Goal: Information Seeking & Learning: Learn about a topic

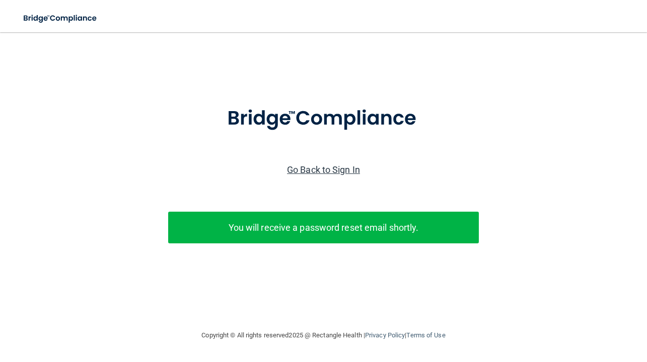
click at [315, 169] on link "Go Back to Sign In" at bounding box center [323, 170] width 73 height 11
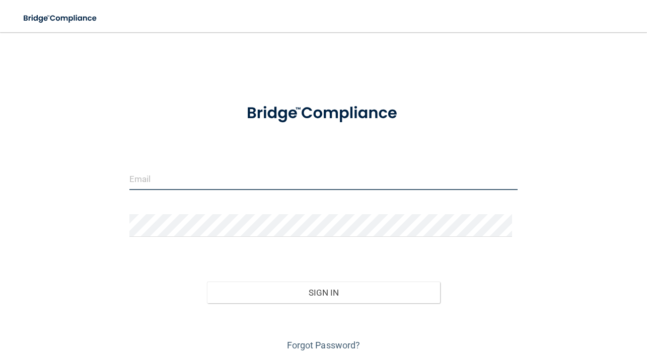
click at [248, 187] on input "email" at bounding box center [323, 179] width 388 height 23
type input "[EMAIL_ADDRESS][DOMAIN_NAME]"
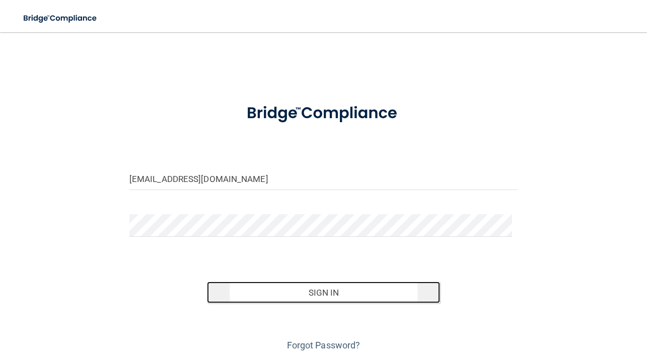
click at [335, 294] on button "Sign In" at bounding box center [323, 293] width 233 height 22
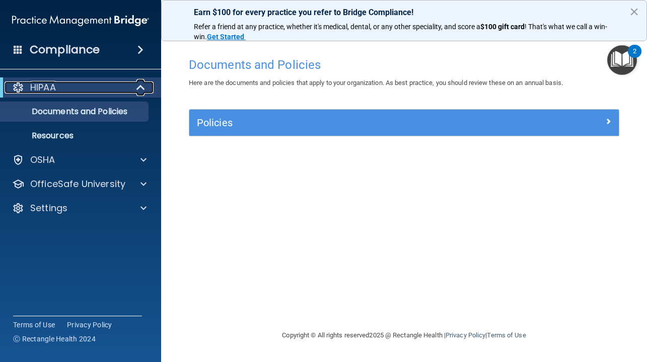
click at [138, 90] on span at bounding box center [141, 88] width 9 height 12
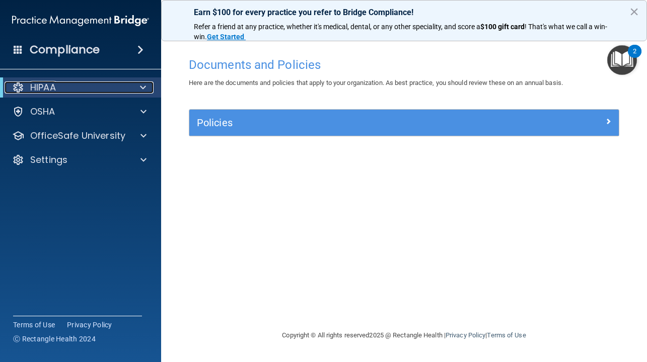
click at [146, 90] on div at bounding box center [141, 88] width 25 height 12
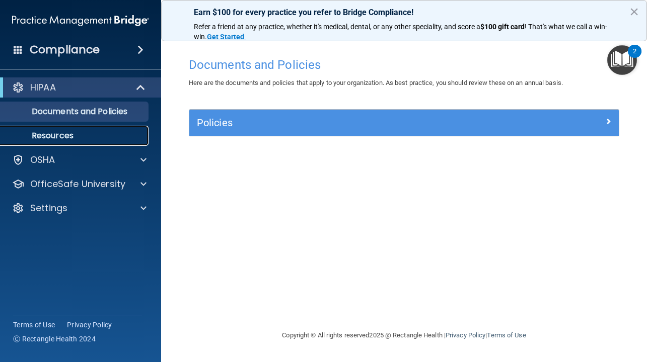
click at [123, 135] on p "Resources" at bounding box center [75, 136] width 137 height 10
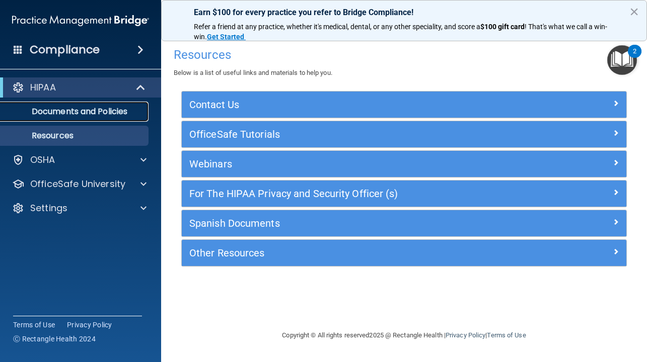
click at [122, 120] on link "Documents and Policies" at bounding box center [69, 112] width 159 height 20
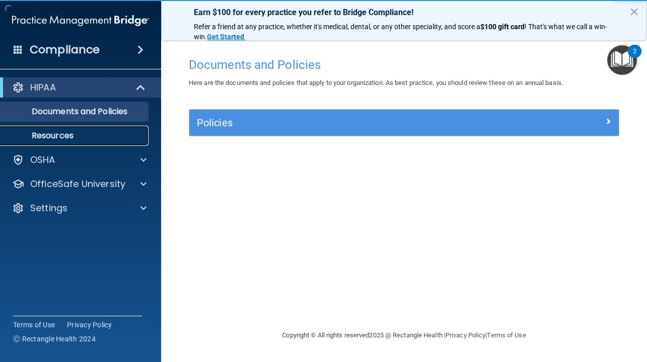
click at [117, 132] on p "Resources" at bounding box center [75, 136] width 137 height 10
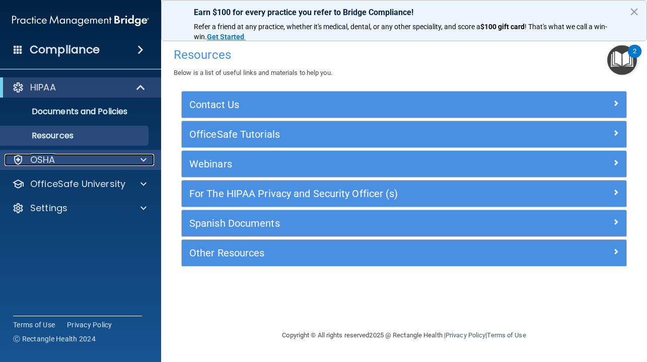
click at [142, 154] on span at bounding box center [143, 160] width 6 height 12
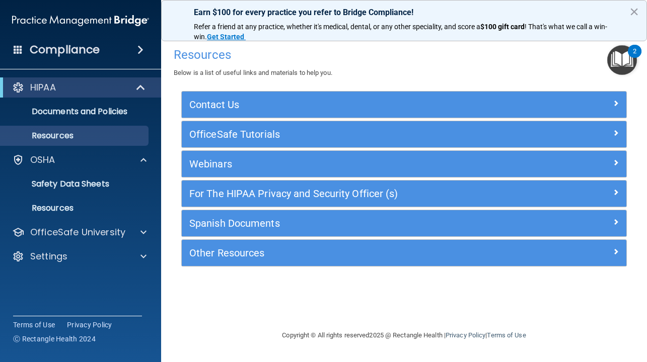
click at [391, 311] on div "Resources Below is a list of useful links and materials to help you. Contact Us…" at bounding box center [404, 180] width 446 height 277
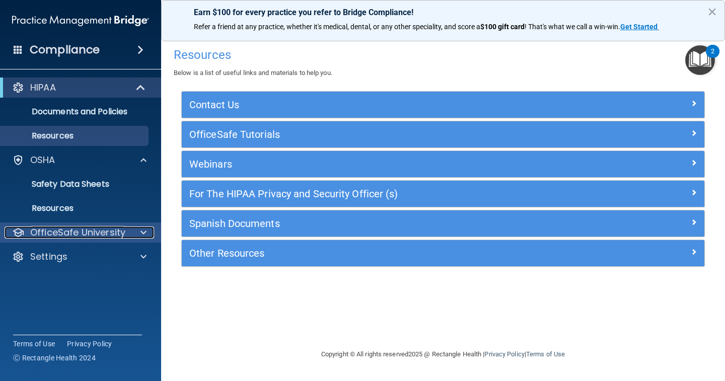
click at [134, 231] on div at bounding box center [141, 233] width 25 height 12
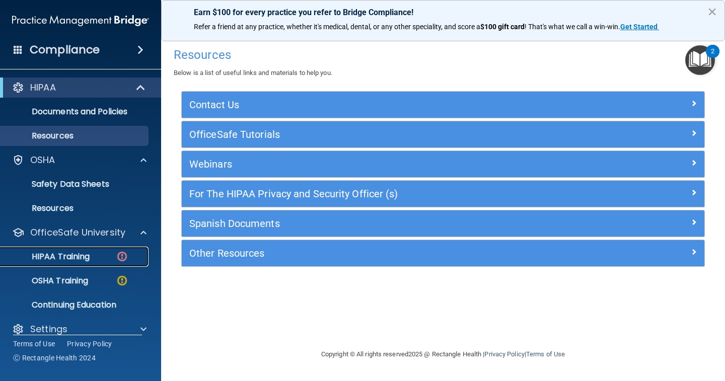
click at [122, 256] on img at bounding box center [122, 256] width 13 height 13
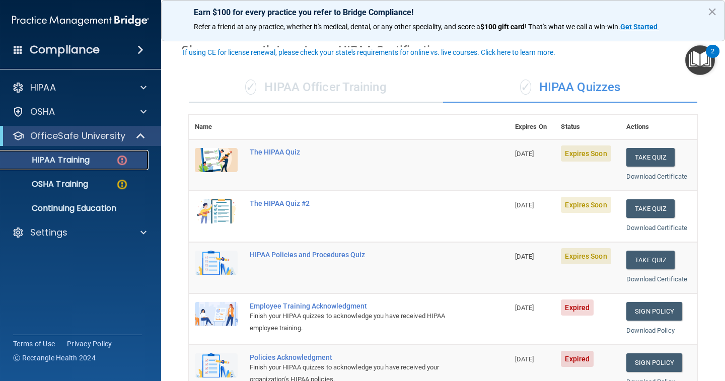
scroll to position [50, 0]
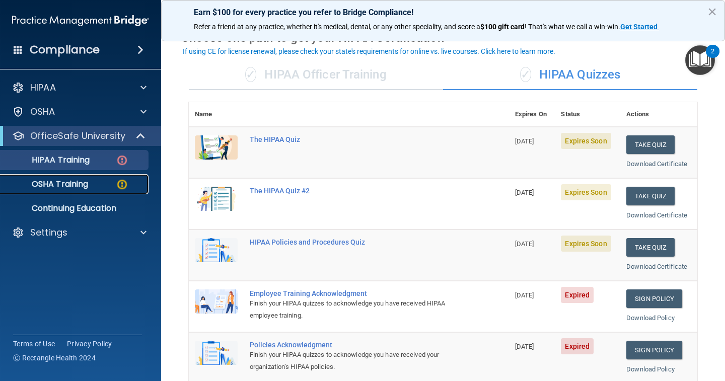
click at [70, 187] on p "OSHA Training" at bounding box center [48, 184] width 82 height 10
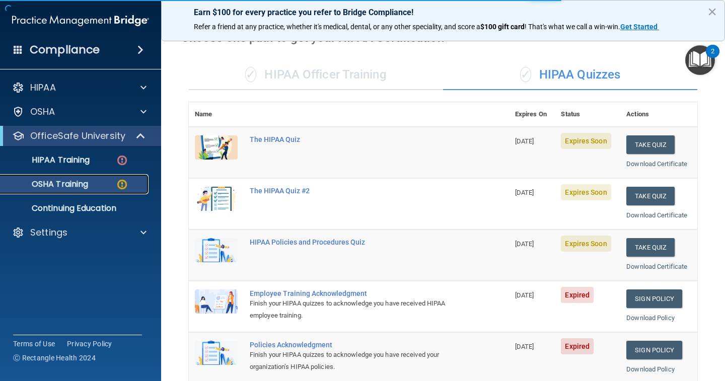
click at [128, 185] on div "OSHA Training" at bounding box center [75, 184] width 137 height 10
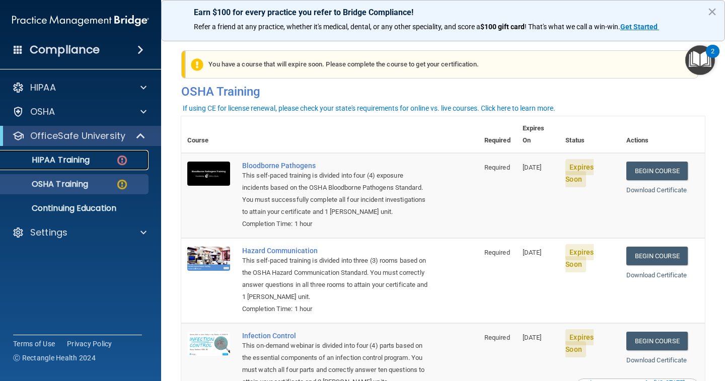
click at [134, 160] on div "HIPAA Training" at bounding box center [75, 160] width 137 height 10
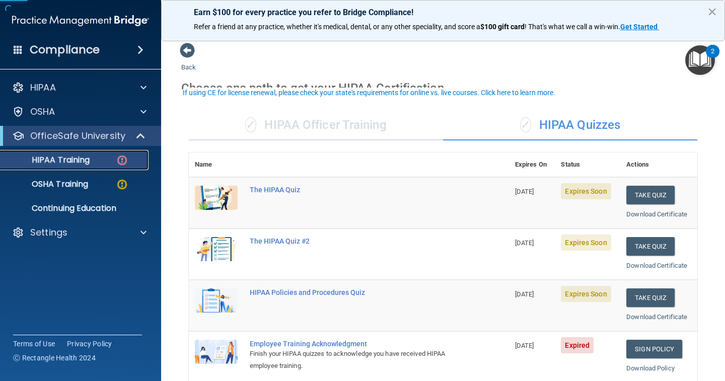
scroll to position [50, 0]
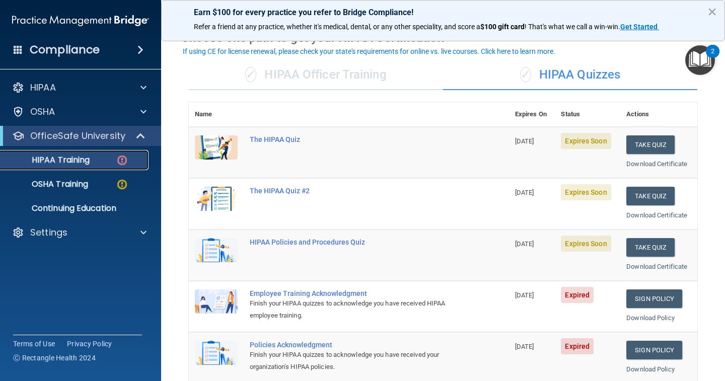
click at [126, 164] on img at bounding box center [122, 160] width 13 height 13
click at [117, 182] on img at bounding box center [122, 184] width 13 height 13
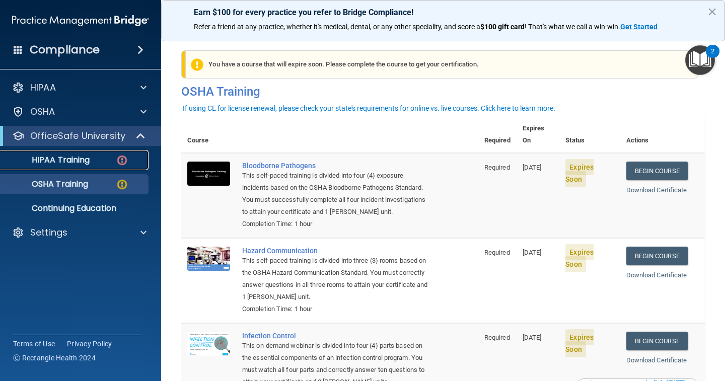
click at [121, 163] on img at bounding box center [122, 160] width 13 height 13
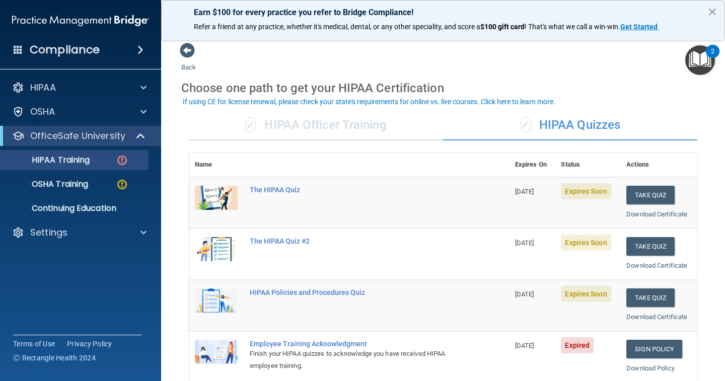
click at [308, 181] on td "The HIPAA Quiz" at bounding box center [376, 202] width 265 height 51
click at [302, 187] on div "The HIPAA Quiz" at bounding box center [354, 190] width 209 height 8
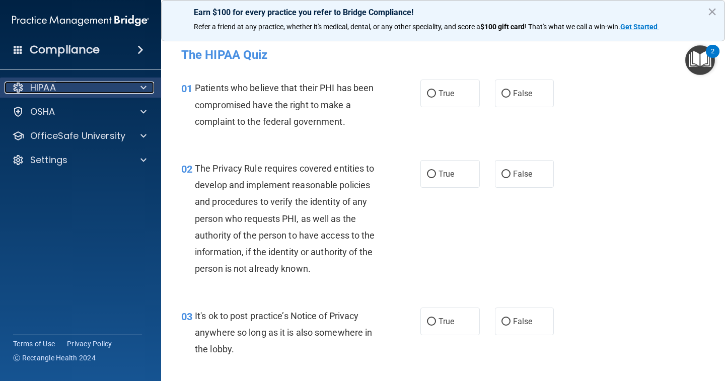
click at [147, 84] on div at bounding box center [141, 88] width 25 height 12
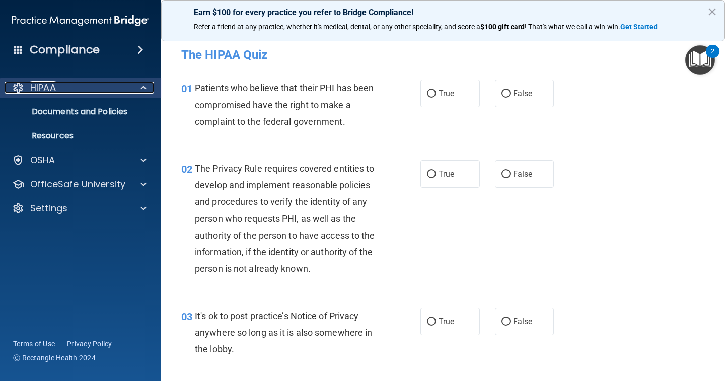
click at [147, 84] on div at bounding box center [141, 88] width 25 height 12
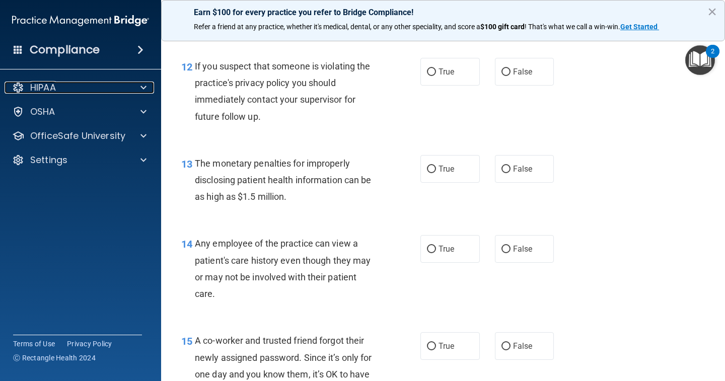
scroll to position [1007, 0]
click at [139, 91] on div at bounding box center [141, 88] width 25 height 12
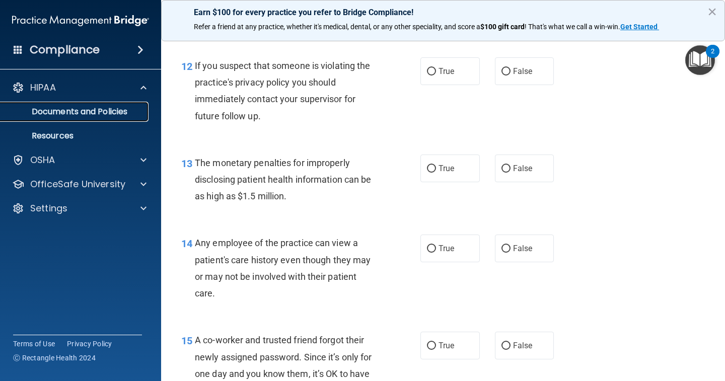
click at [128, 107] on p "Documents and Policies" at bounding box center [75, 112] width 137 height 10
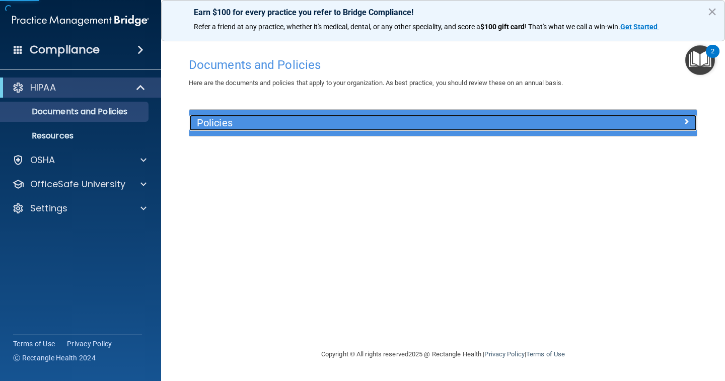
click at [223, 121] on h5 "Policies" at bounding box center [380, 122] width 366 height 11
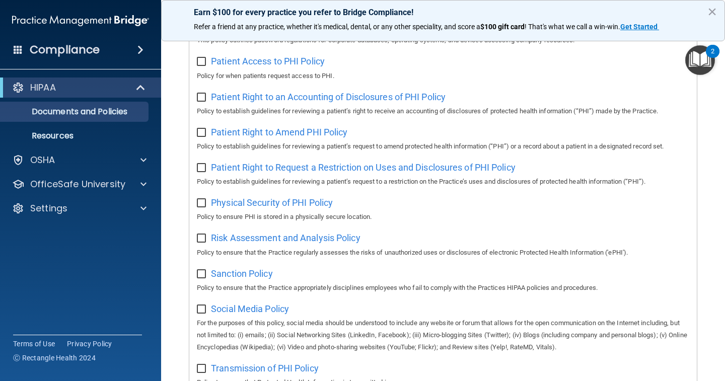
scroll to position [447, 0]
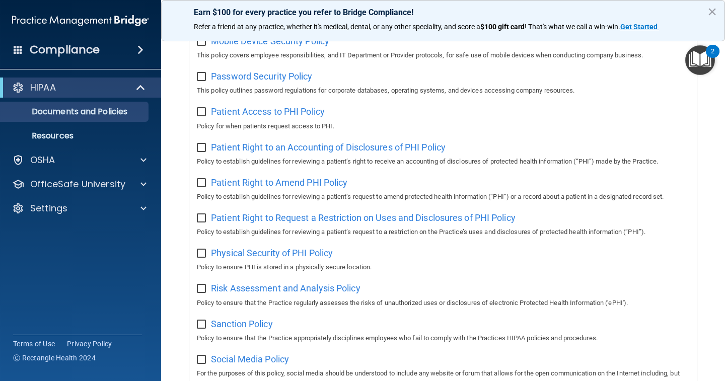
click at [204, 116] on input "checkbox" at bounding box center [203, 112] width 12 height 8
checkbox input "true"
click at [304, 117] on span "Patient Access to PHI Policy" at bounding box center [268, 111] width 114 height 11
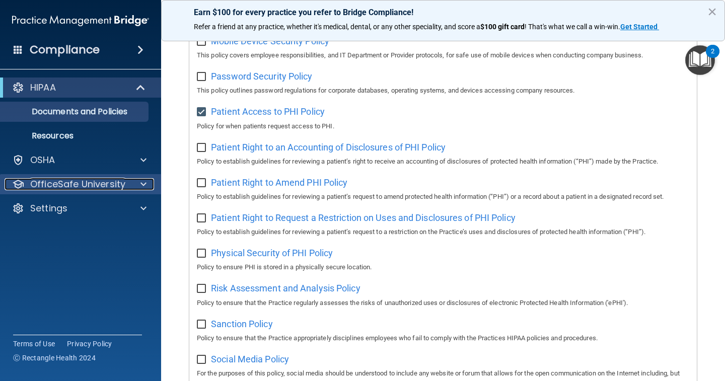
click at [137, 185] on div at bounding box center [141, 184] width 25 height 12
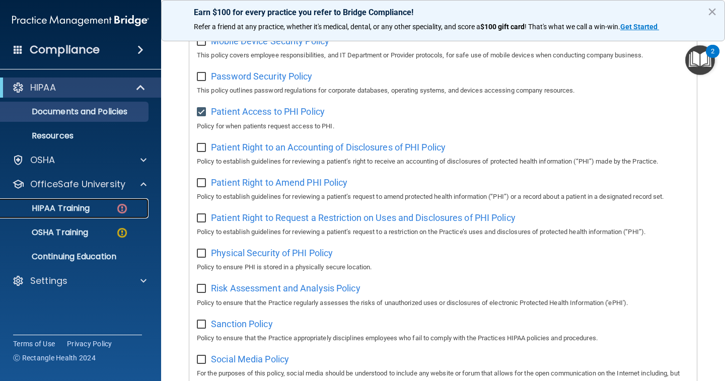
click at [134, 203] on link "HIPAA Training" at bounding box center [69, 208] width 159 height 20
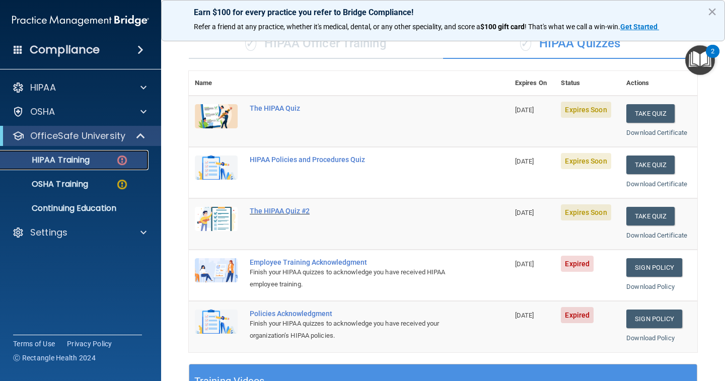
scroll to position [68, 0]
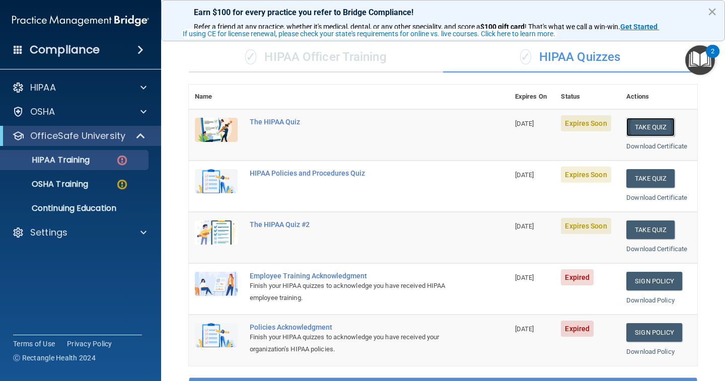
click at [632, 125] on button "Take Quiz" at bounding box center [650, 127] width 48 height 19
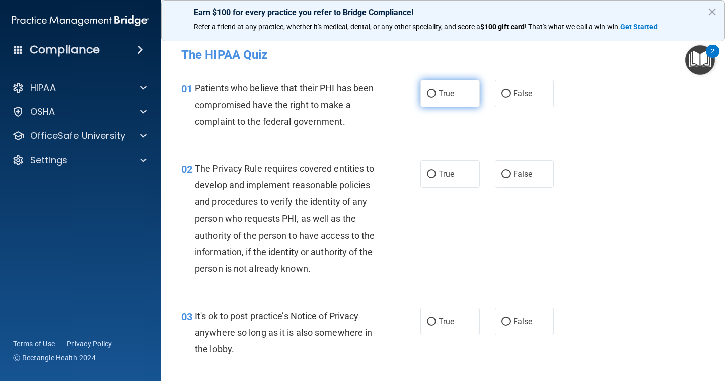
click at [427, 95] on input "True" at bounding box center [431, 94] width 9 height 8
radio input "true"
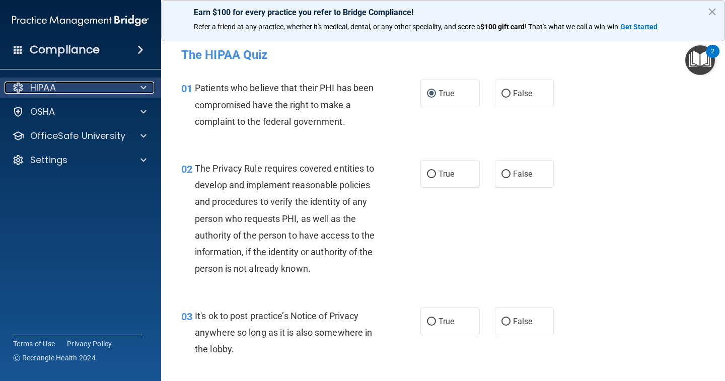
click at [147, 84] on div at bounding box center [141, 88] width 25 height 12
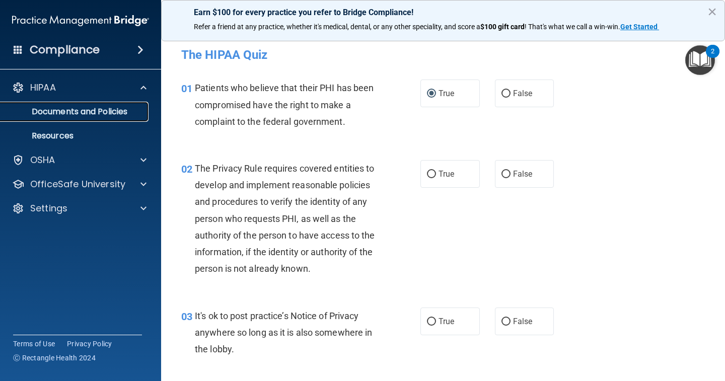
click at [134, 112] on p "Documents and Policies" at bounding box center [75, 112] width 137 height 10
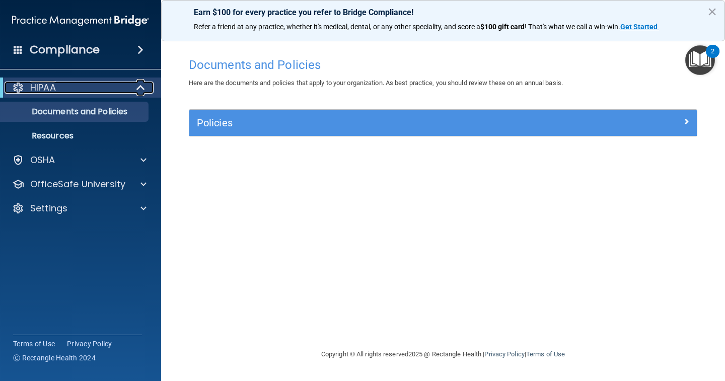
click at [145, 88] on span at bounding box center [141, 88] width 9 height 12
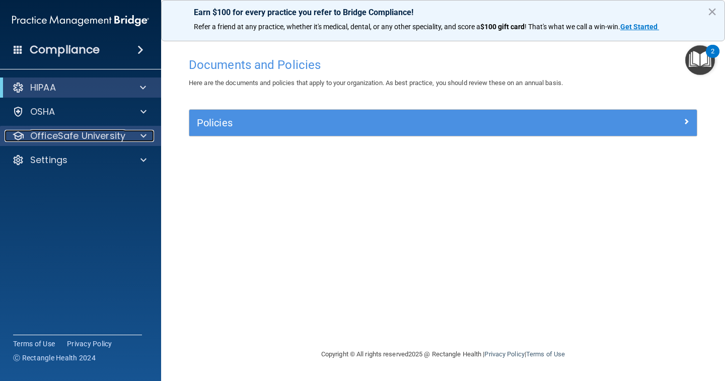
click at [133, 136] on div at bounding box center [141, 136] width 25 height 12
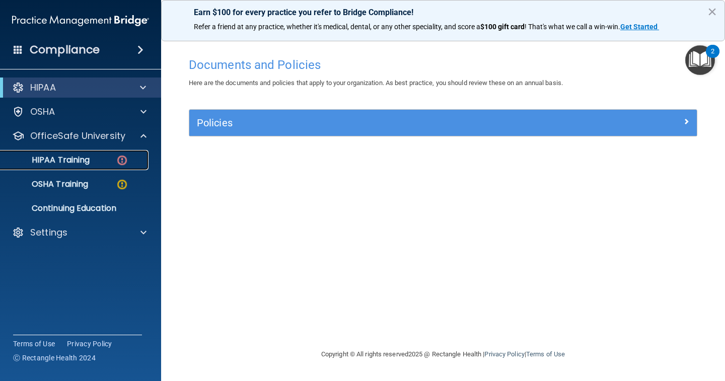
click at [131, 157] on div "HIPAA Training" at bounding box center [75, 160] width 137 height 10
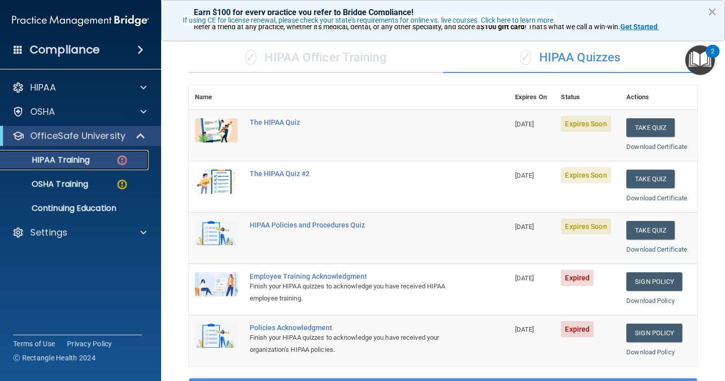
scroll to position [50, 0]
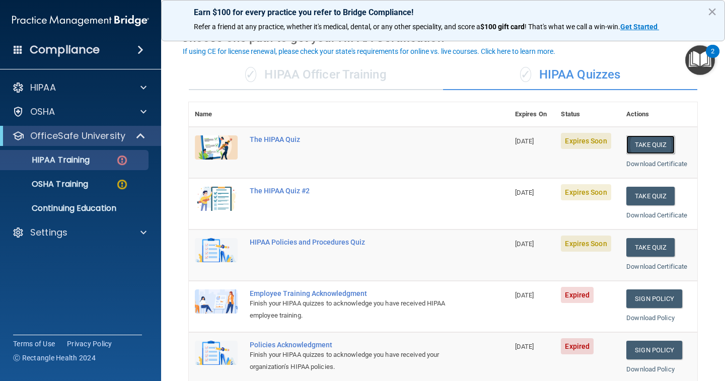
click at [631, 141] on button "Take Quiz" at bounding box center [650, 144] width 48 height 19
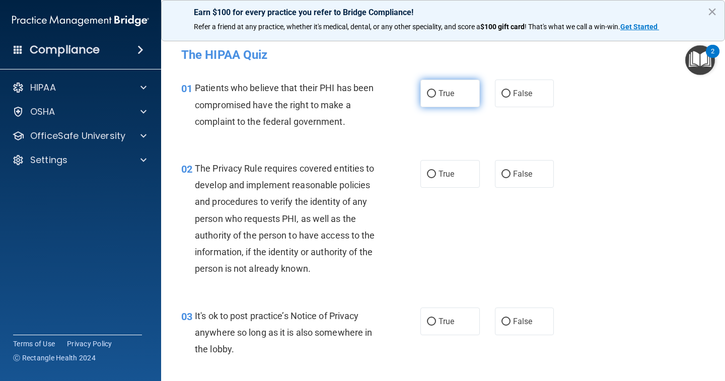
click at [427, 95] on input "True" at bounding box center [431, 94] width 9 height 8
radio input "true"
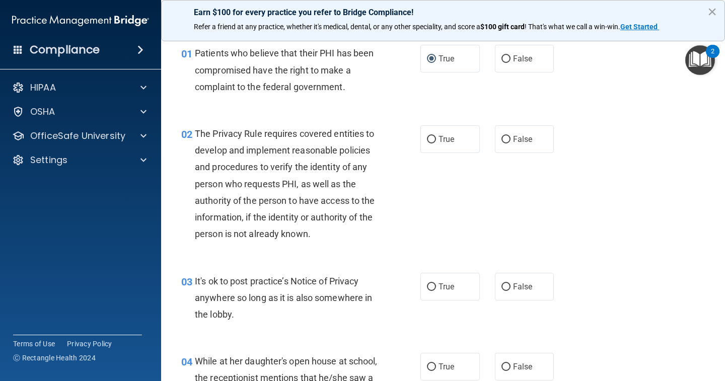
scroll to position [50, 0]
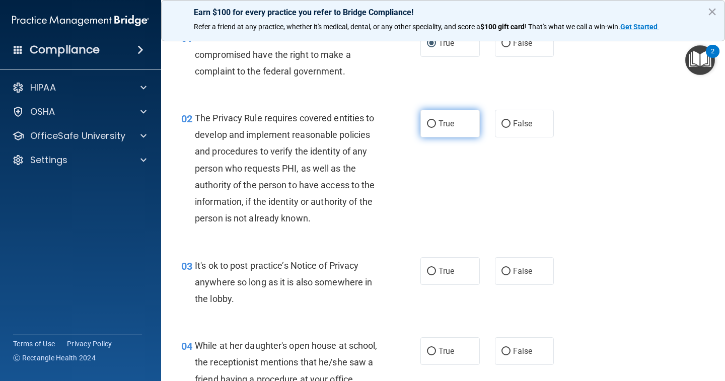
click at [430, 125] on input "True" at bounding box center [431, 124] width 9 height 8
radio input "true"
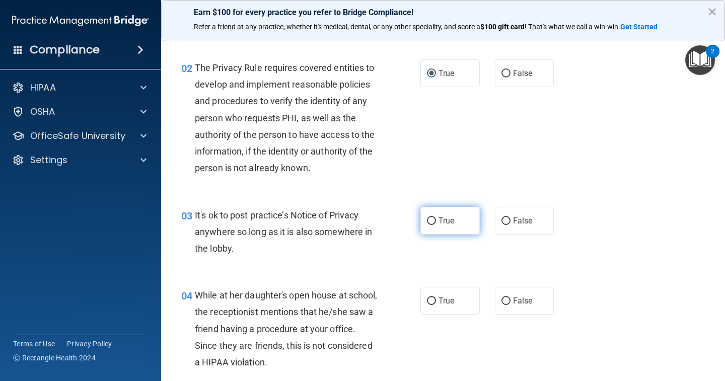
click at [431, 218] on input "True" at bounding box center [431, 221] width 9 height 8
radio input "true"
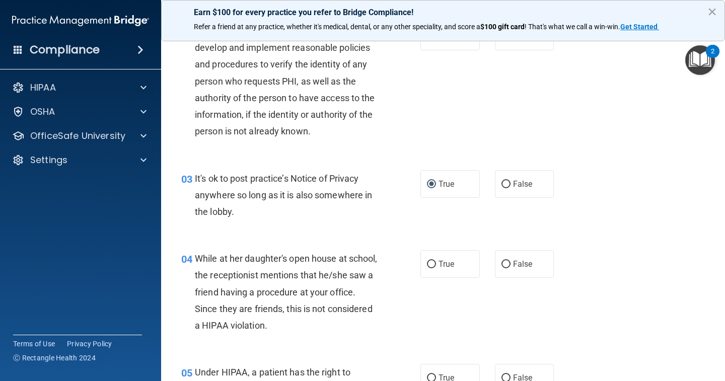
scroll to position [201, 0]
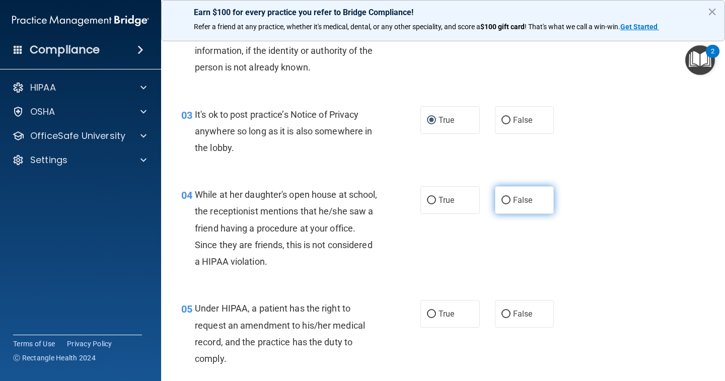
click at [495, 200] on label "False" at bounding box center [524, 200] width 59 height 28
click at [501, 200] on input "False" at bounding box center [505, 201] width 9 height 8
radio input "true"
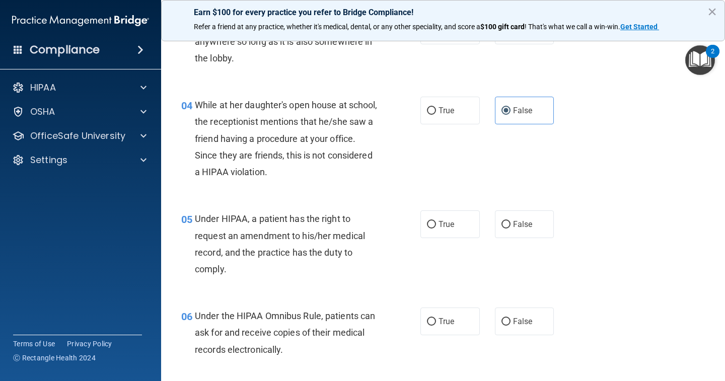
scroll to position [302, 0]
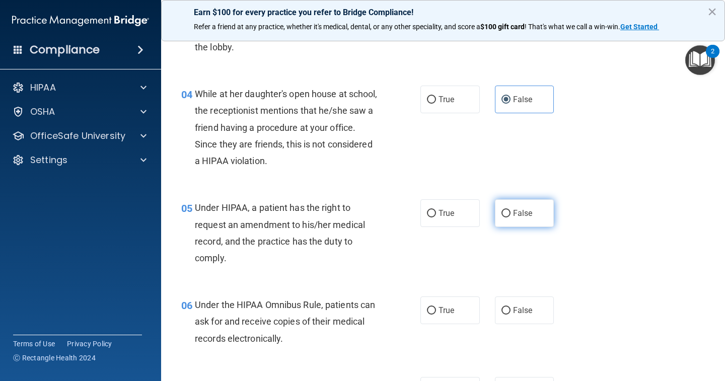
click at [501, 210] on input "False" at bounding box center [505, 214] width 9 height 8
radio input "true"
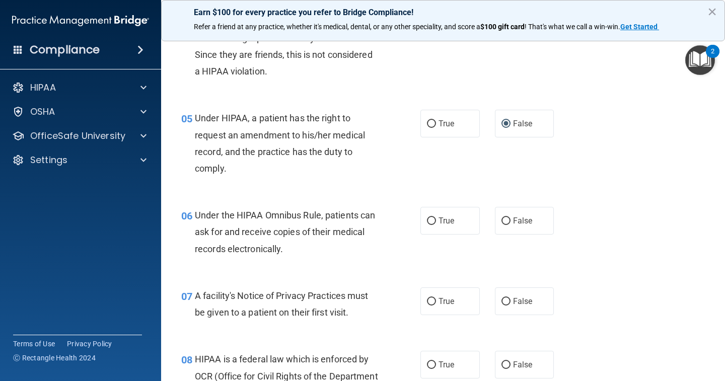
scroll to position [403, 0]
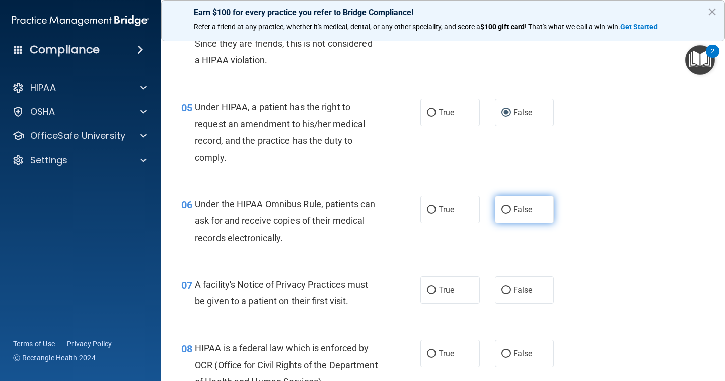
click at [501, 206] on input "False" at bounding box center [505, 210] width 9 height 8
radio input "true"
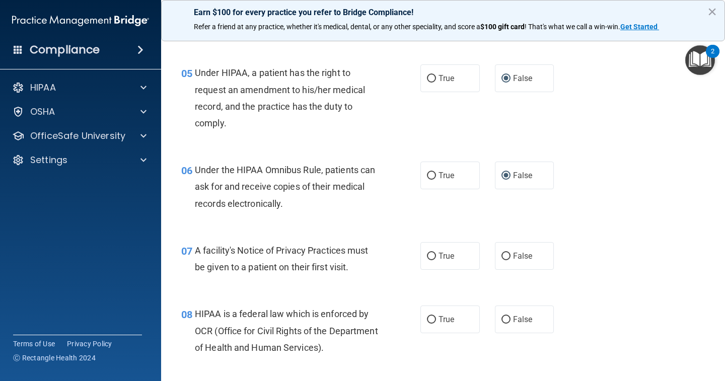
scroll to position [503, 0]
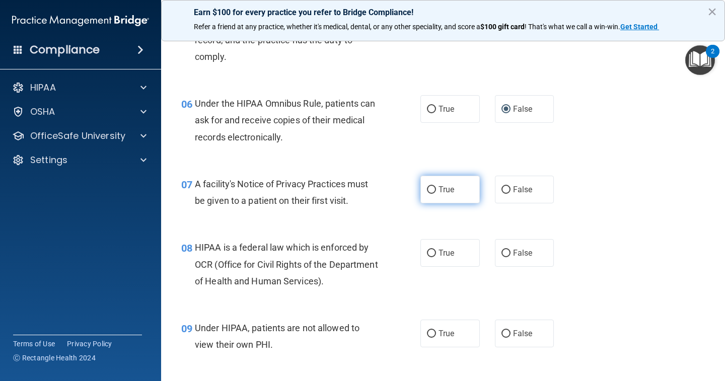
click at [427, 189] on input "True" at bounding box center [431, 190] width 9 height 8
radio input "true"
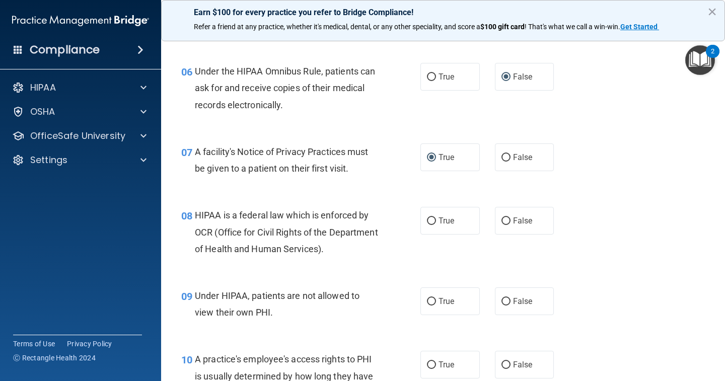
scroll to position [554, 0]
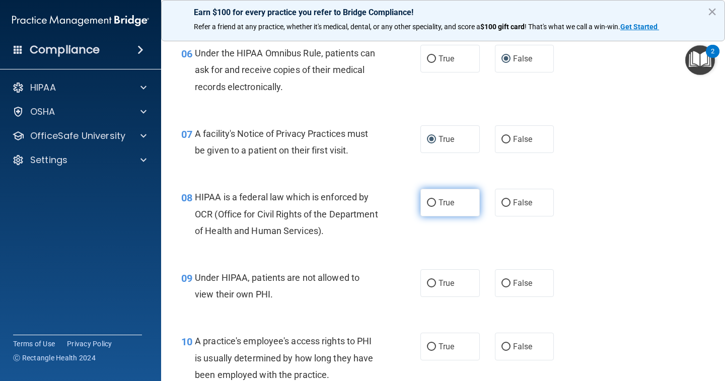
click at [430, 201] on input "True" at bounding box center [431, 203] width 9 height 8
radio input "true"
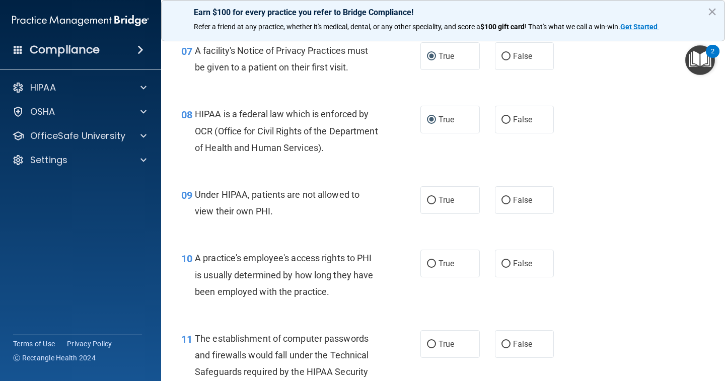
scroll to position [654, 0]
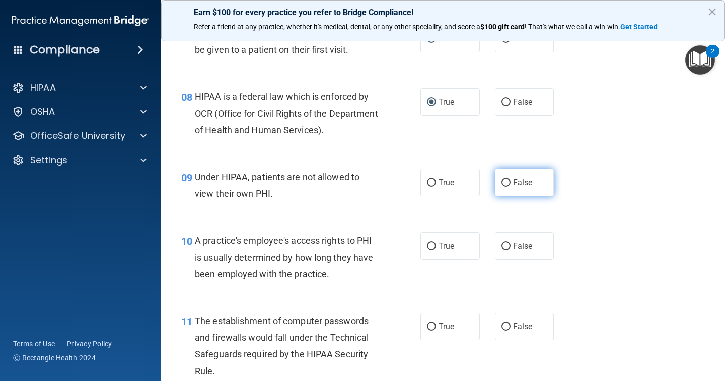
click at [501, 182] on input "False" at bounding box center [505, 183] width 9 height 8
radio input "true"
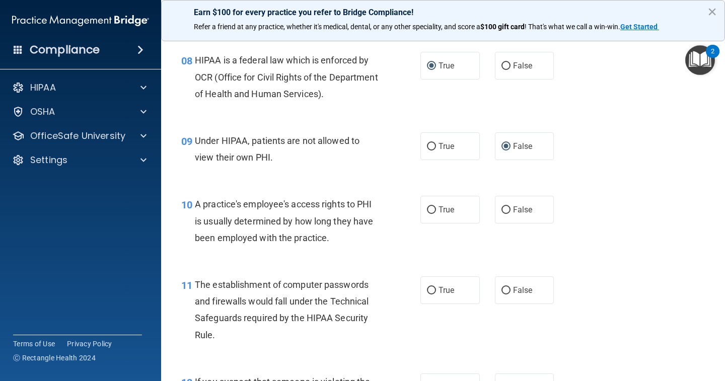
scroll to position [755, 0]
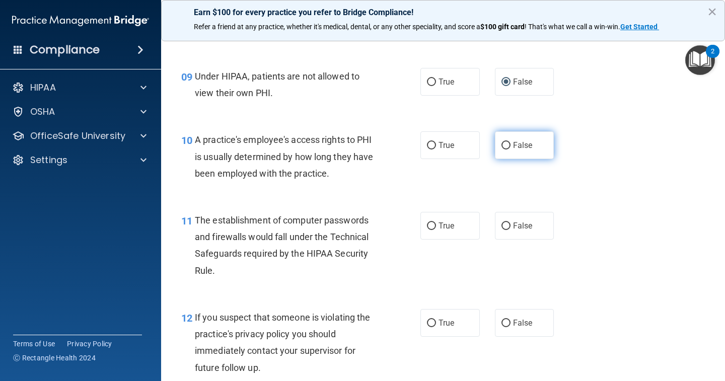
click at [495, 143] on label "False" at bounding box center [524, 145] width 59 height 28
click at [501, 143] on input "False" at bounding box center [505, 146] width 9 height 8
radio input "true"
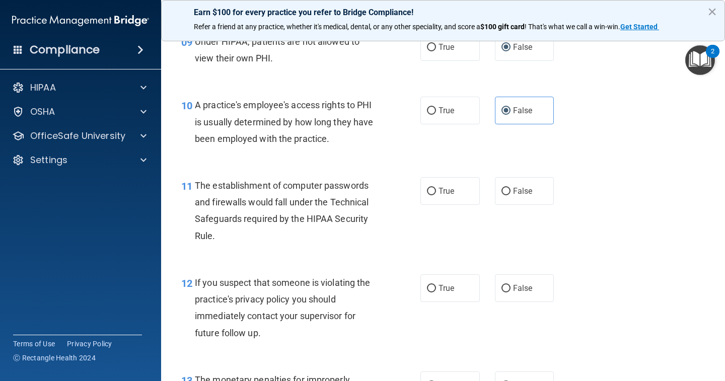
scroll to position [806, 0]
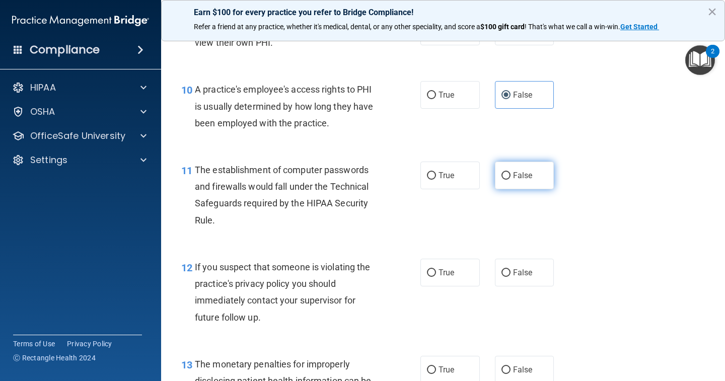
click at [501, 172] on input "False" at bounding box center [505, 176] width 9 height 8
radio input "true"
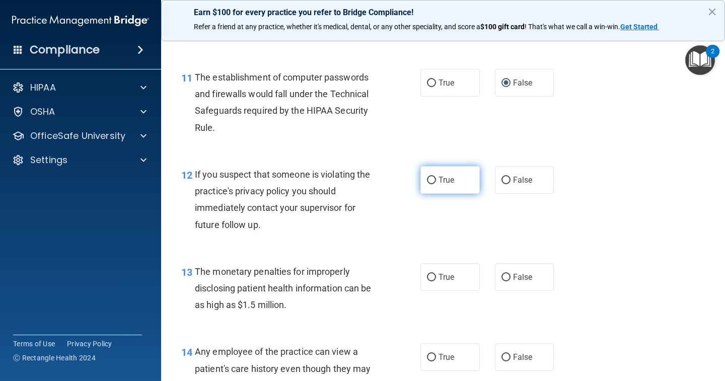
scroll to position [906, 0]
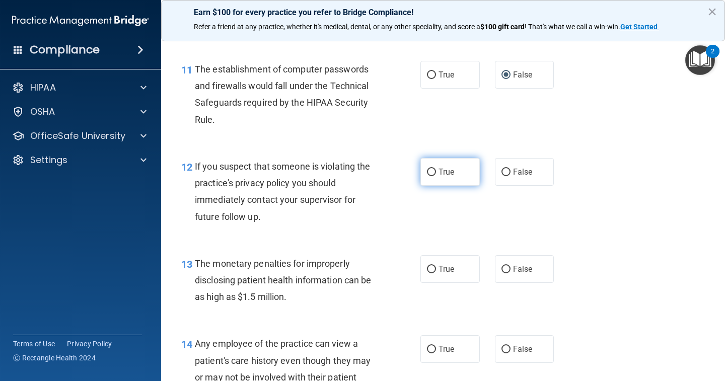
click at [431, 169] on input "True" at bounding box center [431, 173] width 9 height 8
radio input "true"
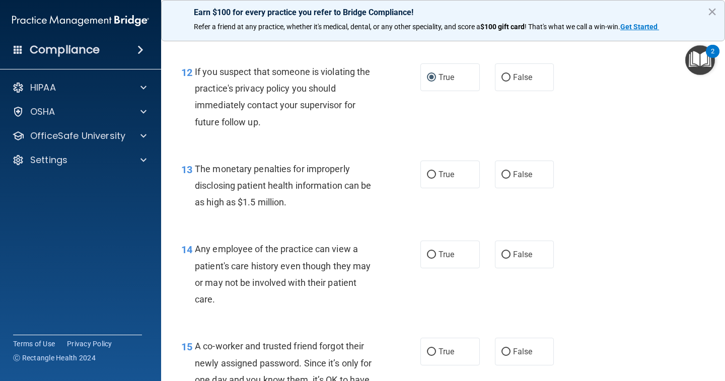
scroll to position [1007, 0]
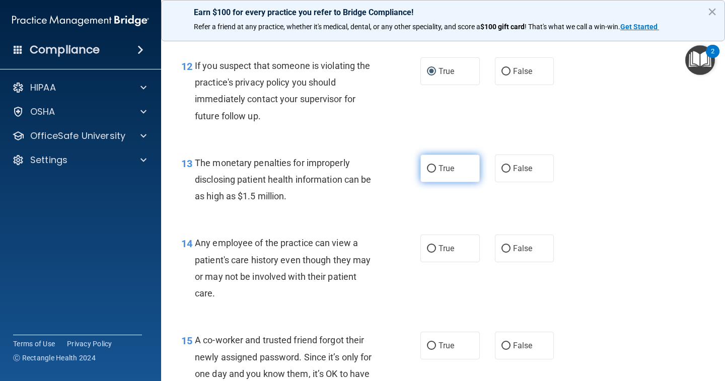
click at [424, 158] on label "True" at bounding box center [449, 169] width 59 height 28
click at [427, 165] on input "True" at bounding box center [431, 169] width 9 height 8
radio input "true"
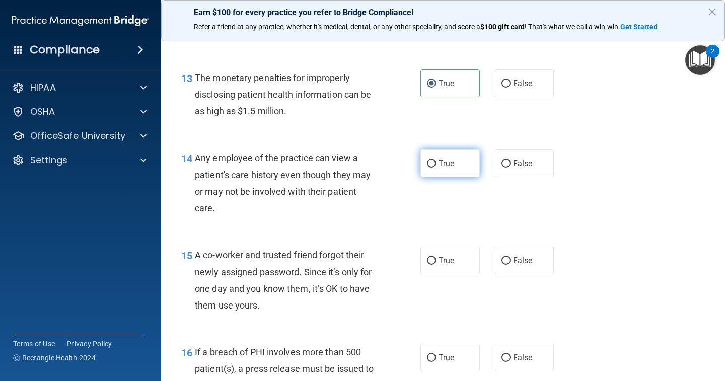
scroll to position [1108, 0]
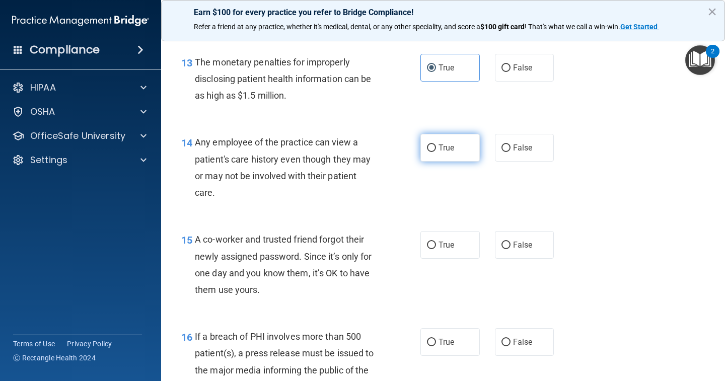
click at [432, 148] on label "True" at bounding box center [449, 148] width 59 height 28
click at [432, 148] on input "True" at bounding box center [431, 148] width 9 height 8
radio input "true"
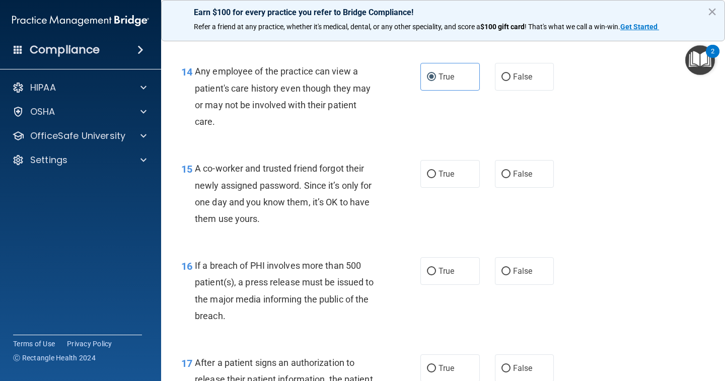
scroll to position [1208, 0]
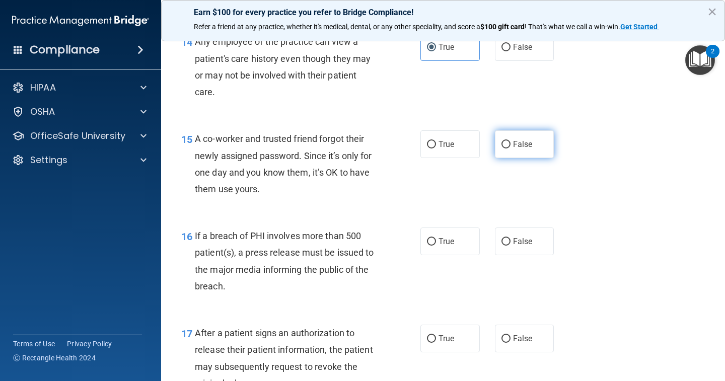
click at [513, 141] on span "False" at bounding box center [523, 144] width 20 height 10
click at [510, 141] on input "False" at bounding box center [505, 145] width 9 height 8
radio input "true"
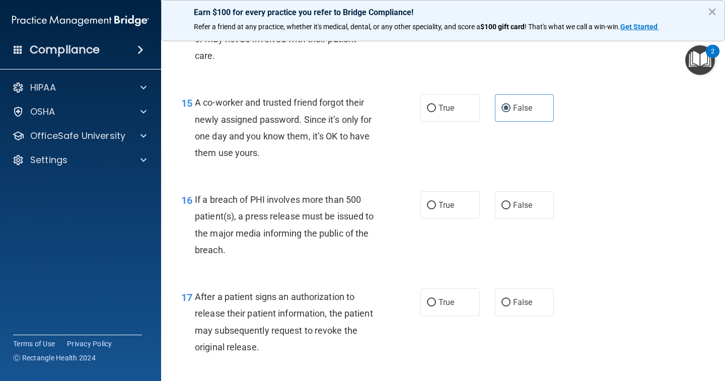
scroll to position [1309, 0]
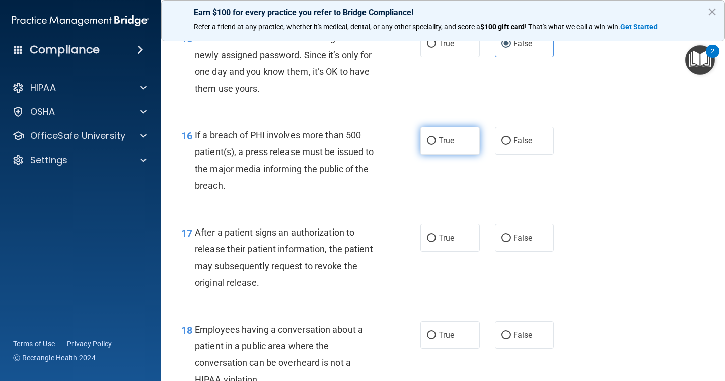
click at [427, 137] on input "True" at bounding box center [431, 141] width 9 height 8
radio input "true"
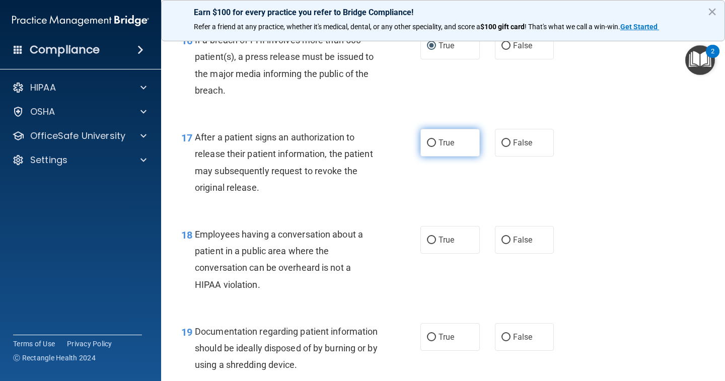
scroll to position [1410, 0]
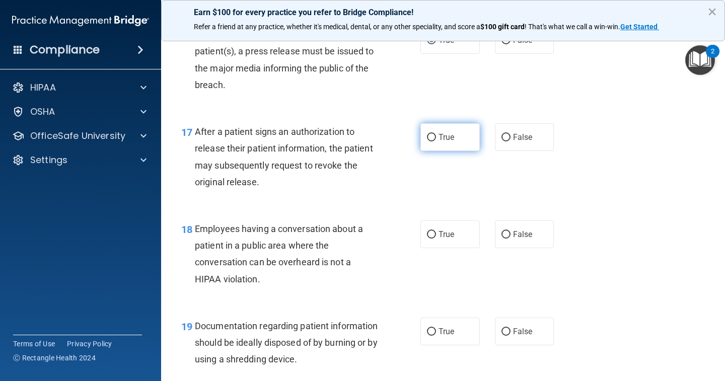
click at [428, 134] on input "True" at bounding box center [431, 138] width 9 height 8
radio input "true"
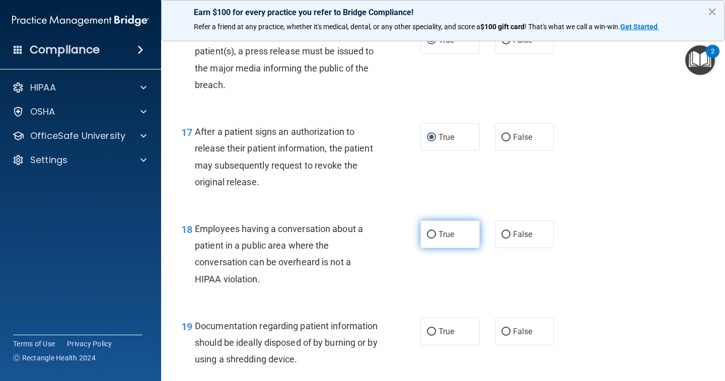
scroll to position [1460, 0]
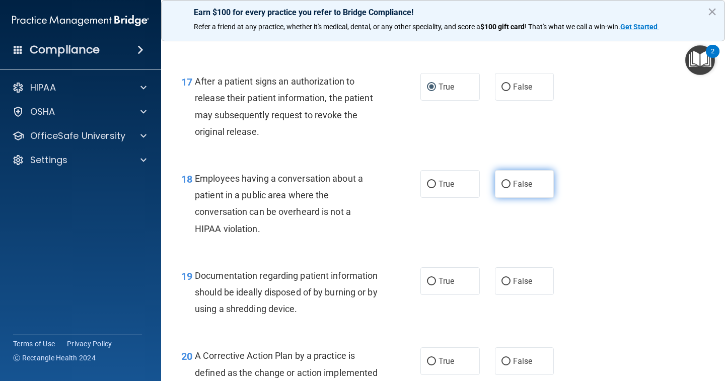
click at [505, 176] on label "False" at bounding box center [524, 184] width 59 height 28
click at [505, 181] on input "False" at bounding box center [505, 185] width 9 height 8
radio input "true"
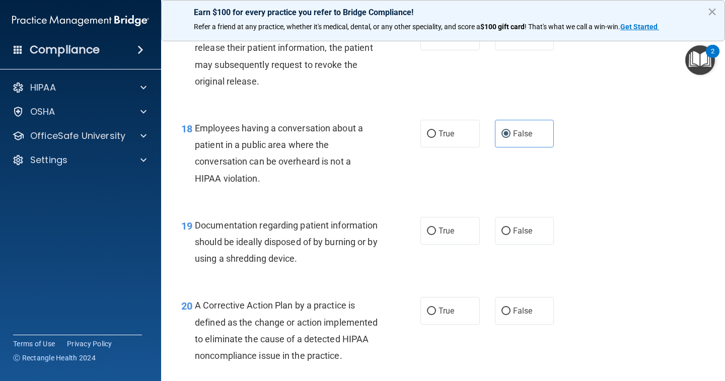
scroll to position [1561, 0]
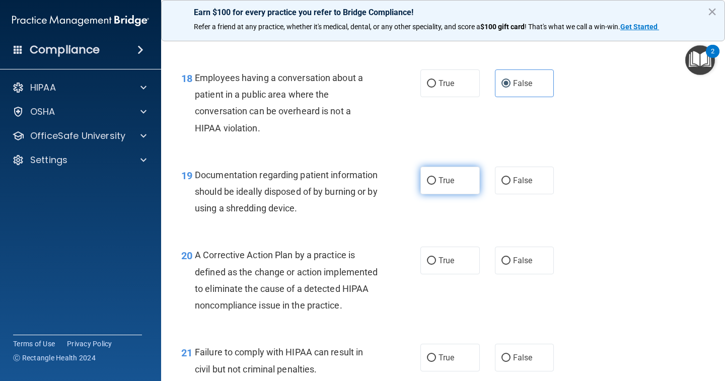
click at [430, 177] on input "True" at bounding box center [431, 181] width 9 height 8
radio input "true"
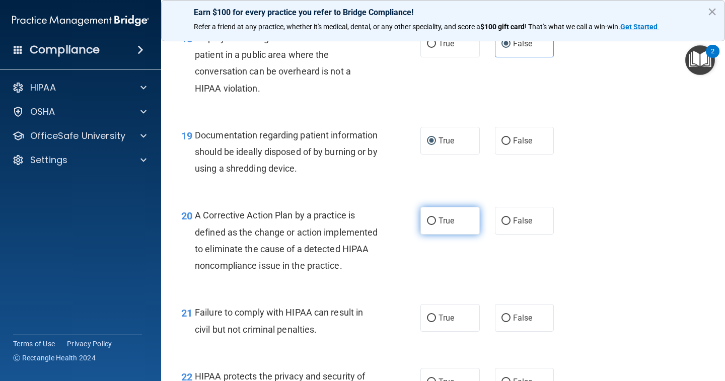
scroll to position [1661, 0]
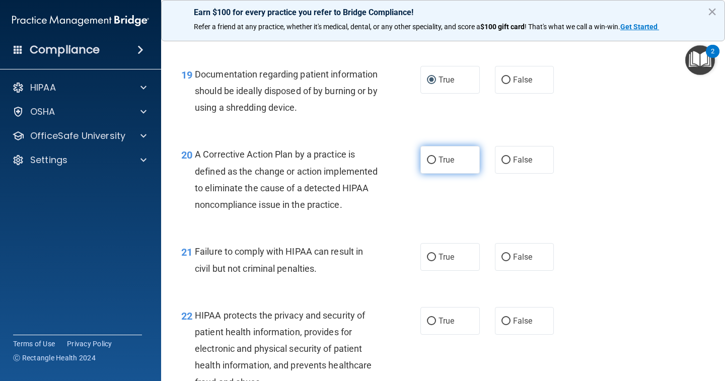
click at [431, 157] on input "True" at bounding box center [431, 161] width 9 height 8
radio input "true"
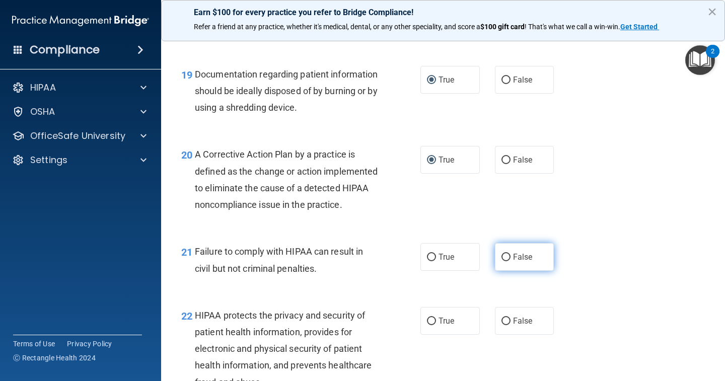
click at [495, 266] on label "False" at bounding box center [524, 257] width 59 height 28
click at [501, 261] on input "False" at bounding box center [505, 258] width 9 height 8
radio input "true"
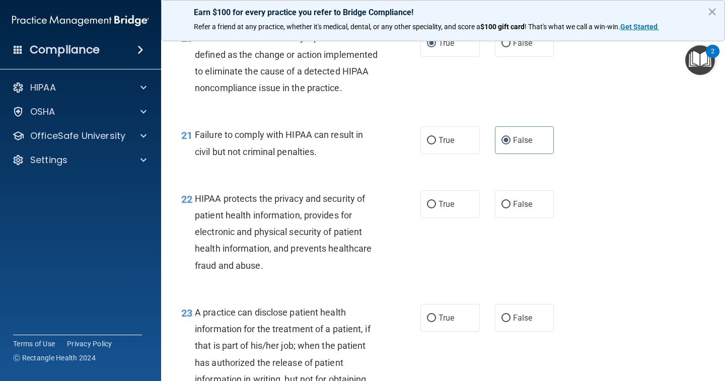
scroll to position [1812, 0]
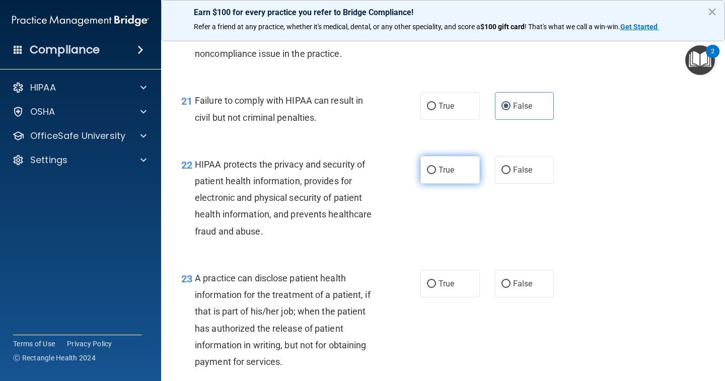
click at [433, 177] on label "True" at bounding box center [449, 170] width 59 height 28
click at [433, 174] on input "True" at bounding box center [431, 171] width 9 height 8
radio input "true"
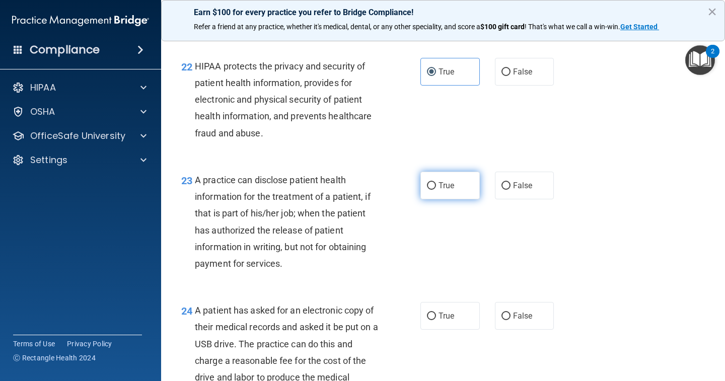
scroll to position [1913, 0]
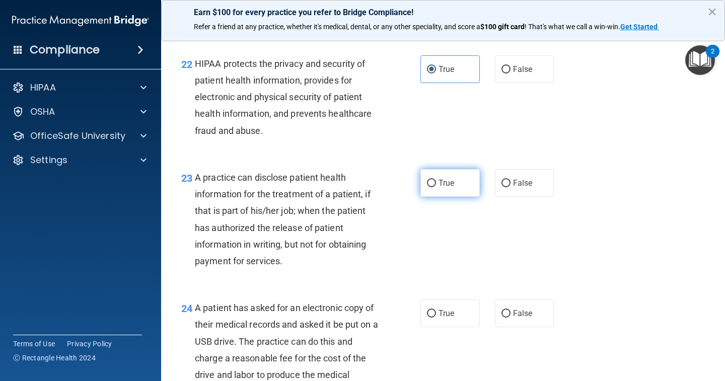
click at [427, 187] on input "True" at bounding box center [431, 184] width 9 height 8
radio input "true"
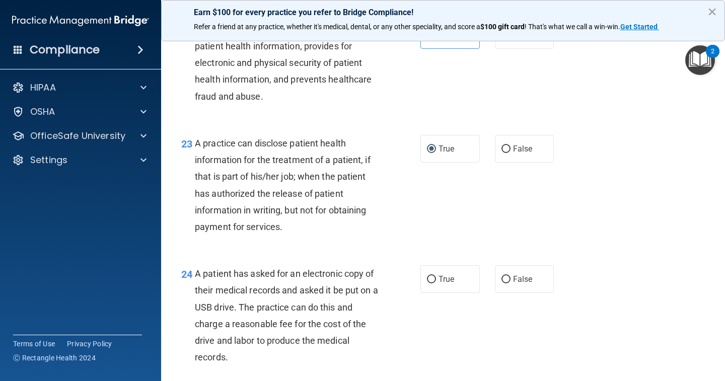
scroll to position [2014, 0]
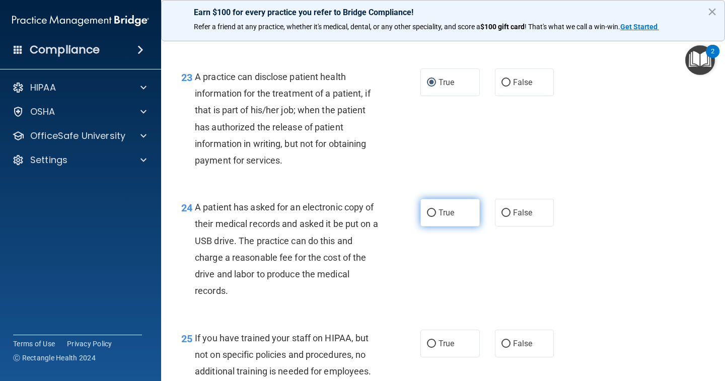
click at [439, 217] on span "True" at bounding box center [447, 213] width 16 height 10
click at [436, 217] on input "True" at bounding box center [431, 213] width 9 height 8
radio input "true"
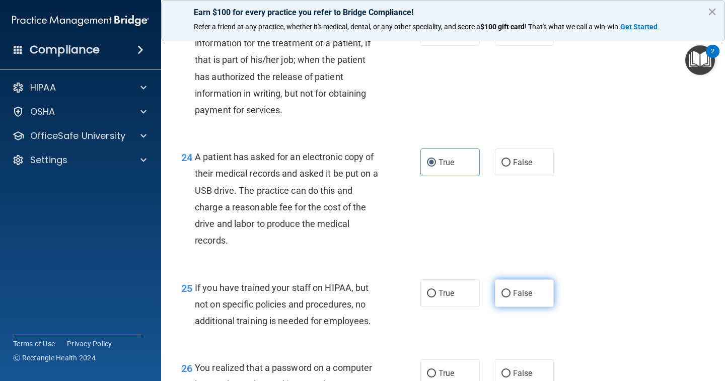
scroll to position [2165, 0]
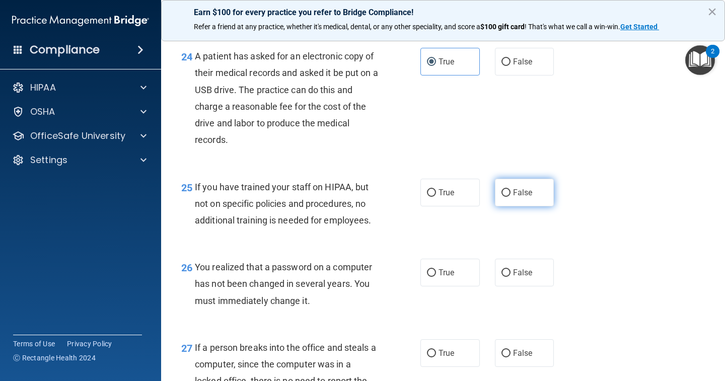
click at [501, 197] on input "False" at bounding box center [505, 193] width 9 height 8
radio input "true"
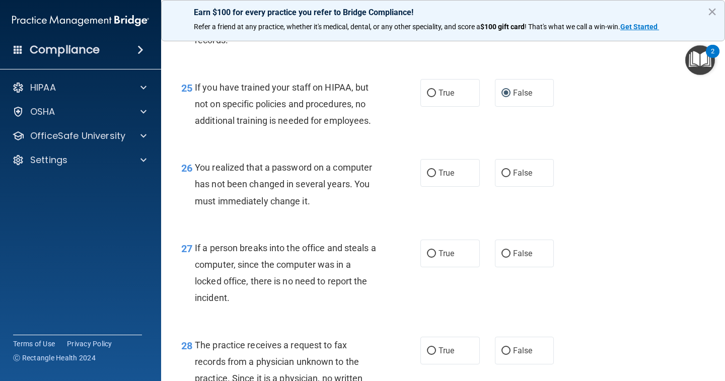
scroll to position [2266, 0]
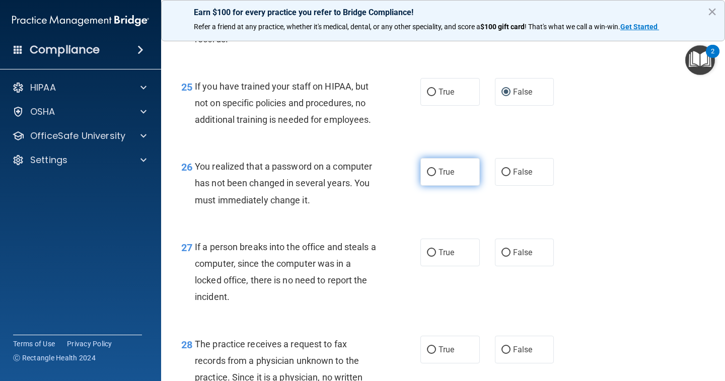
click at [426, 182] on label "True" at bounding box center [449, 172] width 59 height 28
click at [427, 176] on input "True" at bounding box center [431, 173] width 9 height 8
radio input "true"
click at [496, 254] on label "False" at bounding box center [524, 253] width 59 height 28
click at [501, 254] on input "False" at bounding box center [505, 253] width 9 height 8
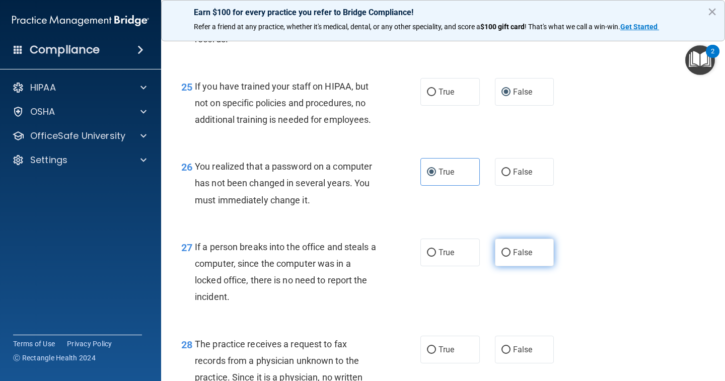
radio input "true"
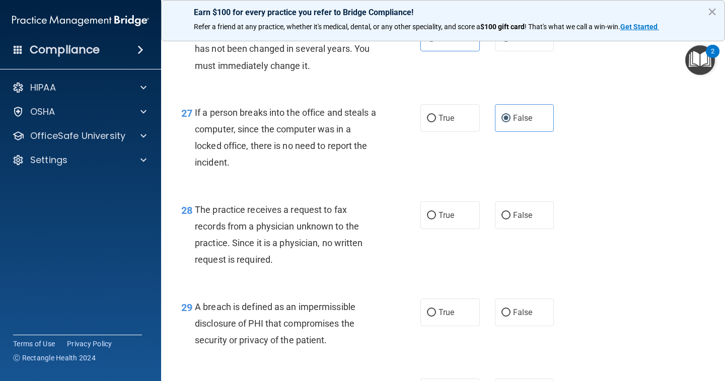
scroll to position [2417, 0]
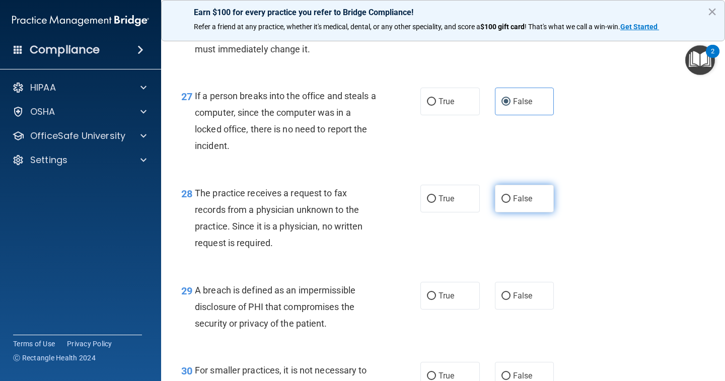
click at [501, 203] on input "False" at bounding box center [505, 199] width 9 height 8
radio input "true"
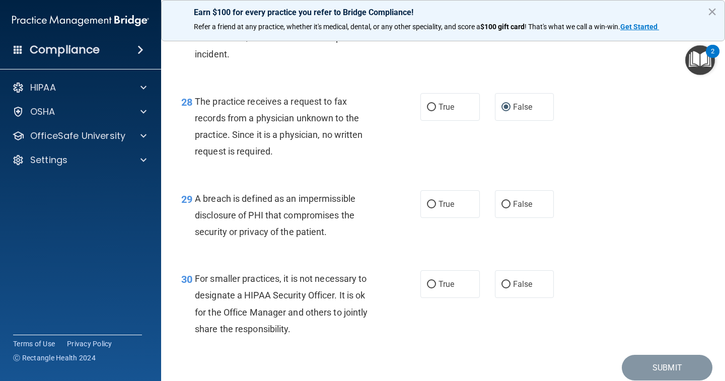
scroll to position [2517, 0]
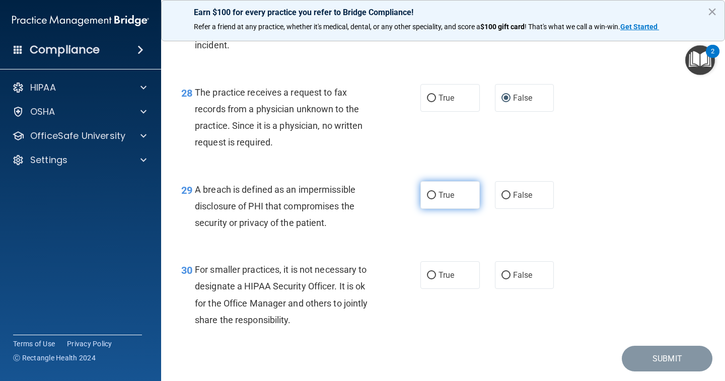
click at [433, 198] on label "True" at bounding box center [449, 195] width 59 height 28
click at [433, 198] on input "True" at bounding box center [431, 196] width 9 height 8
radio input "true"
click at [501, 279] on input "False" at bounding box center [505, 276] width 9 height 8
radio input "true"
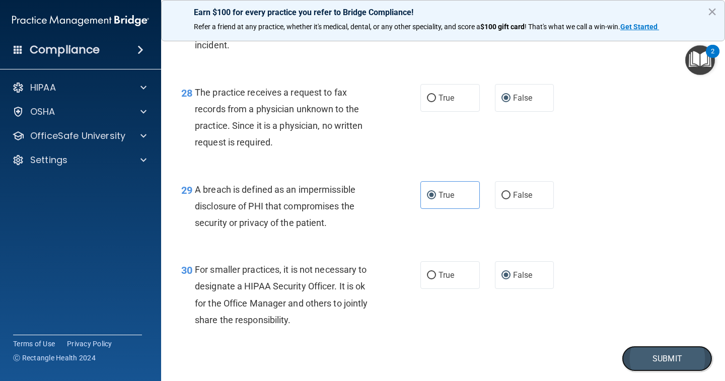
click at [634, 360] on button "Submit" at bounding box center [667, 359] width 91 height 26
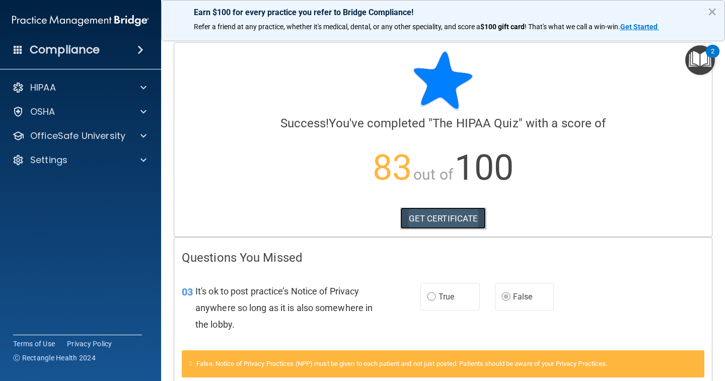
click at [419, 216] on link "GET CERTIFICATE" at bounding box center [443, 218] width 86 height 22
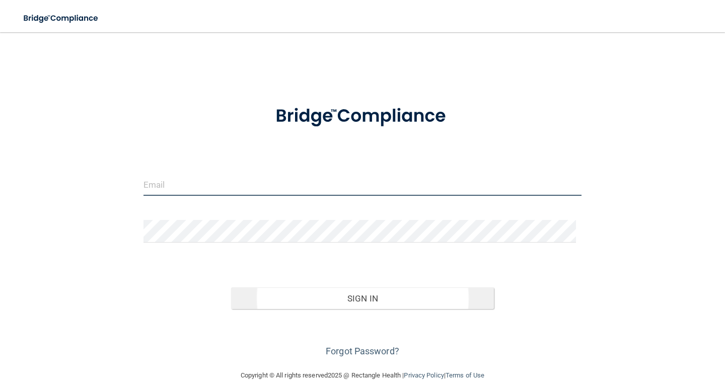
type input "[EMAIL_ADDRESS][DOMAIN_NAME]"
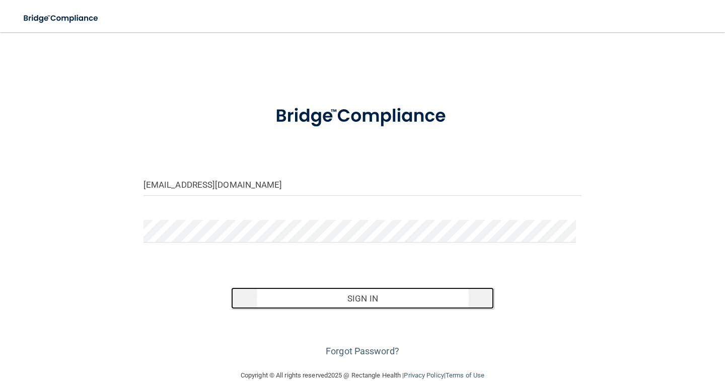
click at [366, 297] on button "Sign In" at bounding box center [362, 298] width 263 height 22
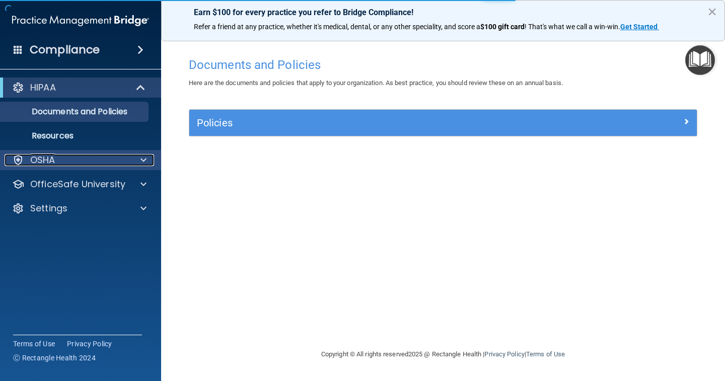
click at [143, 163] on span at bounding box center [143, 160] width 6 height 12
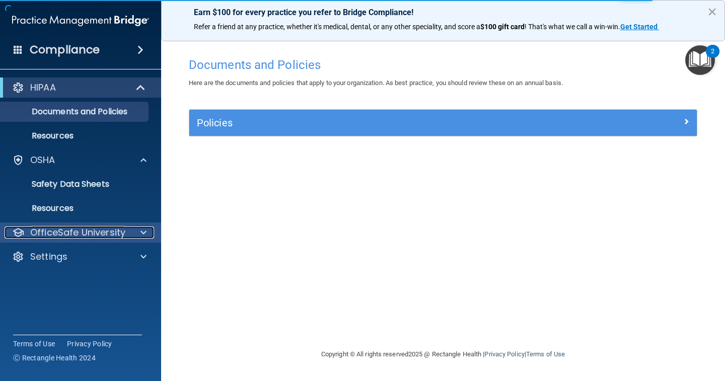
click at [142, 232] on span at bounding box center [143, 233] width 6 height 12
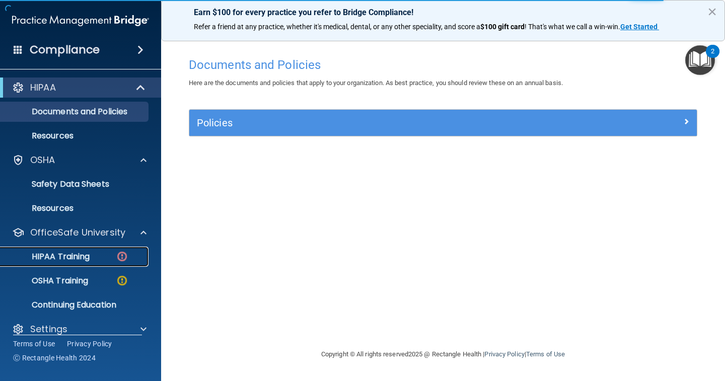
click at [126, 259] on img at bounding box center [122, 256] width 13 height 13
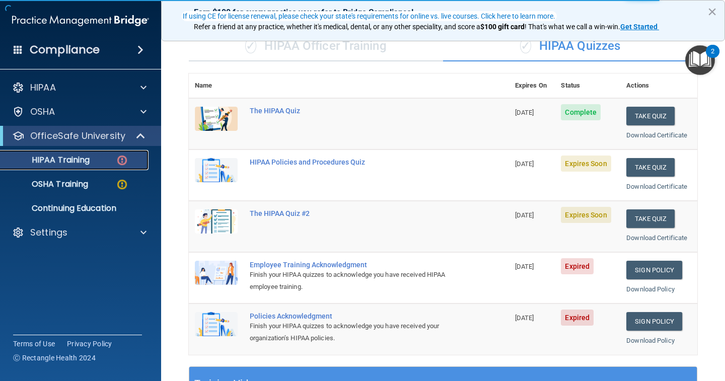
scroll to position [101, 0]
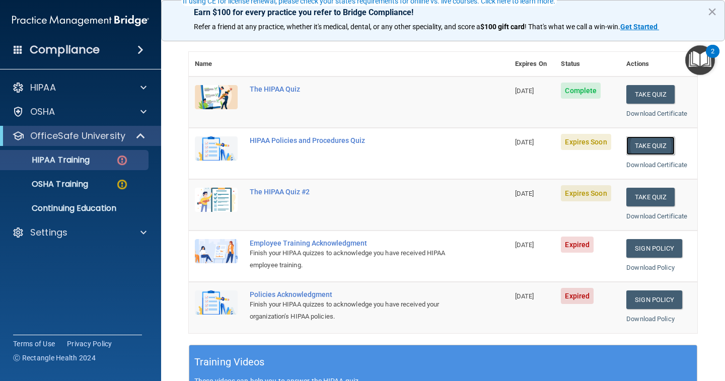
click at [630, 141] on button "Take Quiz" at bounding box center [650, 145] width 48 height 19
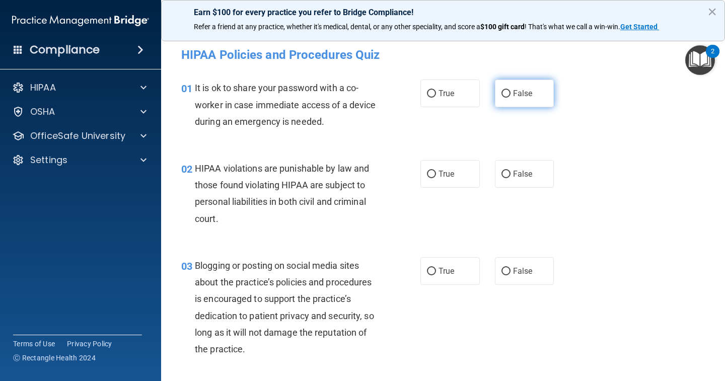
click at [501, 96] on input "False" at bounding box center [505, 94] width 9 height 8
radio input "true"
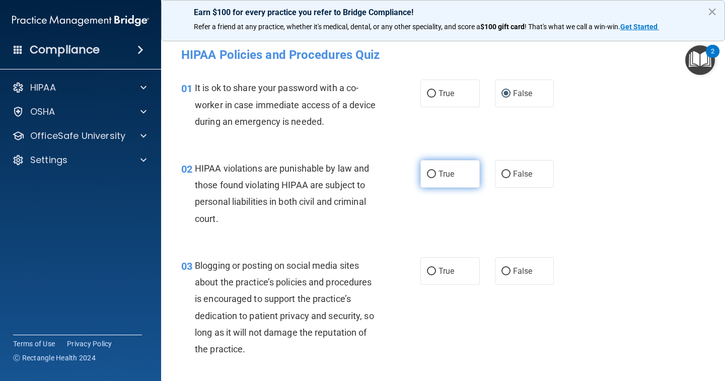
click at [429, 173] on input "True" at bounding box center [431, 175] width 9 height 8
radio input "true"
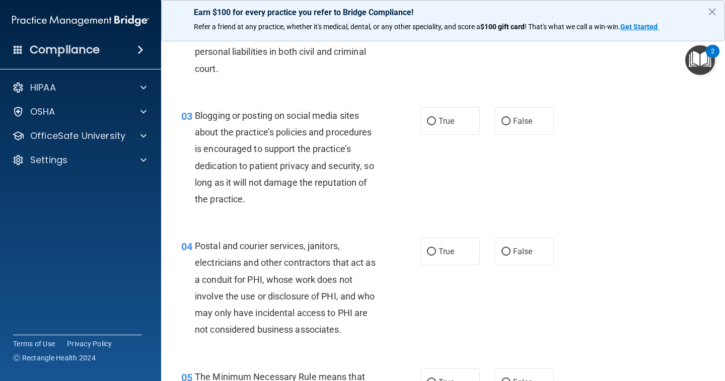
scroll to position [151, 0]
click at [501, 119] on input "False" at bounding box center [505, 121] width 9 height 8
radio input "true"
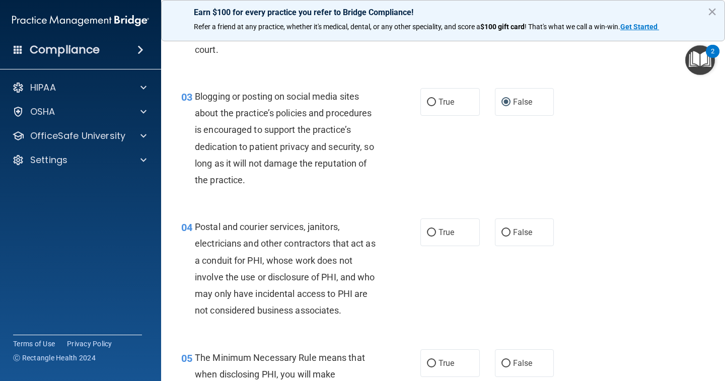
scroll to position [201, 0]
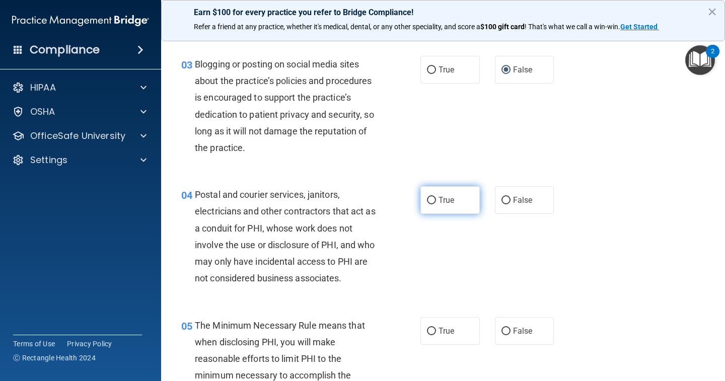
click at [427, 197] on input "True" at bounding box center [431, 201] width 9 height 8
radio input "true"
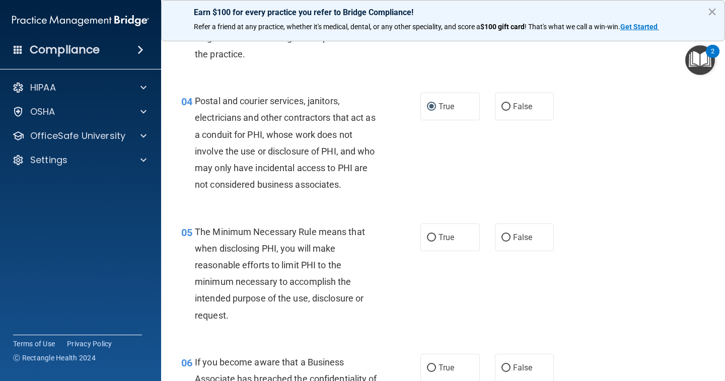
scroll to position [302, 0]
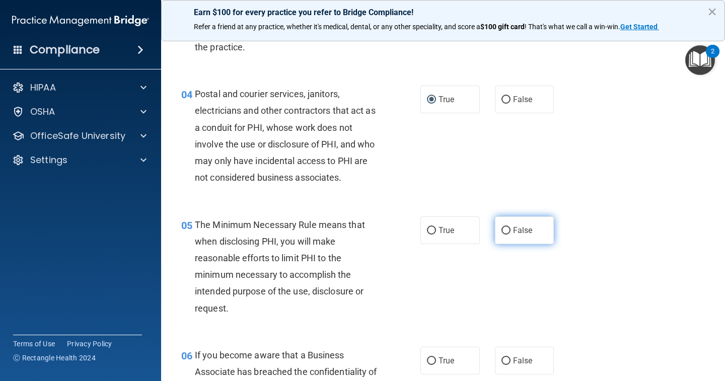
click at [501, 227] on input "False" at bounding box center [505, 231] width 9 height 8
radio input "true"
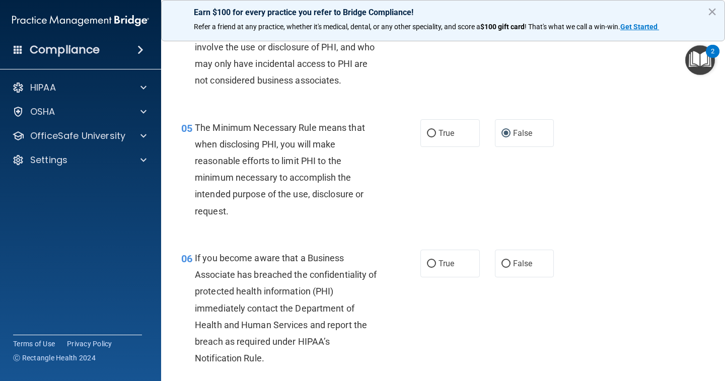
scroll to position [403, 0]
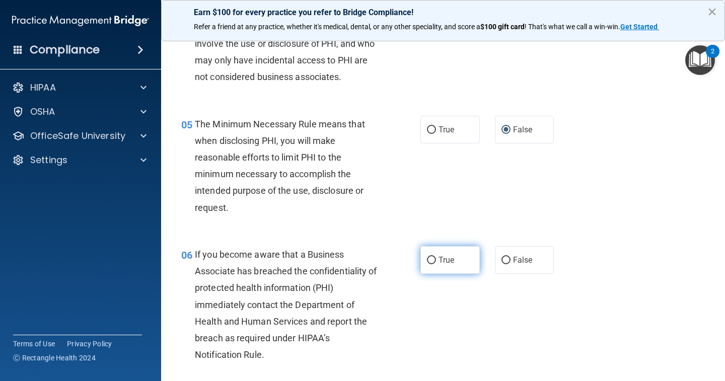
click at [428, 259] on input "True" at bounding box center [431, 261] width 9 height 8
radio input "true"
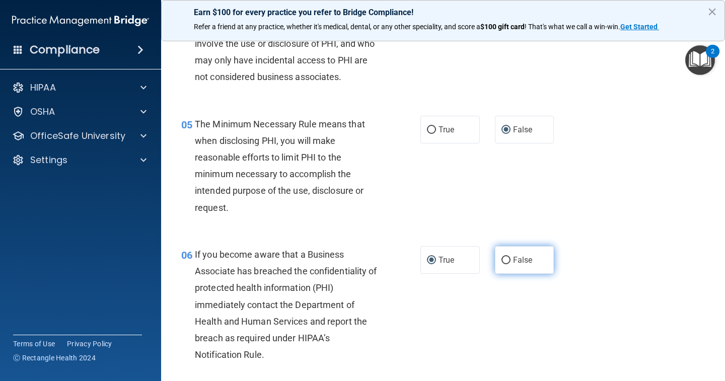
click at [501, 259] on input "False" at bounding box center [505, 261] width 9 height 8
radio input "true"
radio input "false"
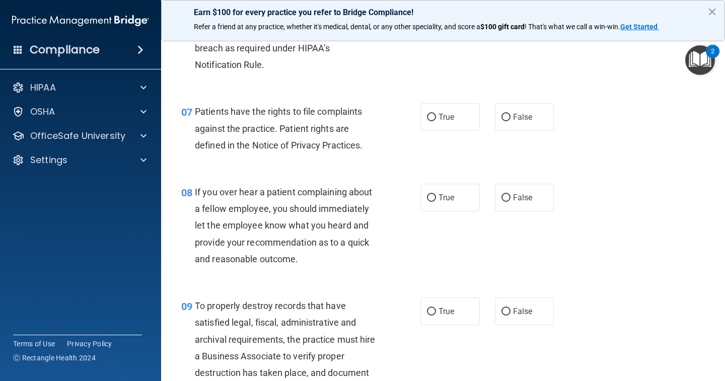
scroll to position [705, 0]
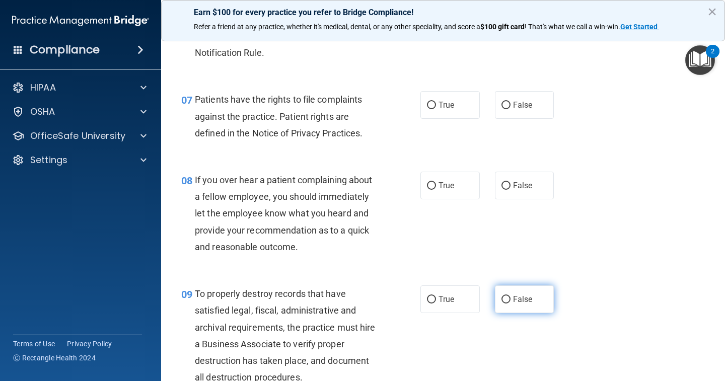
click at [502, 296] on input "False" at bounding box center [505, 300] width 9 height 8
radio input "true"
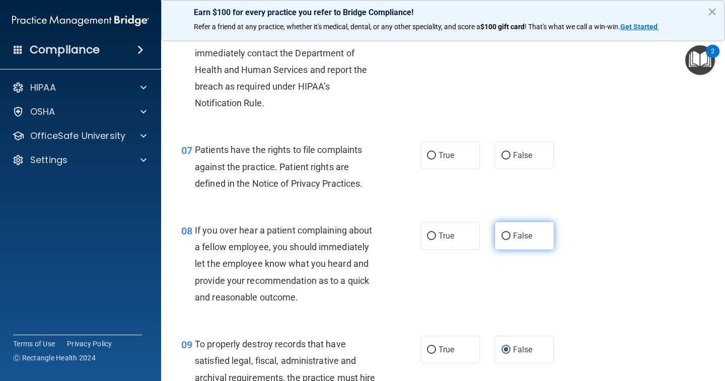
click at [501, 235] on input "False" at bounding box center [505, 237] width 9 height 8
radio input "true"
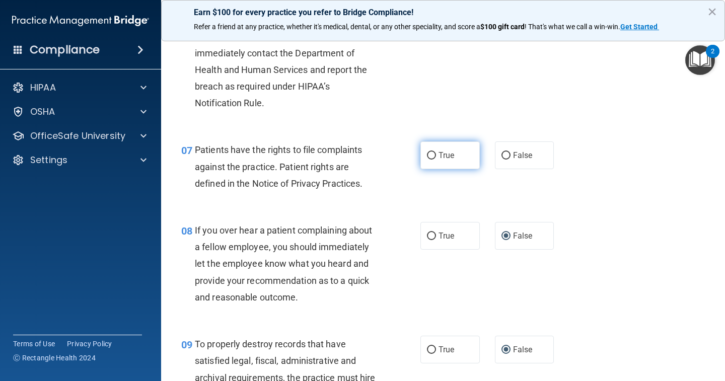
click at [427, 153] on input "True" at bounding box center [431, 156] width 9 height 8
radio input "true"
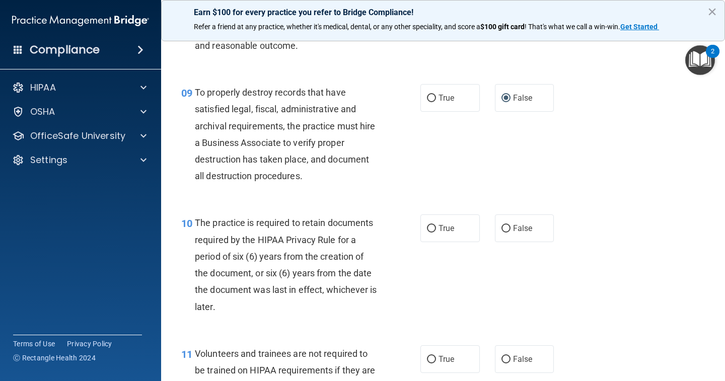
scroll to position [957, 0]
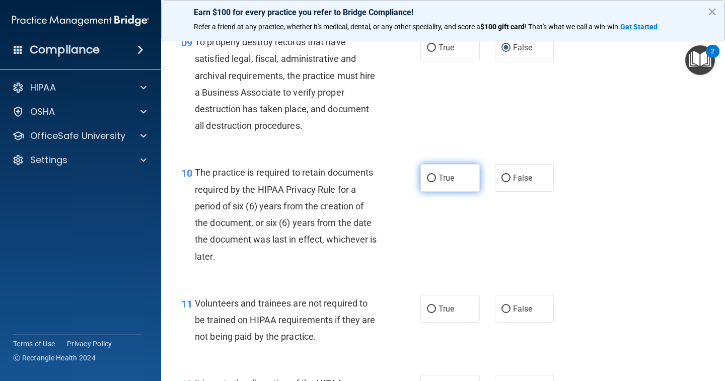
click at [430, 175] on input "True" at bounding box center [431, 179] width 9 height 8
radio input "true"
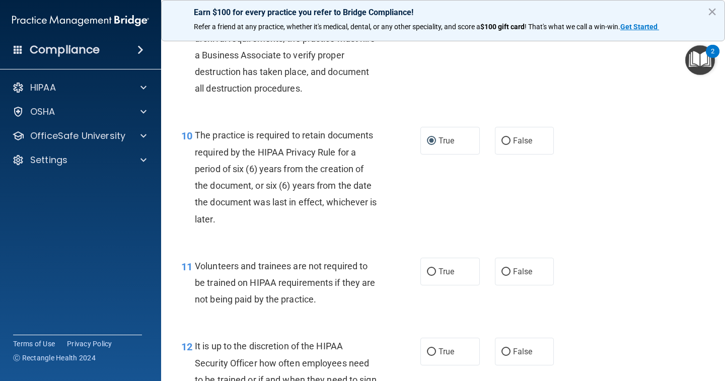
scroll to position [1057, 0]
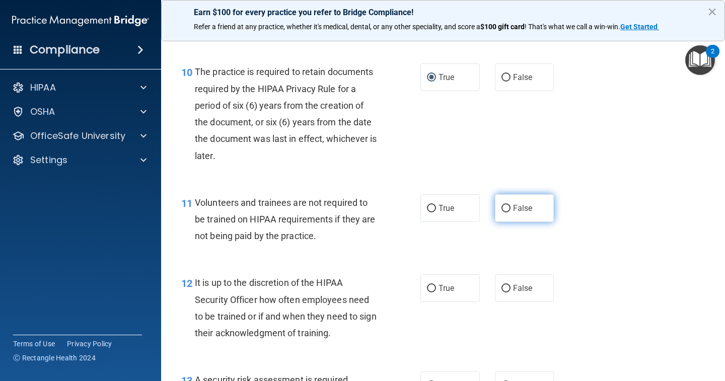
click at [503, 205] on input "False" at bounding box center [505, 209] width 9 height 8
radio input "true"
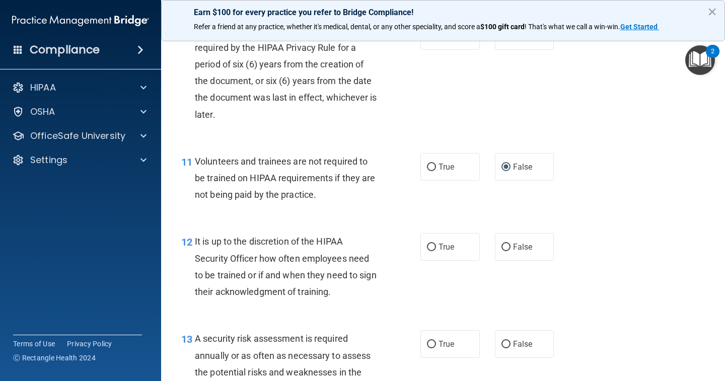
scroll to position [1208, 0]
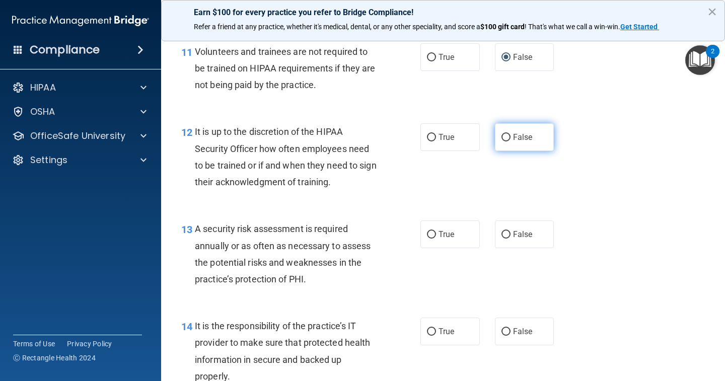
click at [495, 131] on label "False" at bounding box center [524, 137] width 59 height 28
click at [501, 134] on input "False" at bounding box center [505, 138] width 9 height 8
radio input "true"
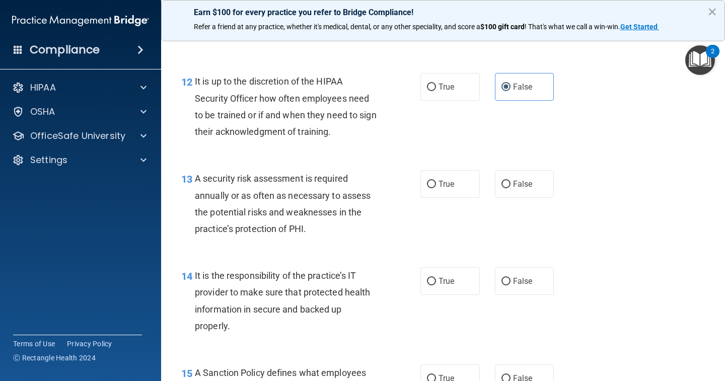
scroll to position [1309, 0]
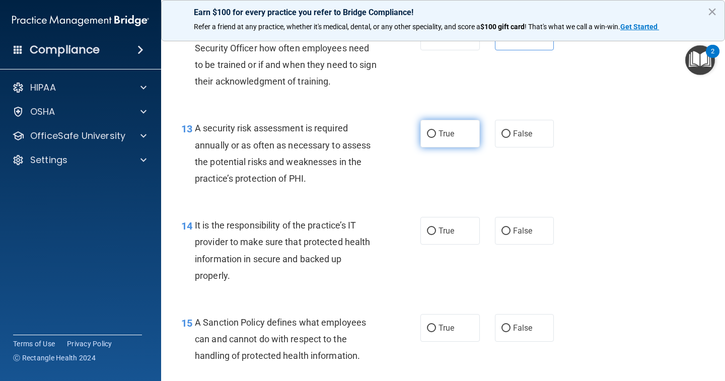
click at [428, 130] on input "True" at bounding box center [431, 134] width 9 height 8
radio input "true"
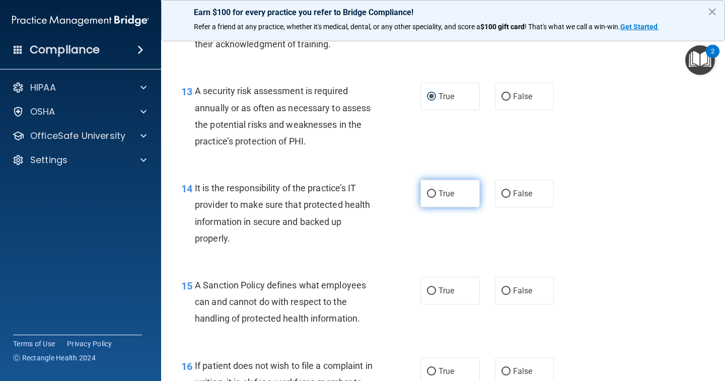
scroll to position [1410, 0]
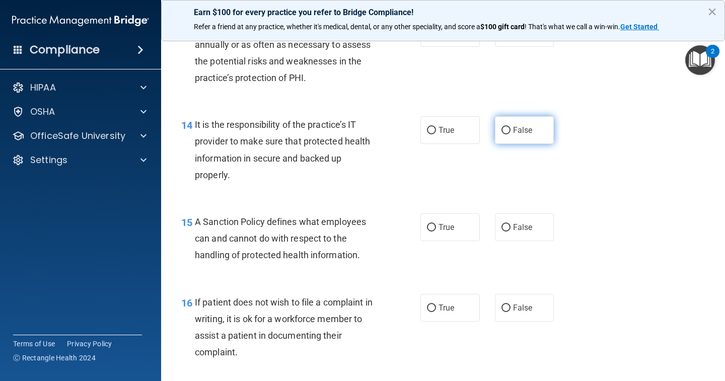
click at [501, 127] on input "False" at bounding box center [505, 131] width 9 height 8
radio input "true"
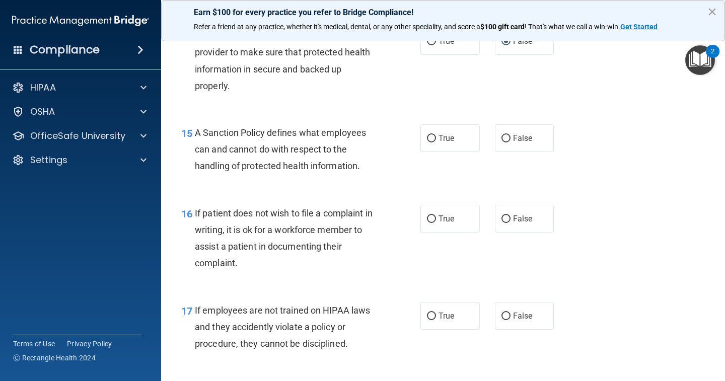
scroll to position [1510, 0]
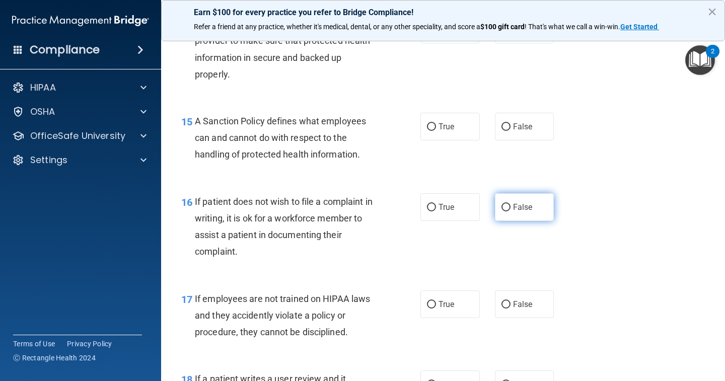
click at [501, 204] on input "False" at bounding box center [505, 208] width 9 height 8
radio input "true"
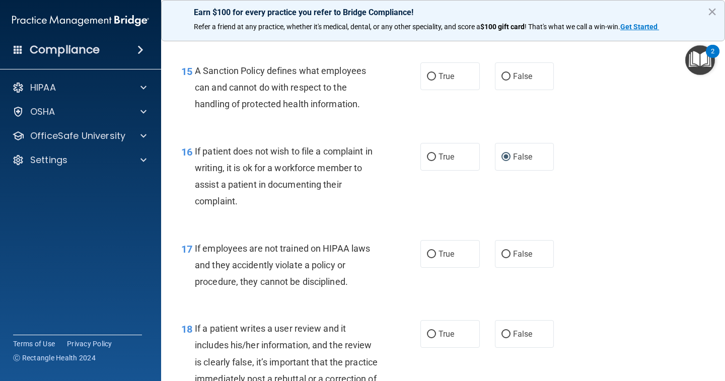
scroll to position [1611, 0]
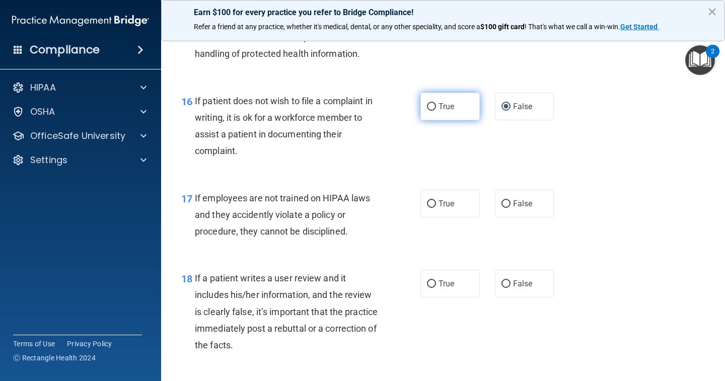
click at [427, 103] on input "True" at bounding box center [431, 107] width 9 height 8
radio input "true"
radio input "false"
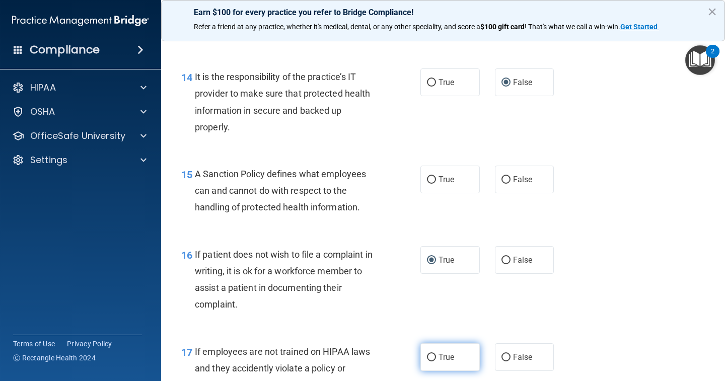
scroll to position [1410, 0]
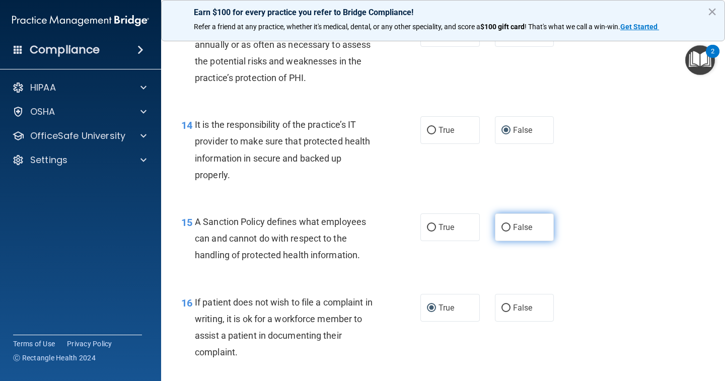
click at [504, 224] on input "False" at bounding box center [505, 228] width 9 height 8
radio input "true"
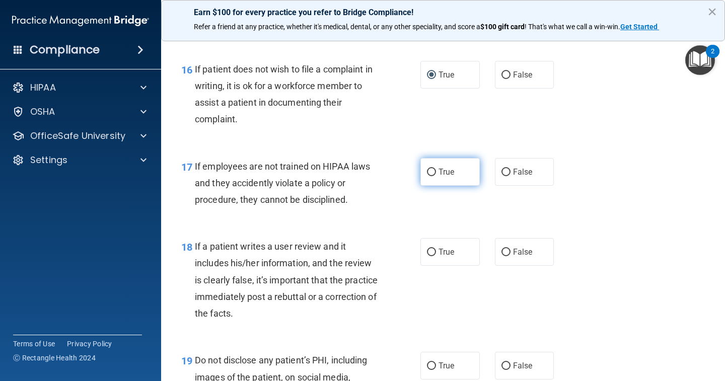
scroll to position [1661, 0]
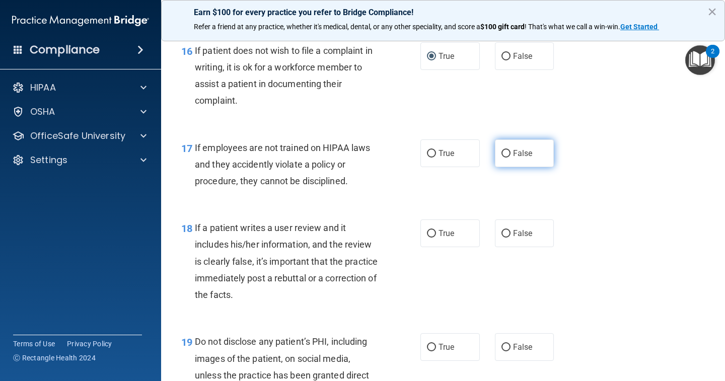
click at [501, 150] on input "False" at bounding box center [505, 154] width 9 height 8
radio input "true"
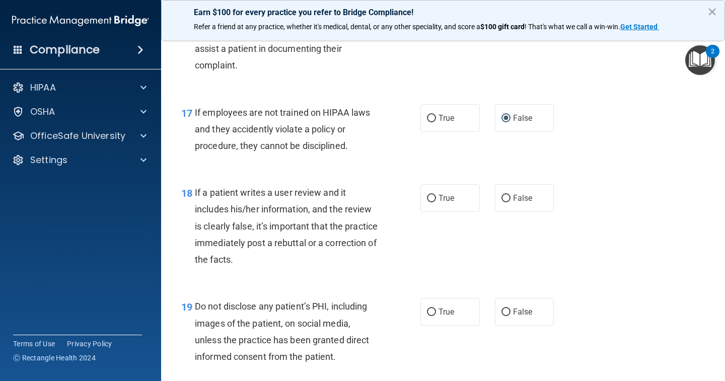
scroll to position [1712, 0]
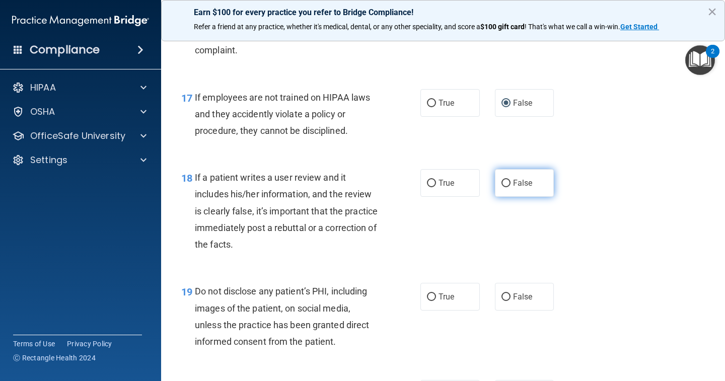
click at [501, 180] on input "False" at bounding box center [505, 184] width 9 height 8
radio input "true"
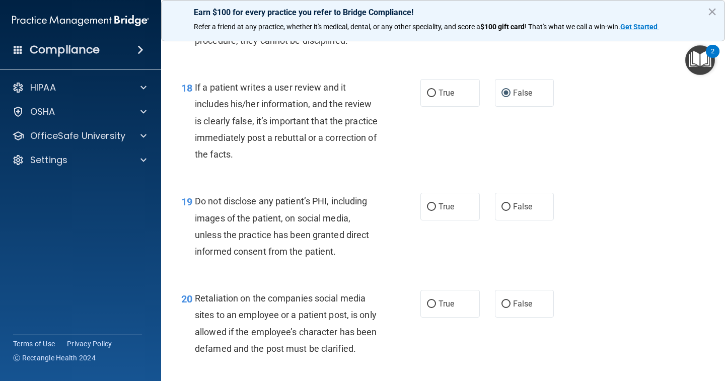
scroll to position [1812, 0]
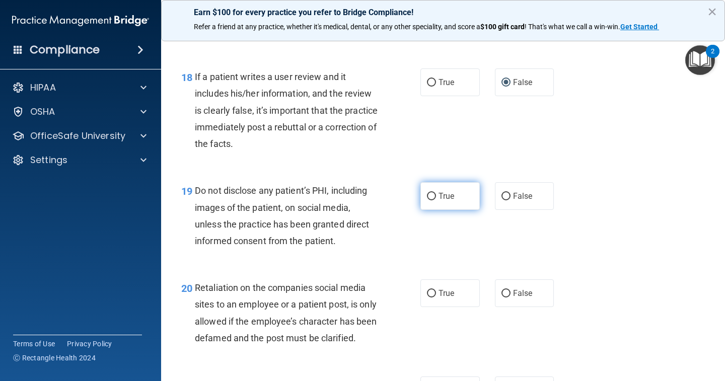
click at [427, 193] on input "True" at bounding box center [431, 197] width 9 height 8
radio input "true"
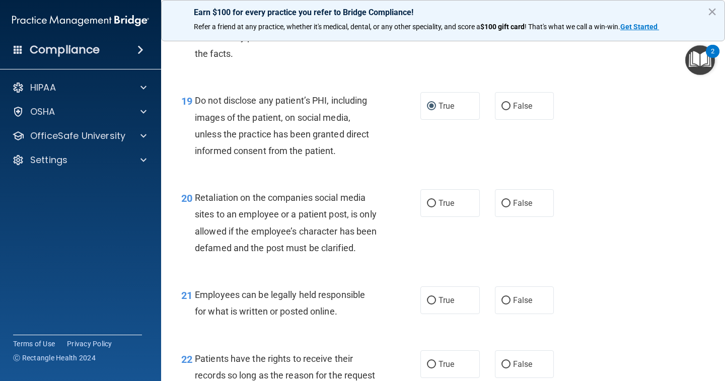
scroll to position [1913, 0]
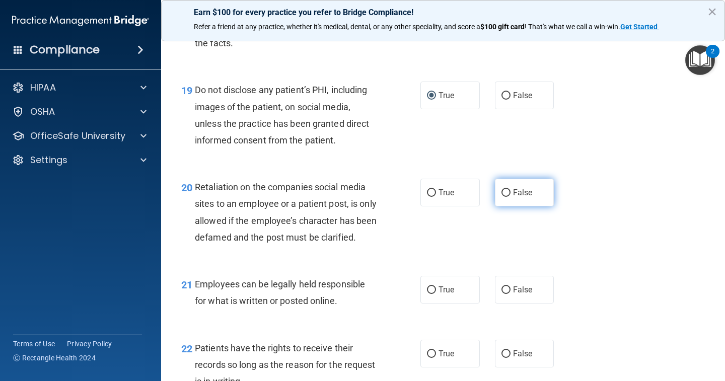
click at [501, 189] on input "False" at bounding box center [505, 193] width 9 height 8
radio input "true"
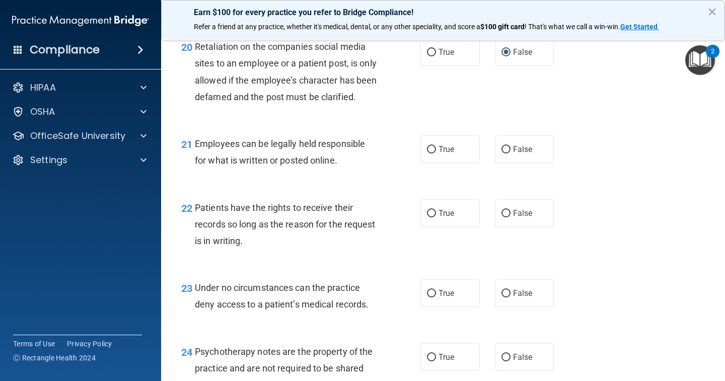
scroll to position [2064, 0]
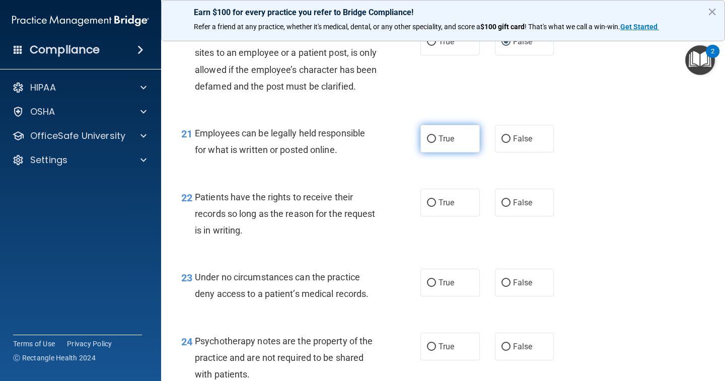
click at [431, 143] on input "True" at bounding box center [431, 139] width 9 height 8
radio input "true"
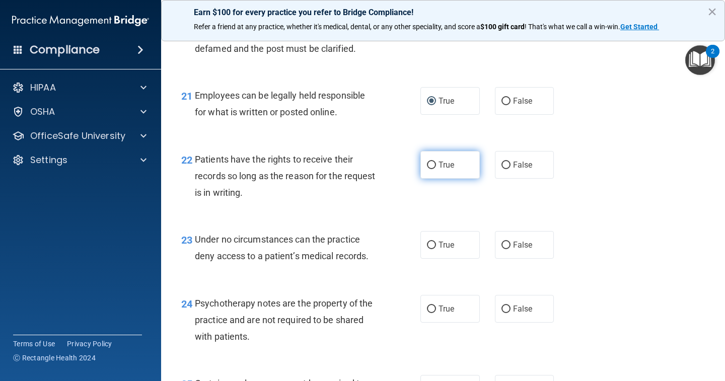
scroll to position [2114, 0]
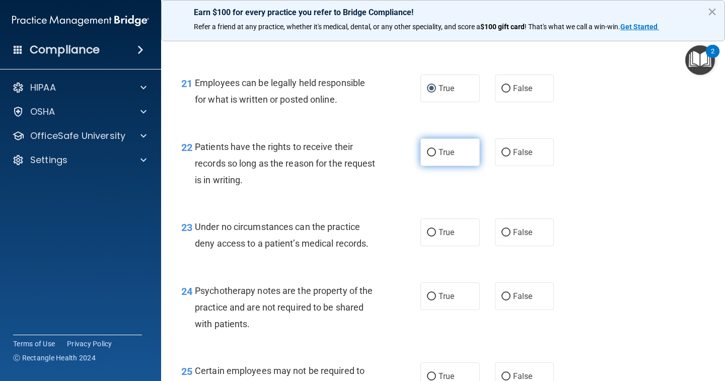
click at [430, 157] on input "True" at bounding box center [431, 153] width 9 height 8
radio input "true"
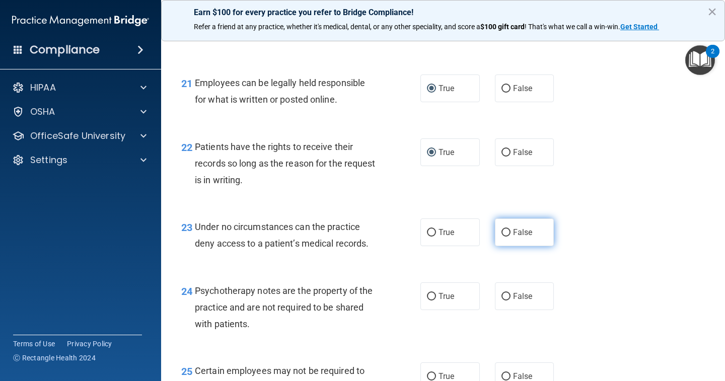
click at [503, 237] on input "False" at bounding box center [505, 233] width 9 height 8
radio input "true"
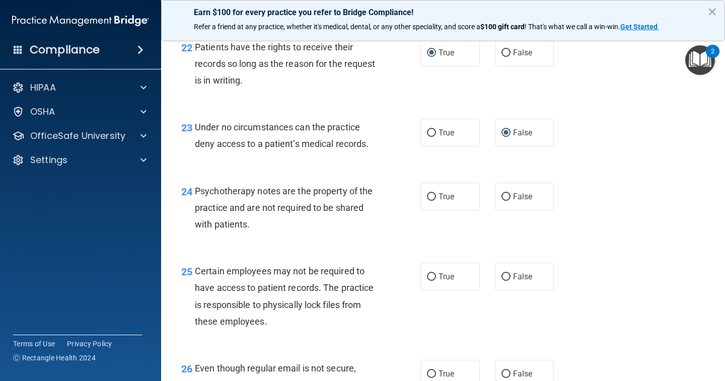
scroll to position [2215, 0]
click at [427, 200] on input "True" at bounding box center [431, 196] width 9 height 8
radio input "true"
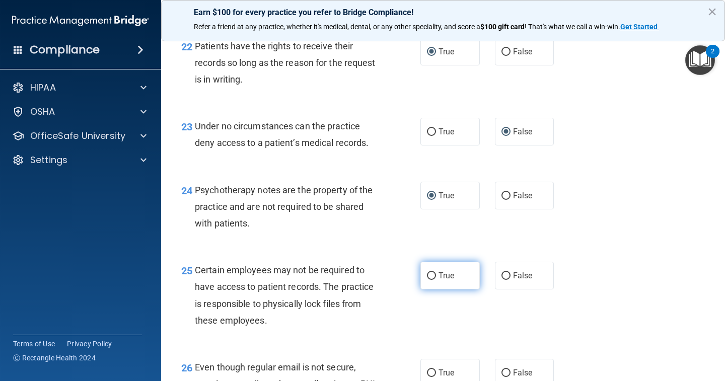
click at [430, 280] on input "True" at bounding box center [431, 276] width 9 height 8
radio input "true"
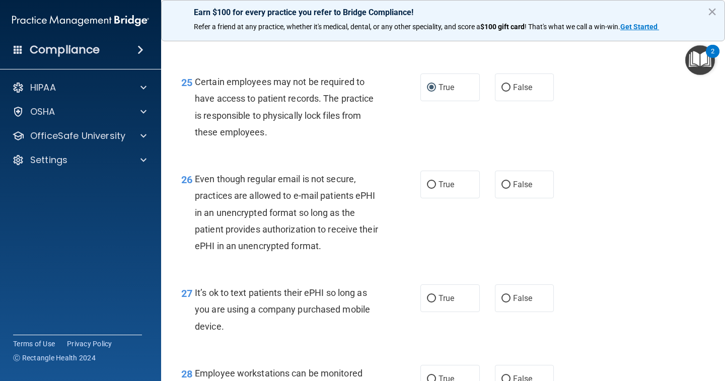
scroll to position [2417, 0]
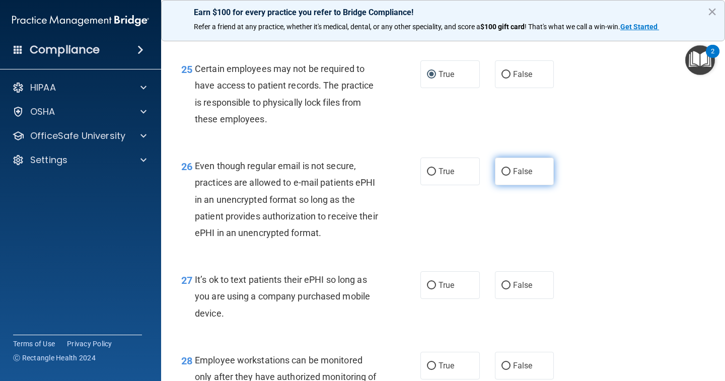
click at [497, 182] on label "False" at bounding box center [524, 172] width 59 height 28
click at [501, 176] on input "False" at bounding box center [505, 172] width 9 height 8
radio input "true"
click at [501, 288] on input "False" at bounding box center [505, 286] width 9 height 8
radio input "true"
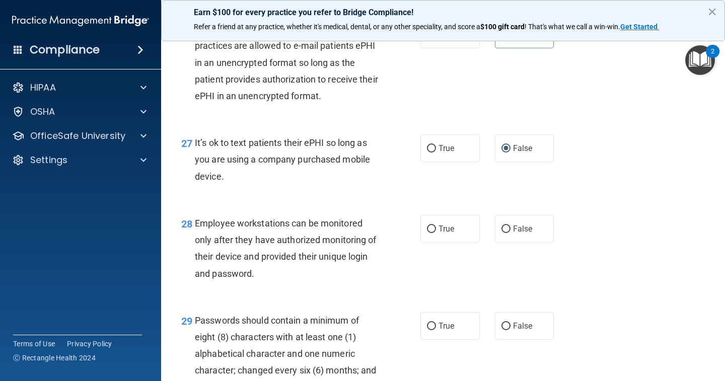
scroll to position [2568, 0]
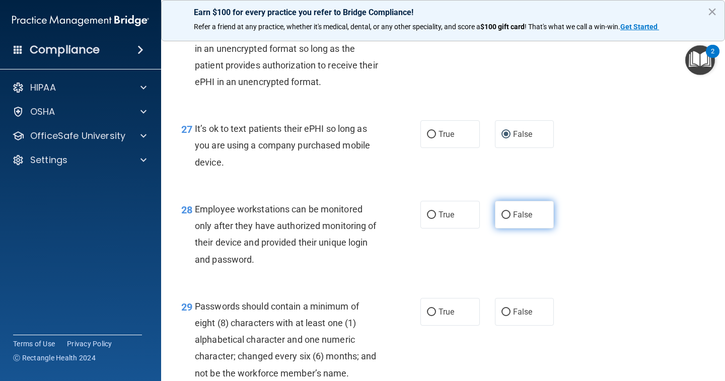
click at [501, 219] on input "False" at bounding box center [505, 215] width 9 height 8
radio input "true"
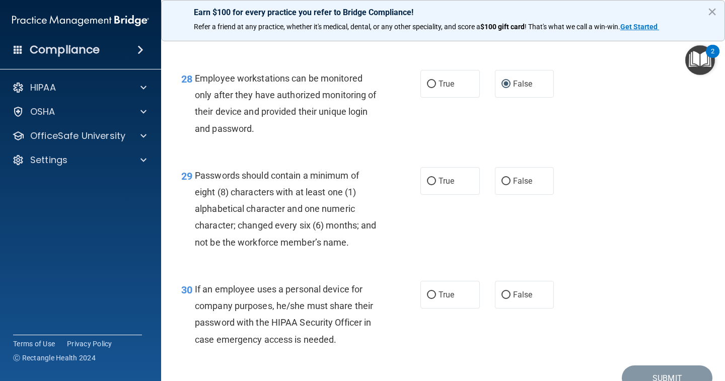
scroll to position [2719, 0]
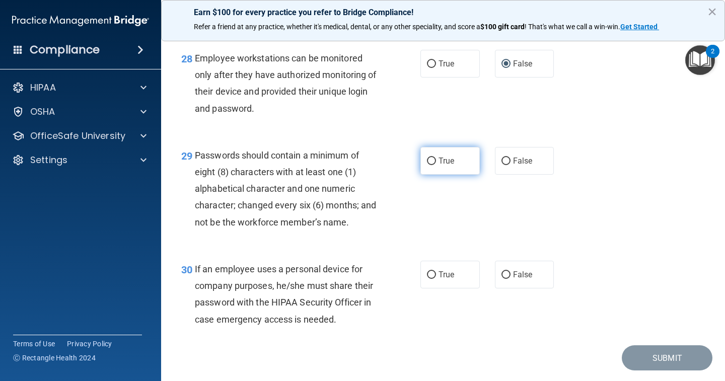
click at [429, 162] on input "True" at bounding box center [431, 162] width 9 height 8
radio input "true"
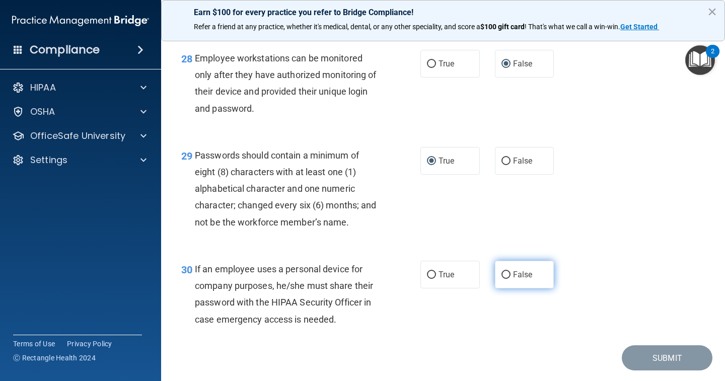
click at [501, 279] on input "False" at bounding box center [505, 275] width 9 height 8
radio input "true"
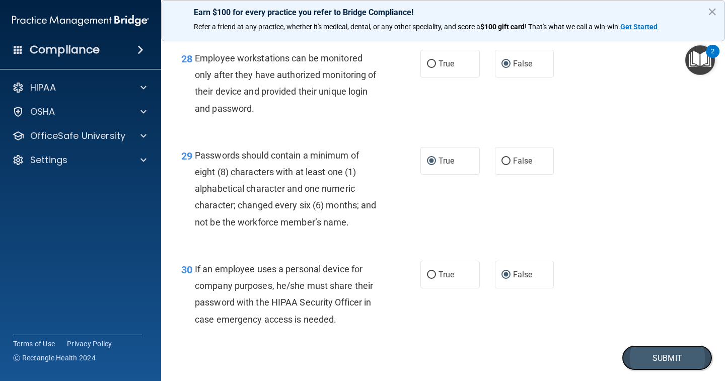
click at [639, 361] on button "Submit" at bounding box center [667, 358] width 91 height 26
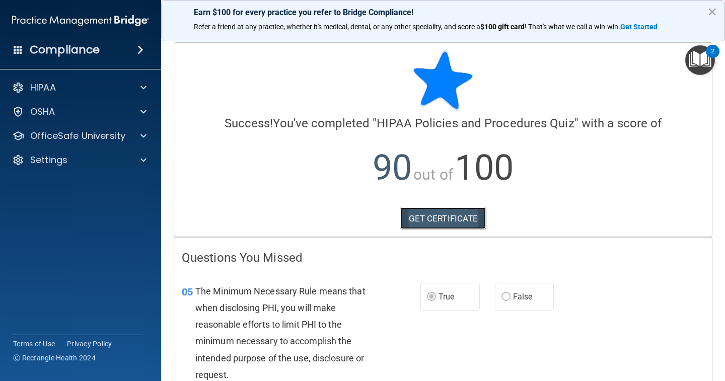
click at [462, 213] on link "GET CERTIFICATE" at bounding box center [443, 218] width 86 height 22
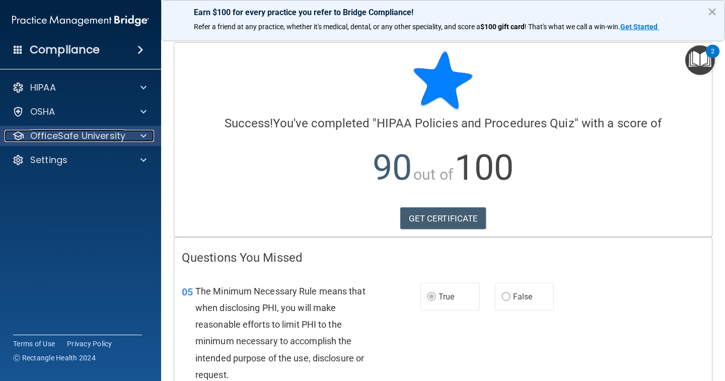
click at [141, 135] on span at bounding box center [143, 136] width 6 height 12
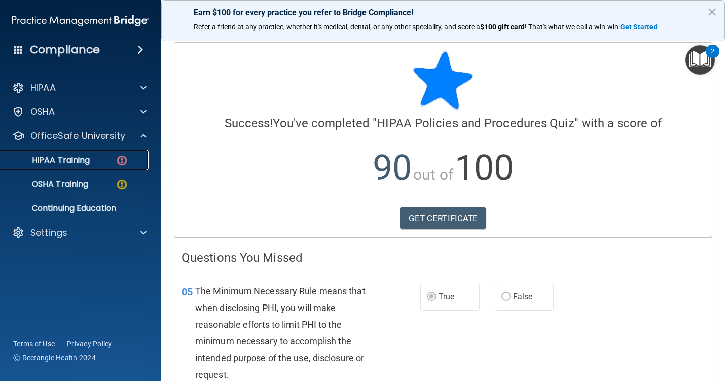
click at [129, 159] on div "HIPAA Training" at bounding box center [75, 160] width 137 height 10
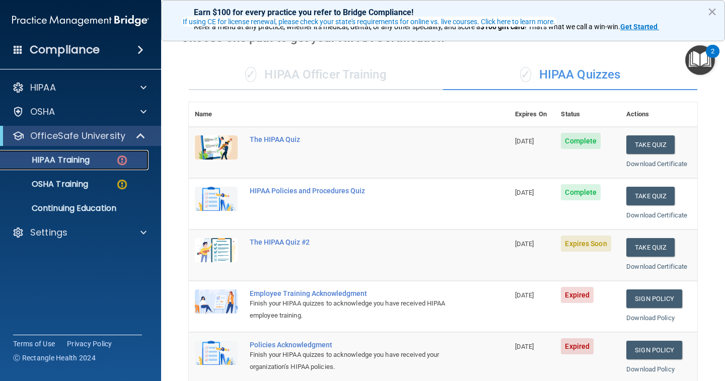
scroll to position [101, 0]
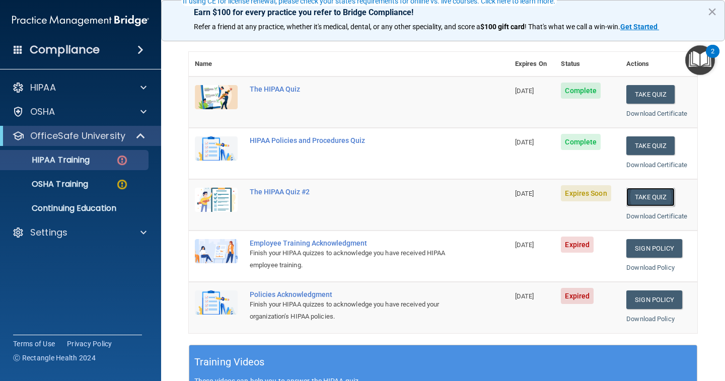
click at [633, 194] on button "Take Quiz" at bounding box center [650, 197] width 48 height 19
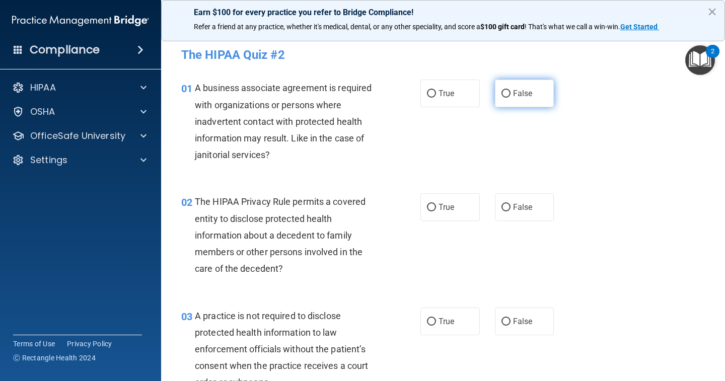
click at [502, 92] on input "False" at bounding box center [505, 94] width 9 height 8
radio input "true"
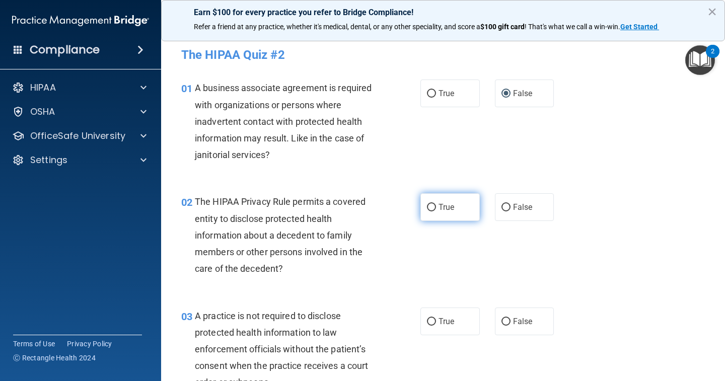
click at [427, 207] on input "True" at bounding box center [431, 208] width 9 height 8
radio input "true"
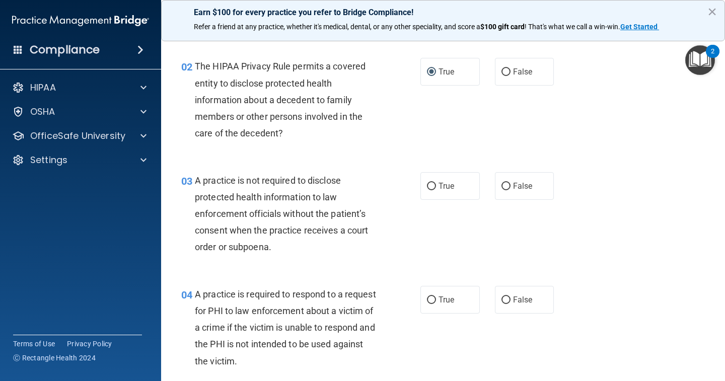
scroll to position [151, 0]
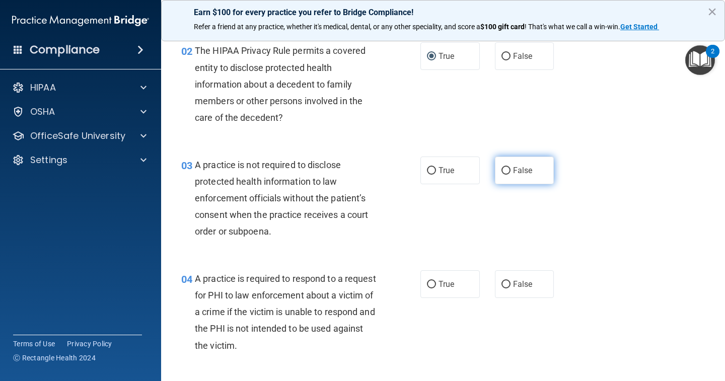
click at [501, 170] on input "False" at bounding box center [505, 171] width 9 height 8
radio input "true"
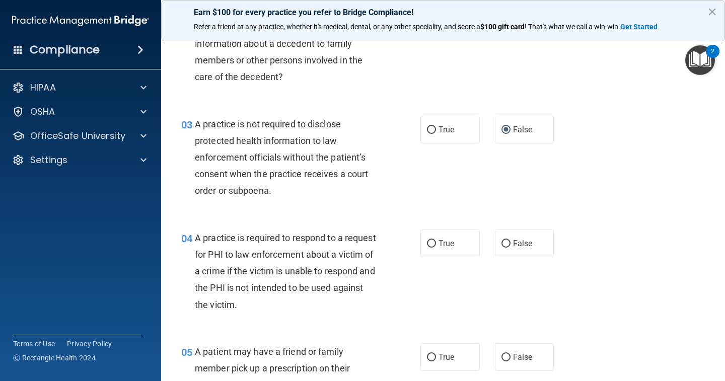
scroll to position [252, 0]
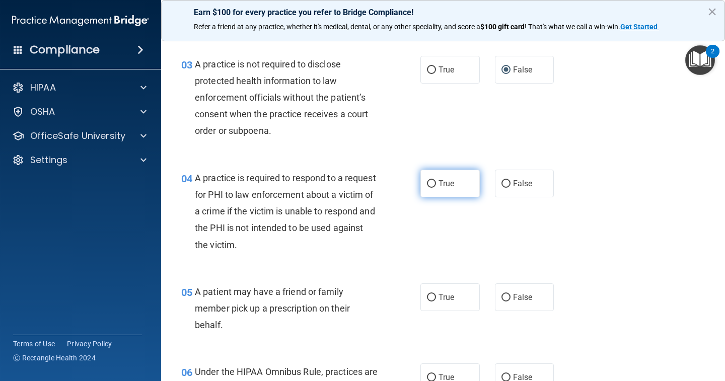
click at [430, 181] on input "True" at bounding box center [431, 184] width 9 height 8
radio input "true"
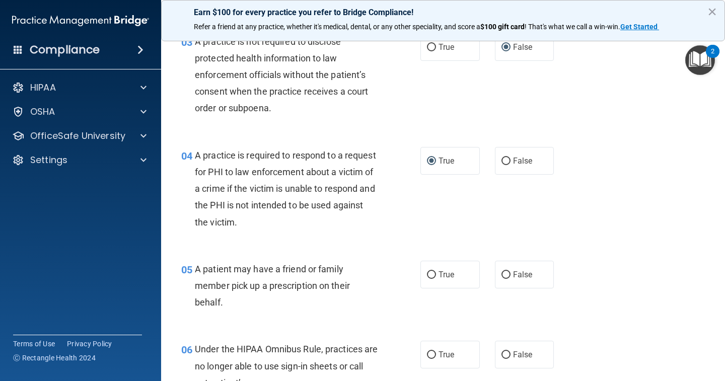
scroll to position [302, 0]
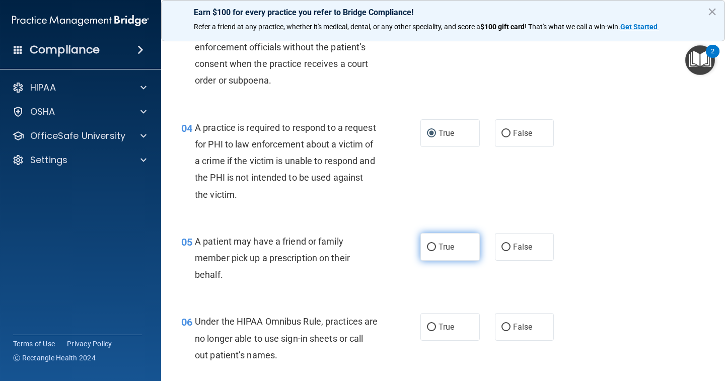
click at [427, 245] on input "True" at bounding box center [431, 248] width 9 height 8
radio input "true"
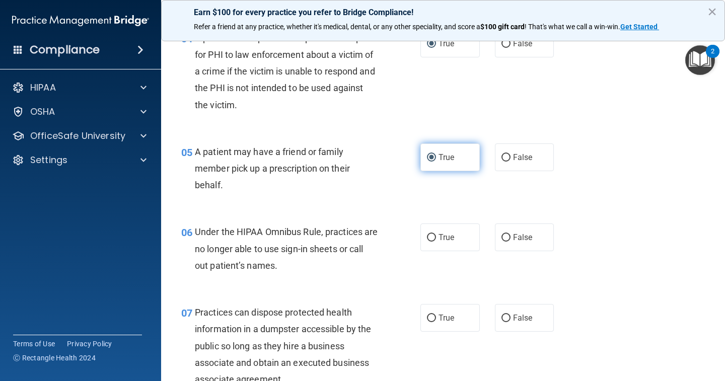
scroll to position [403, 0]
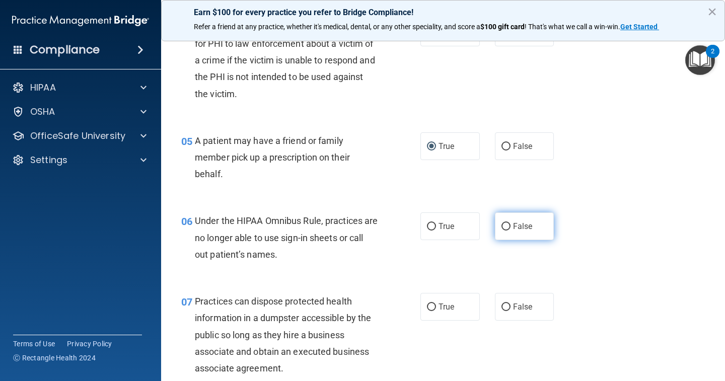
click at [501, 227] on input "False" at bounding box center [505, 227] width 9 height 8
radio input "true"
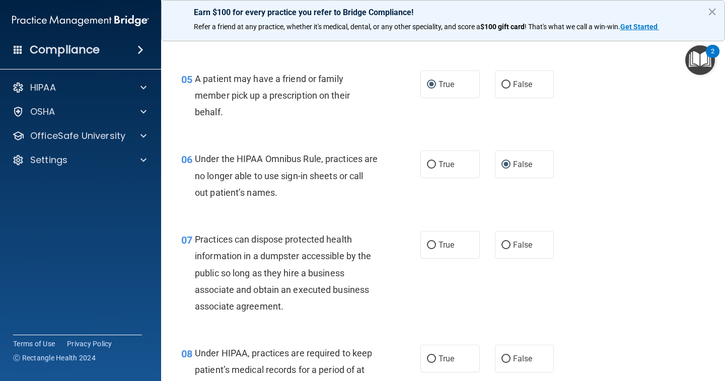
scroll to position [503, 0]
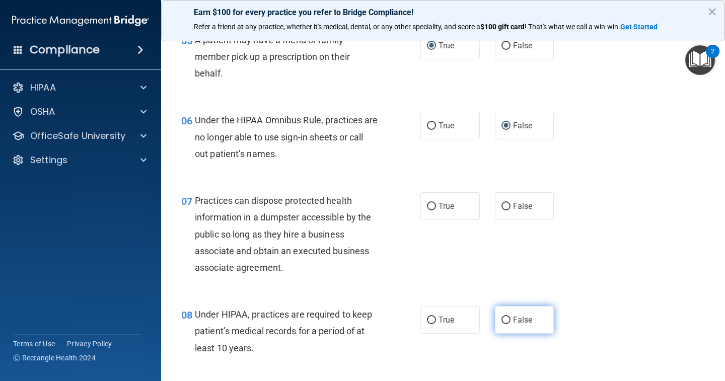
click at [501, 317] on input "False" at bounding box center [505, 321] width 9 height 8
radio input "true"
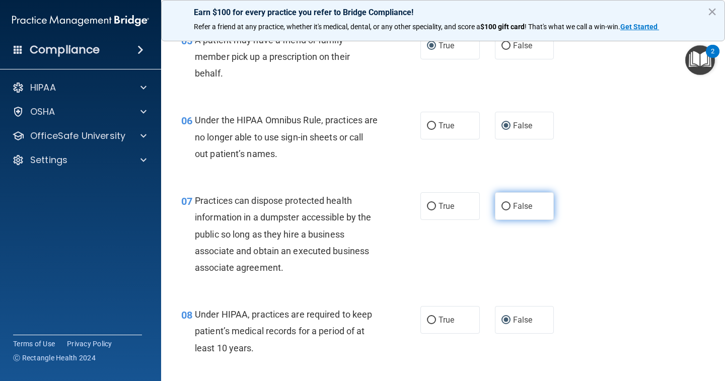
click at [501, 204] on input "False" at bounding box center [505, 207] width 9 height 8
radio input "true"
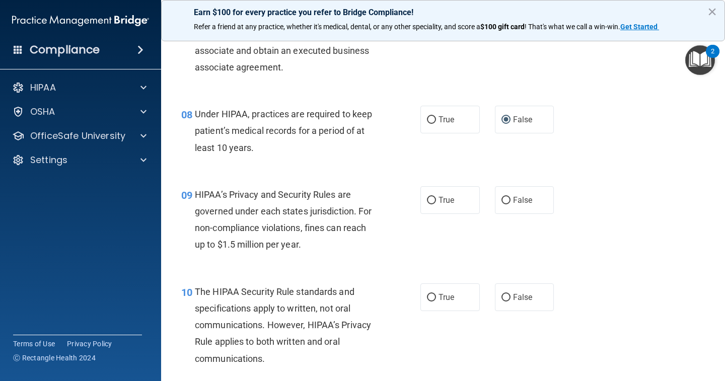
scroll to position [705, 0]
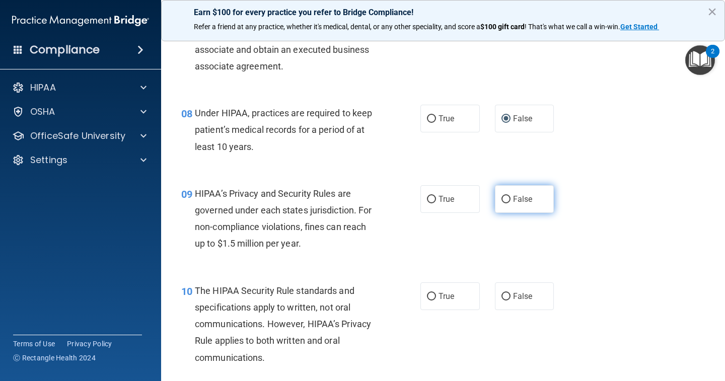
click at [510, 189] on label "False" at bounding box center [524, 199] width 59 height 28
click at [510, 196] on input "False" at bounding box center [505, 200] width 9 height 8
radio input "true"
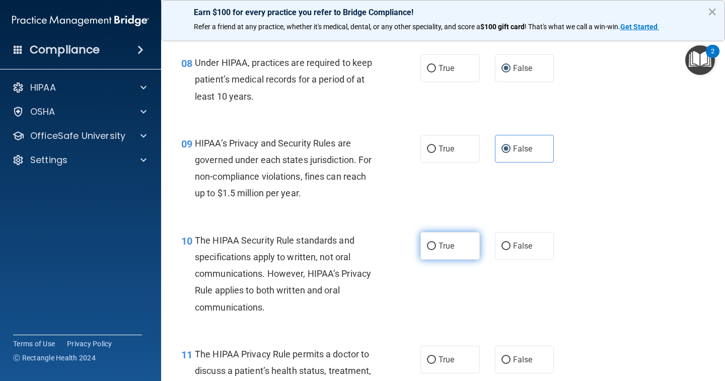
click at [427, 243] on input "True" at bounding box center [431, 247] width 9 height 8
radio input "true"
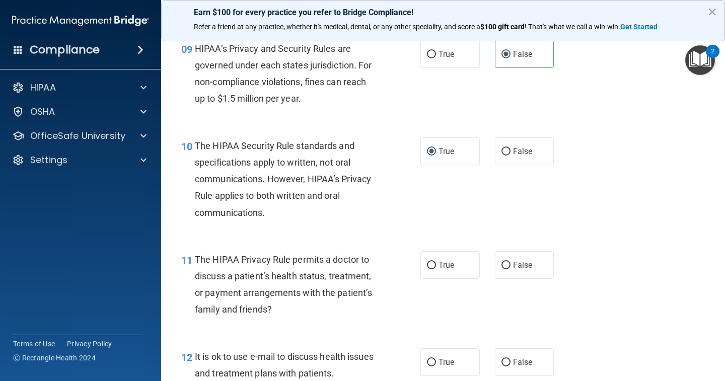
scroll to position [856, 0]
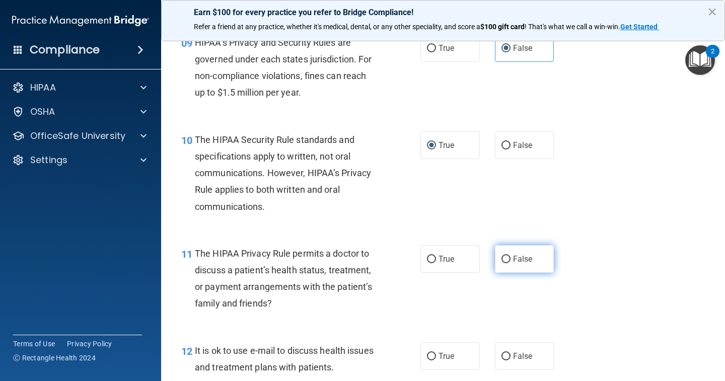
click at [501, 257] on input "False" at bounding box center [505, 260] width 9 height 8
radio input "true"
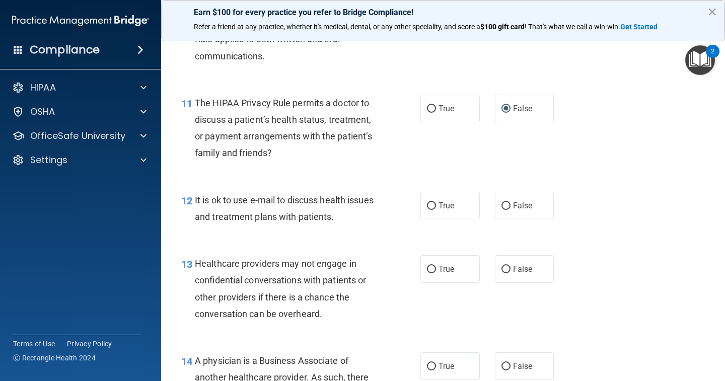
scroll to position [1007, 0]
click at [428, 202] on input "True" at bounding box center [431, 206] width 9 height 8
radio input "true"
click at [501, 265] on input "False" at bounding box center [505, 269] width 9 height 8
radio input "true"
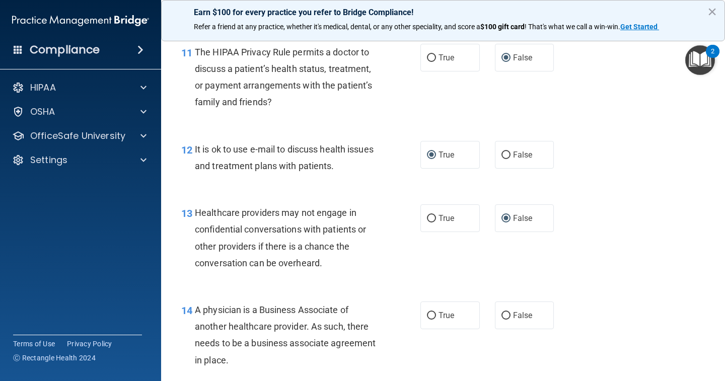
scroll to position [1108, 0]
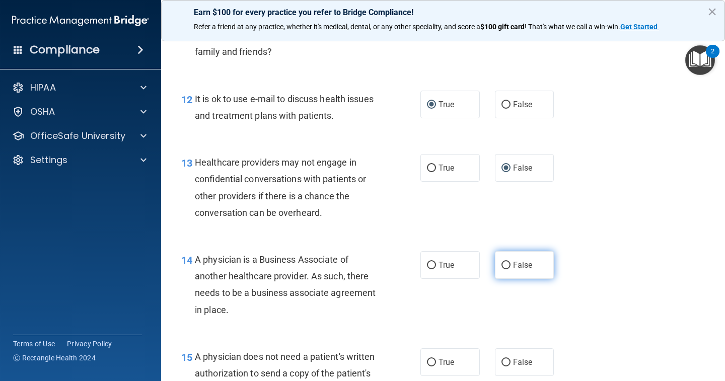
click at [501, 262] on input "False" at bounding box center [505, 266] width 9 height 8
radio input "true"
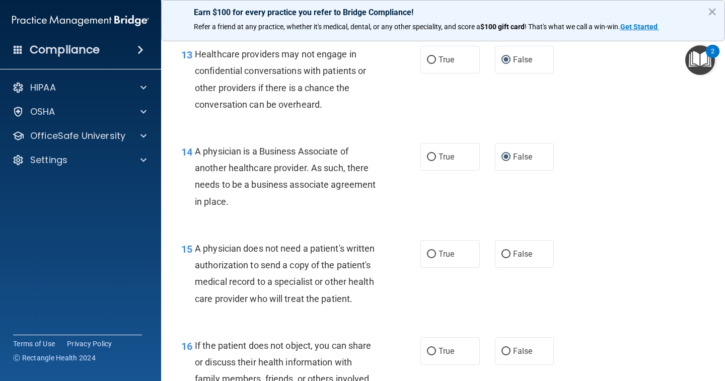
scroll to position [1259, 0]
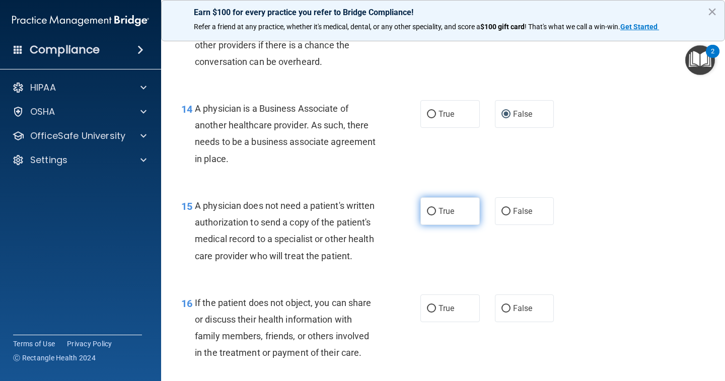
click at [427, 208] on input "True" at bounding box center [431, 212] width 9 height 8
radio input "true"
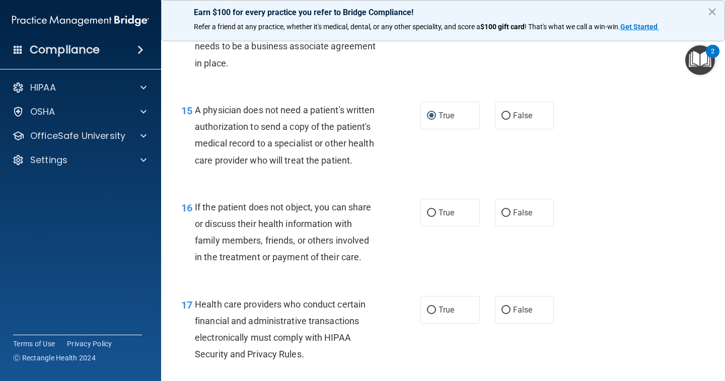
scroll to position [1359, 0]
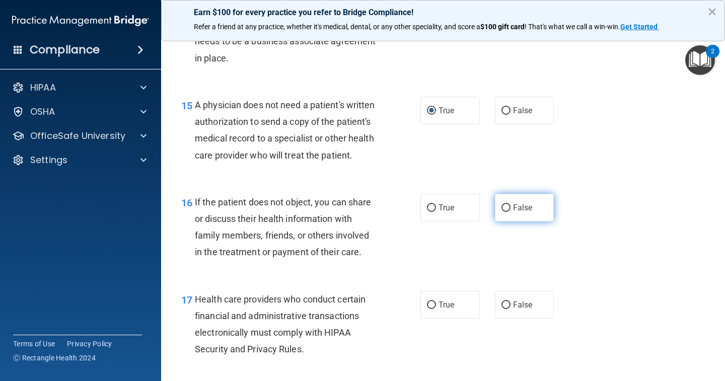
click at [502, 212] on input "False" at bounding box center [505, 208] width 9 height 8
radio input "true"
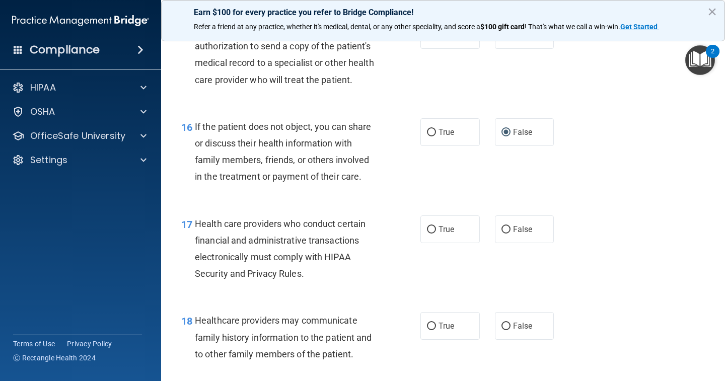
scroll to position [1460, 0]
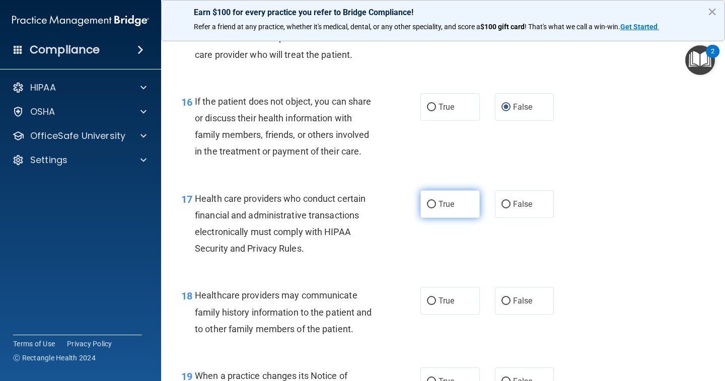
click at [435, 218] on label "True" at bounding box center [449, 204] width 59 height 28
click at [435, 208] on input "True" at bounding box center [431, 205] width 9 height 8
radio input "true"
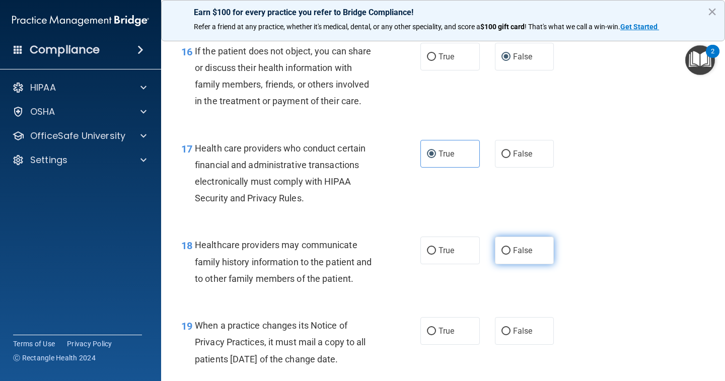
click at [501, 255] on input "False" at bounding box center [505, 251] width 9 height 8
radio input "true"
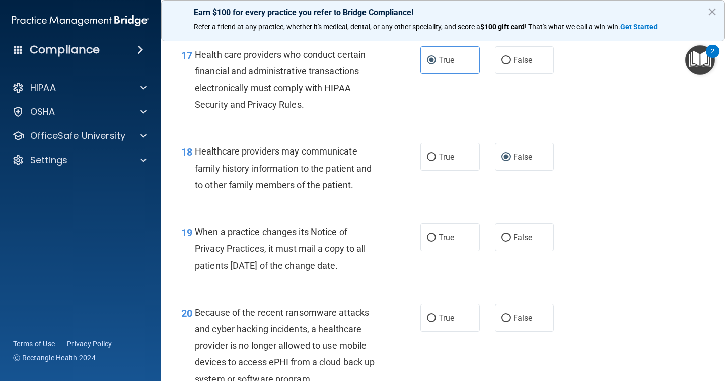
scroll to position [1661, 0]
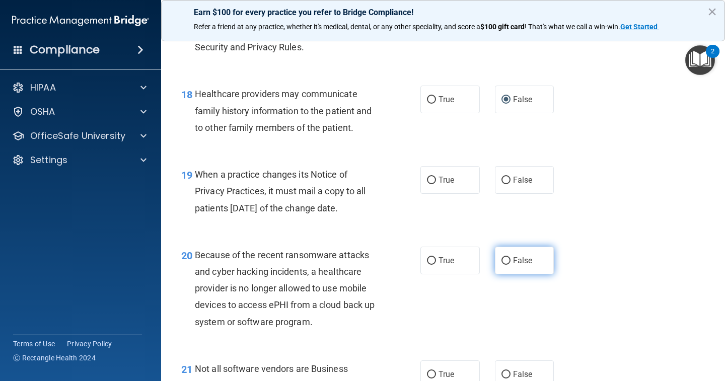
click at [502, 265] on input "False" at bounding box center [505, 261] width 9 height 8
radio input "true"
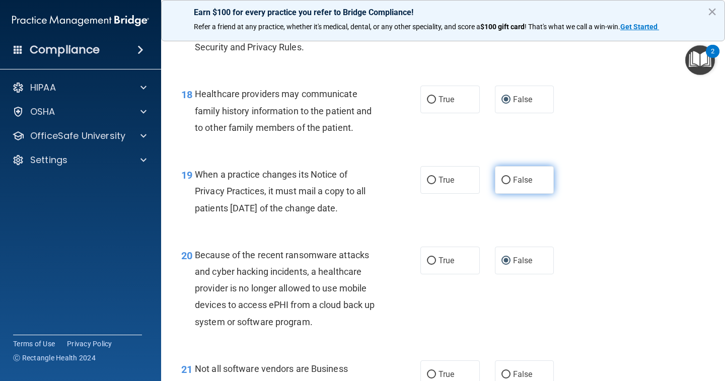
click at [501, 184] on input "False" at bounding box center [505, 181] width 9 height 8
radio input "true"
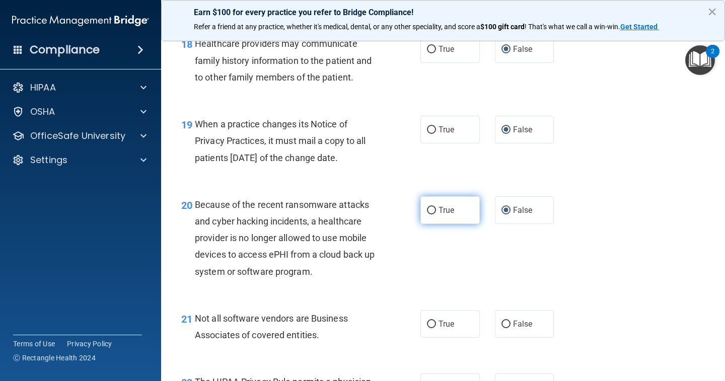
scroll to position [1762, 0]
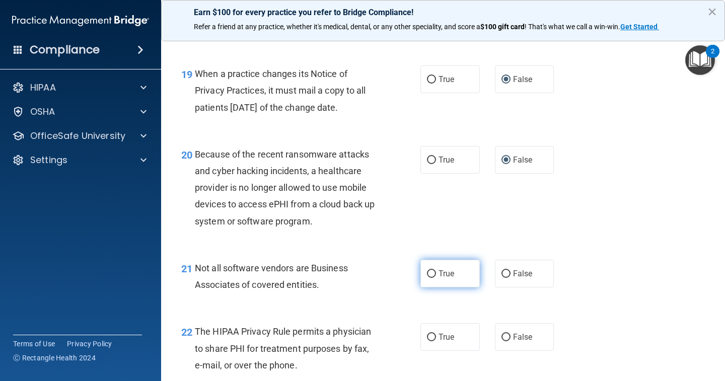
click at [430, 278] on input "True" at bounding box center [431, 274] width 9 height 8
radio input "true"
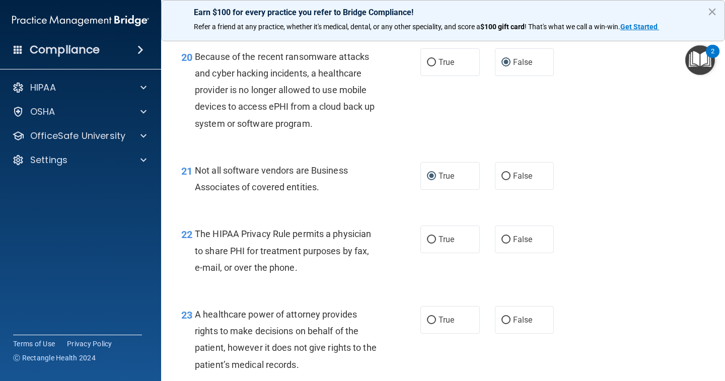
scroll to position [1863, 0]
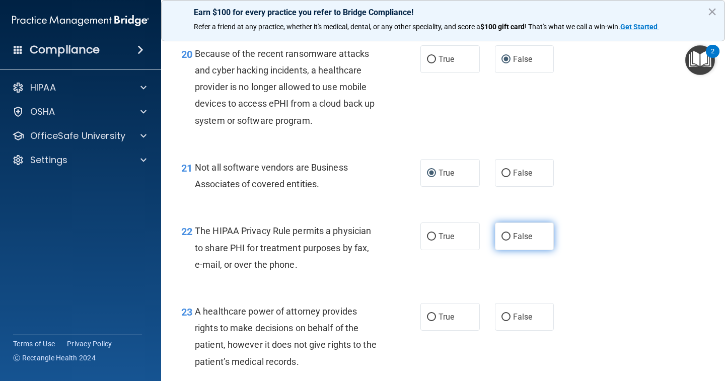
click at [501, 241] on input "False" at bounding box center [505, 237] width 9 height 8
radio input "true"
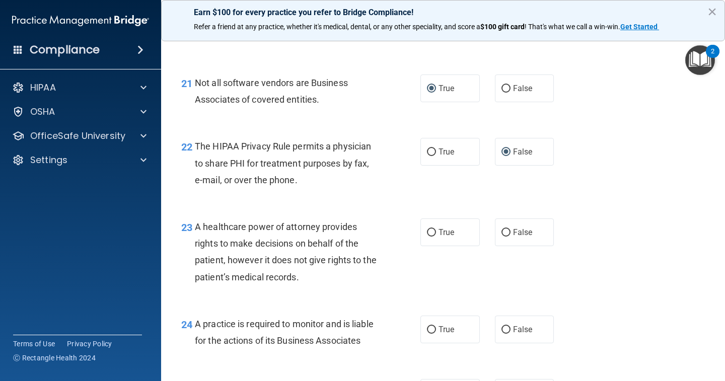
scroll to position [1963, 0]
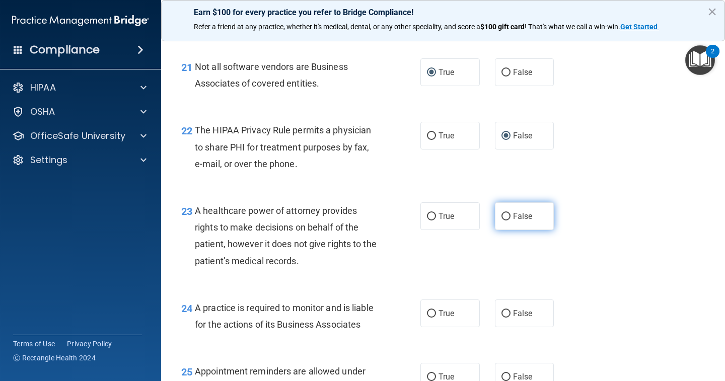
click at [495, 226] on label "False" at bounding box center [524, 216] width 59 height 28
click at [501, 221] on input "False" at bounding box center [505, 217] width 9 height 8
radio input "true"
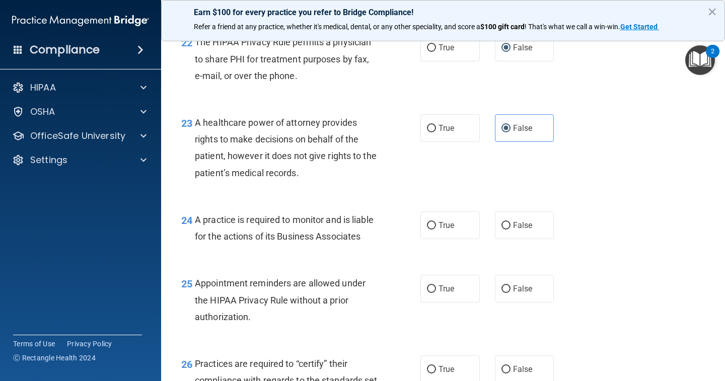
scroll to position [2064, 0]
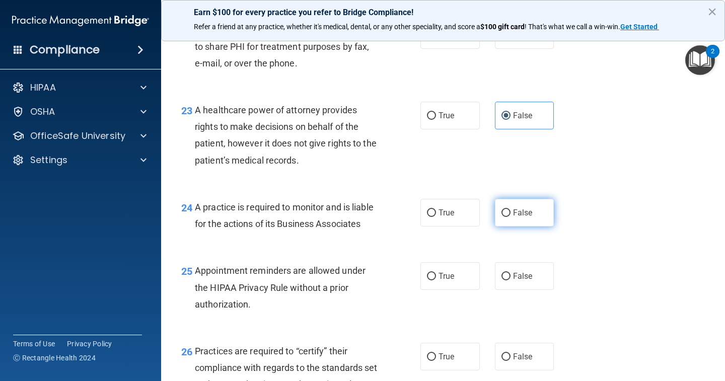
click at [501, 217] on input "False" at bounding box center [505, 213] width 9 height 8
radio input "true"
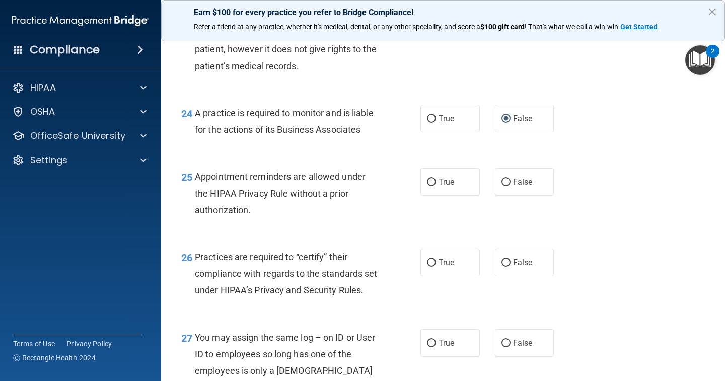
scroll to position [2165, 0]
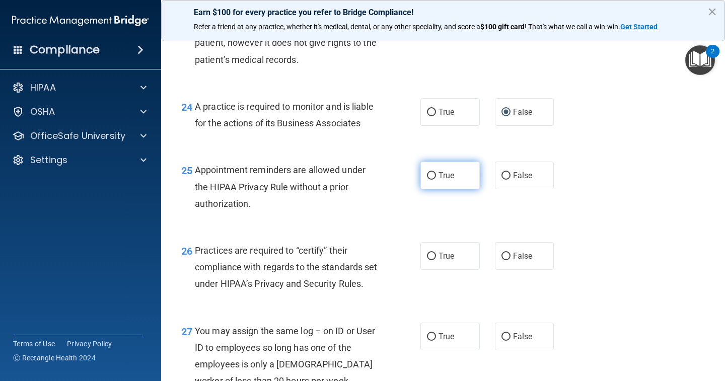
click at [431, 180] on input "True" at bounding box center [431, 176] width 9 height 8
radio input "true"
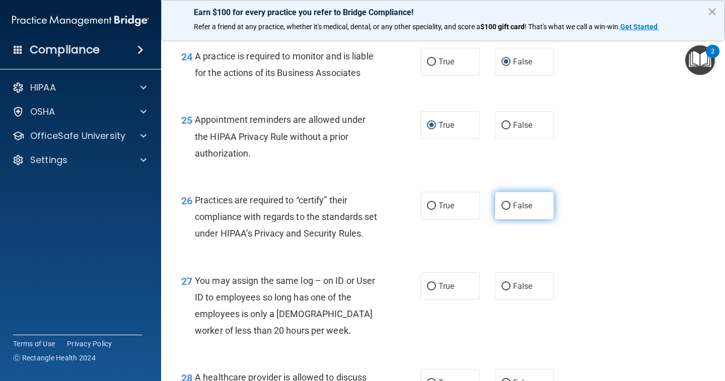
click at [501, 210] on input "False" at bounding box center [505, 206] width 9 height 8
radio input "true"
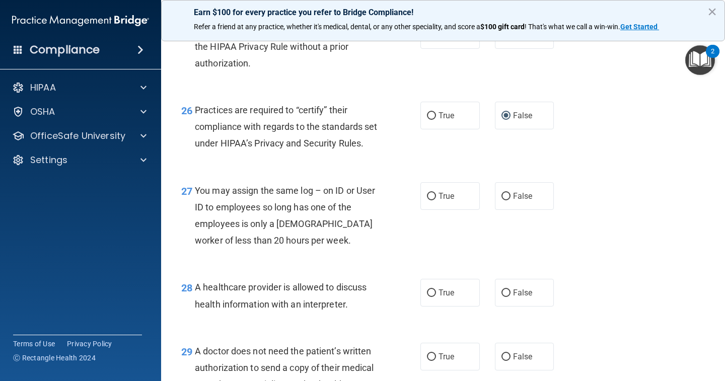
scroll to position [2316, 0]
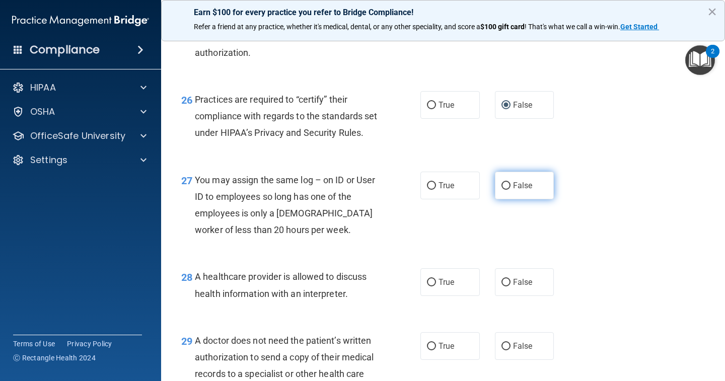
click at [502, 190] on input "False" at bounding box center [505, 186] width 9 height 8
radio input "true"
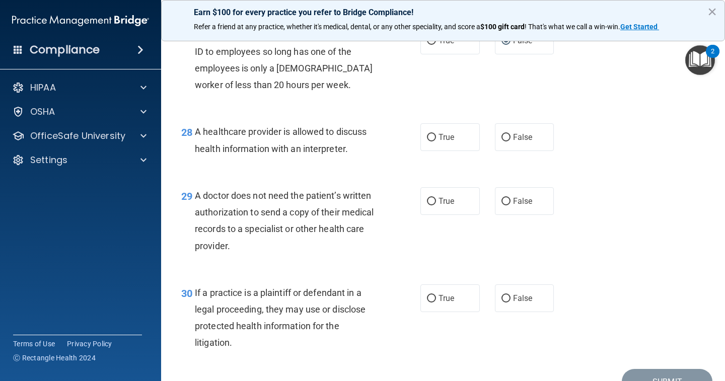
scroll to position [2467, 0]
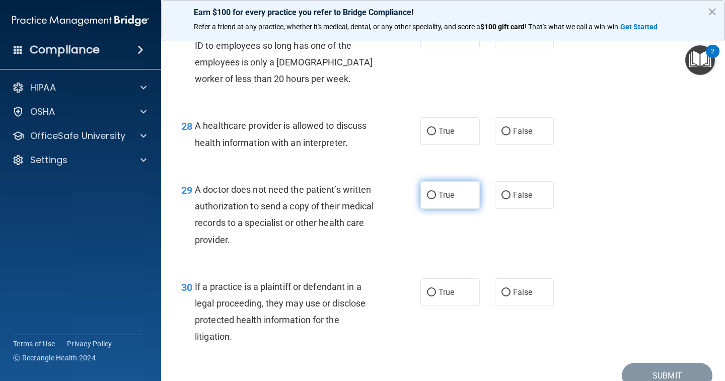
click at [429, 199] on input "True" at bounding box center [431, 196] width 9 height 8
radio input "true"
click at [426, 145] on label "True" at bounding box center [449, 131] width 59 height 28
click at [427, 135] on input "True" at bounding box center [431, 132] width 9 height 8
radio input "true"
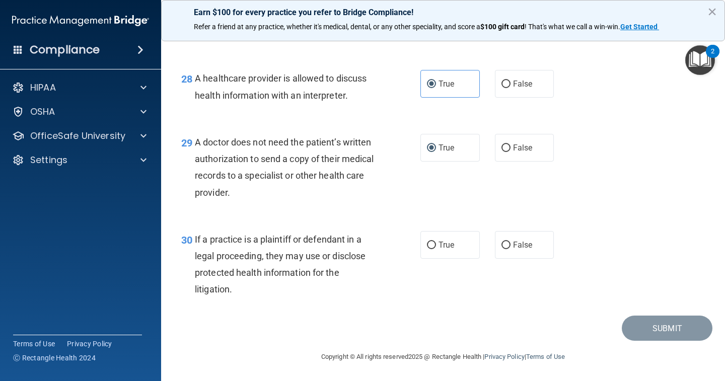
scroll to position [2551, 0]
click at [427, 244] on input "True" at bounding box center [431, 246] width 9 height 8
radio input "true"
click at [643, 326] on button "Submit" at bounding box center [667, 329] width 91 height 26
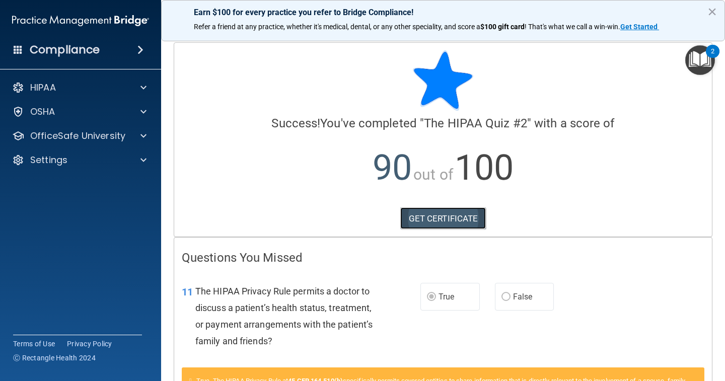
click at [434, 218] on link "GET CERTIFICATE" at bounding box center [443, 218] width 86 height 22
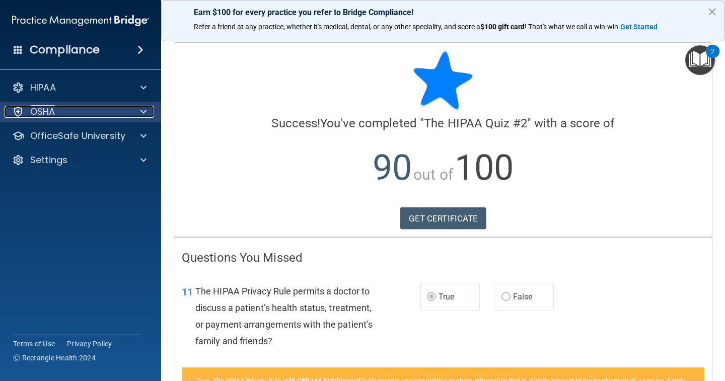
click at [145, 110] on span at bounding box center [143, 112] width 6 height 12
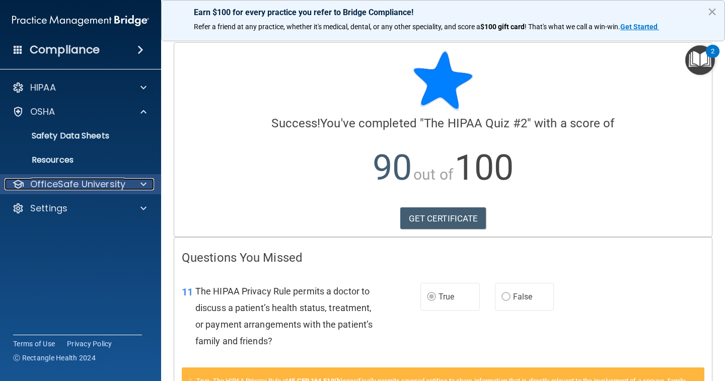
click at [136, 182] on div at bounding box center [141, 184] width 25 height 12
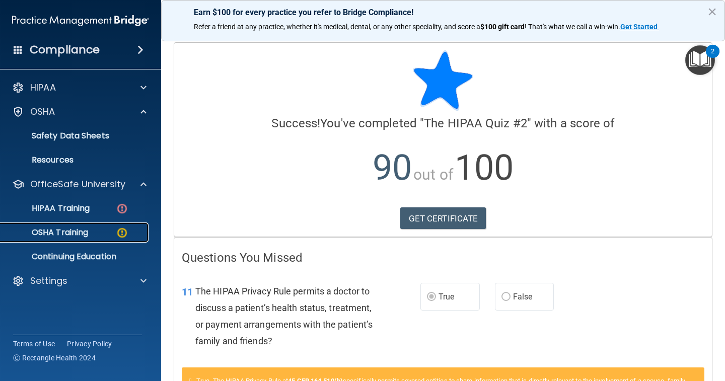
click at [126, 229] on img at bounding box center [122, 233] width 13 height 13
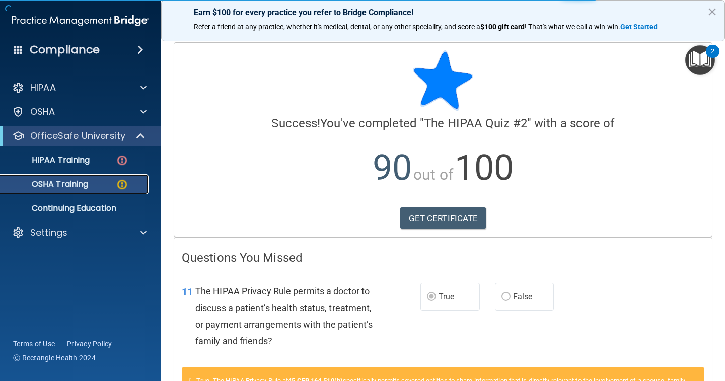
click at [125, 183] on img at bounding box center [122, 184] width 13 height 13
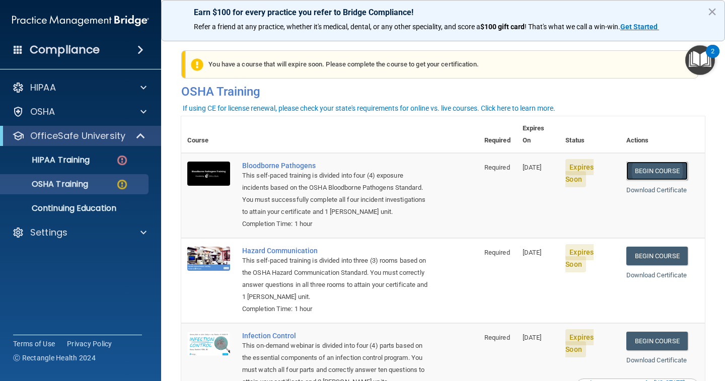
click at [650, 162] on link "Begin Course" at bounding box center [656, 171] width 61 height 19
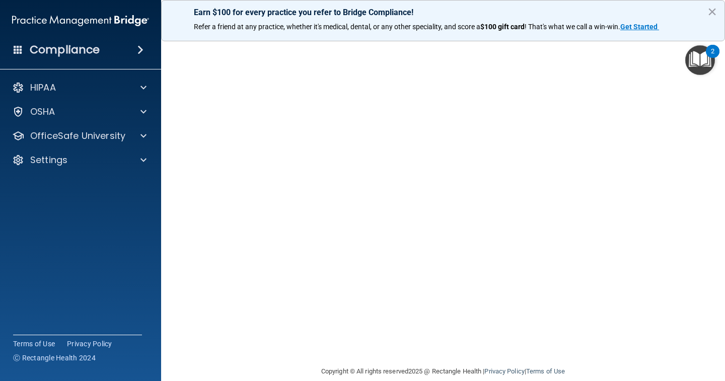
scroll to position [49, 0]
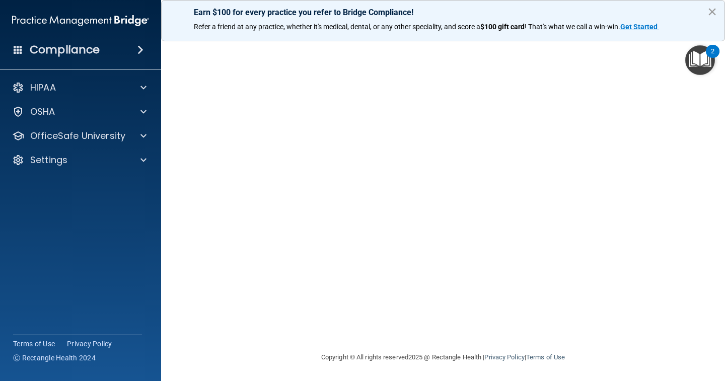
click at [713, 13] on button "×" at bounding box center [712, 12] width 10 height 16
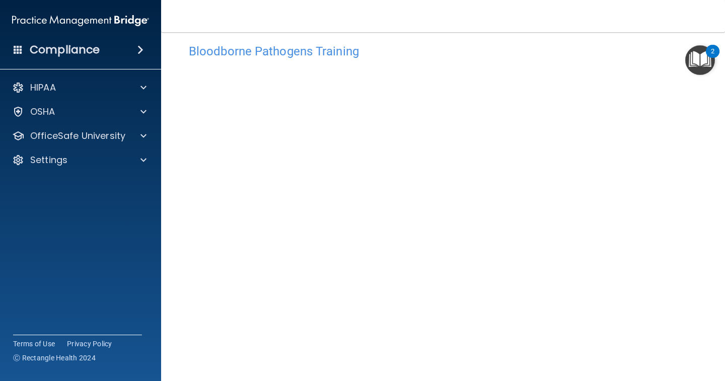
scroll to position [0, 0]
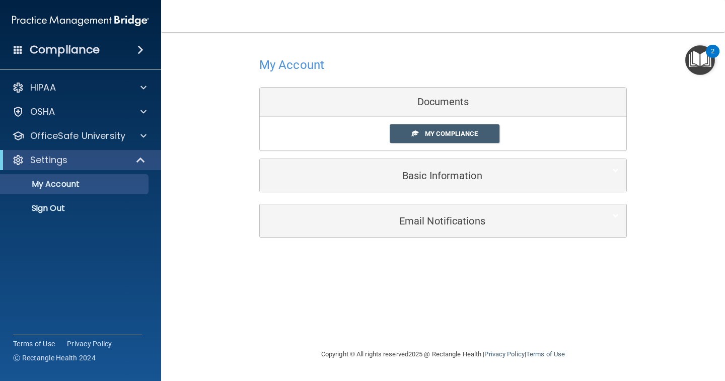
click at [466, 102] on div "Documents" at bounding box center [443, 102] width 367 height 29
click at [462, 132] on span "My Compliance" at bounding box center [451, 134] width 53 height 8
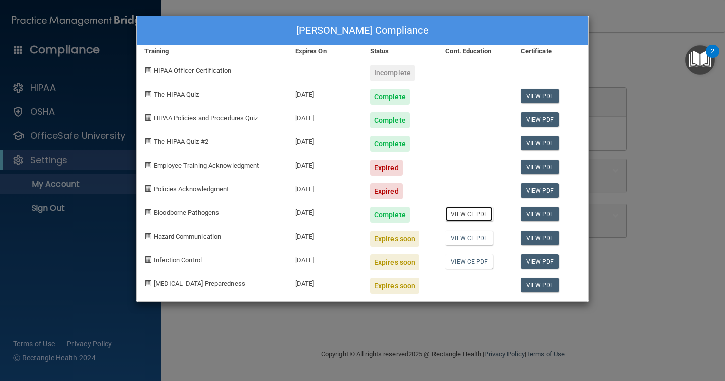
click at [467, 214] on link "View CE PDF" at bounding box center [469, 214] width 48 height 15
click at [625, 60] on div "Jolene Glass's Compliance Training Expires On Status Cont. Education Certificat…" at bounding box center [362, 190] width 725 height 381
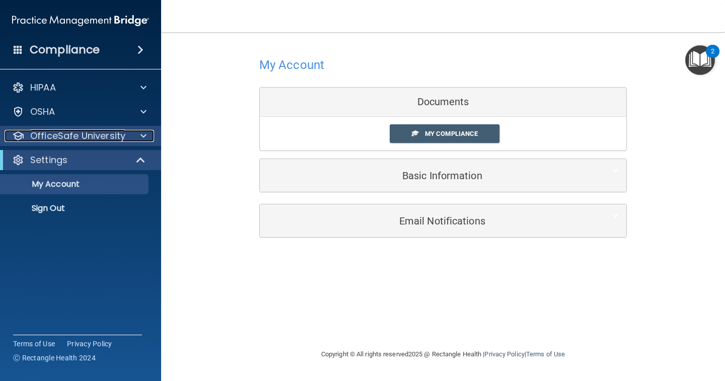
click at [136, 135] on div at bounding box center [141, 136] width 25 height 12
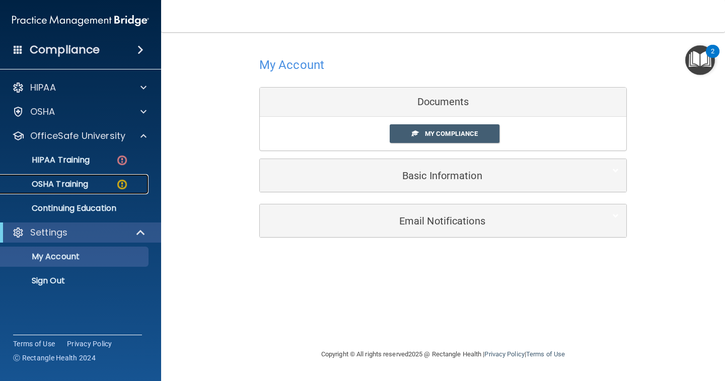
click at [125, 180] on img at bounding box center [122, 184] width 13 height 13
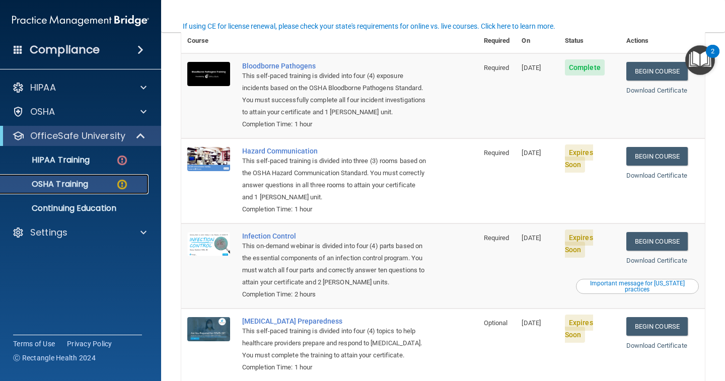
scroll to position [82, 0]
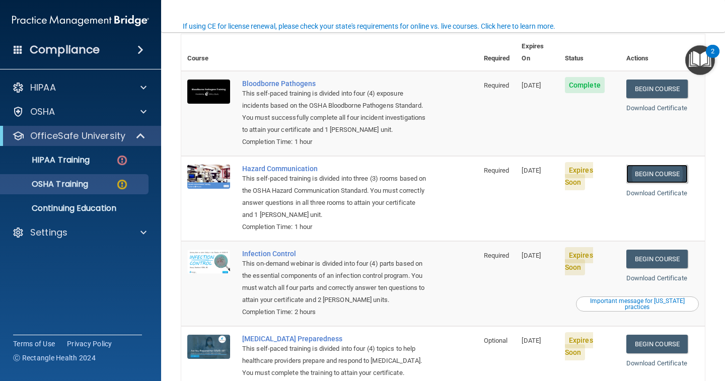
click at [634, 165] on link "Begin Course" at bounding box center [656, 174] width 61 height 19
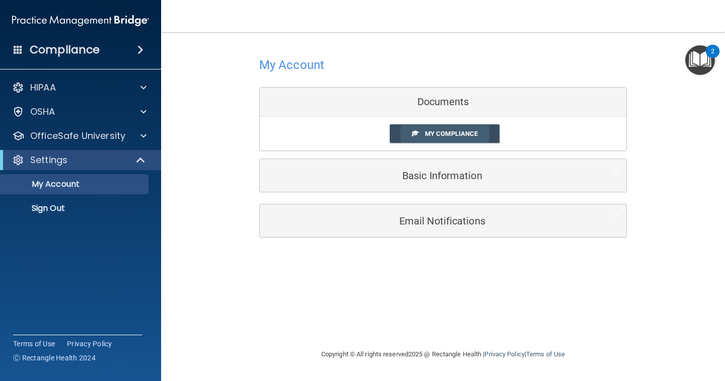
click at [411, 137] on link "My Compliance" at bounding box center [445, 133] width 110 height 19
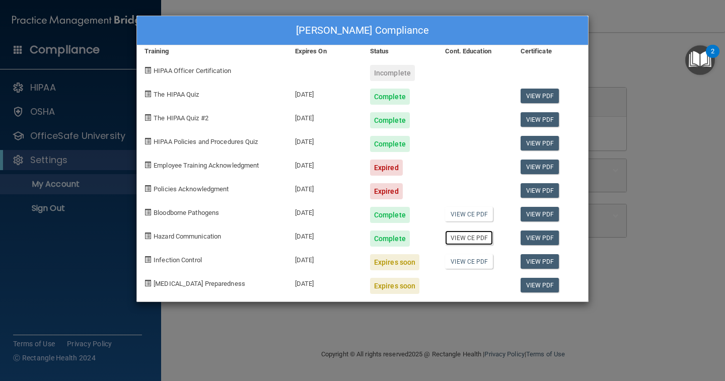
click at [482, 238] on link "View CE PDF" at bounding box center [469, 238] width 48 height 15
click at [102, 198] on div "Jolene Glass's Compliance Training Expires On Status Cont. Education Certificat…" at bounding box center [362, 190] width 725 height 381
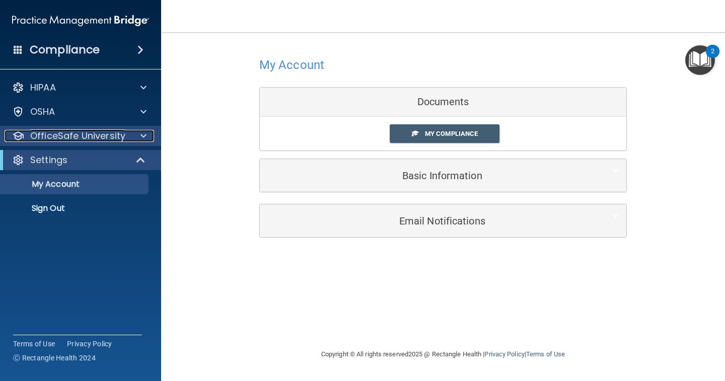
click at [140, 132] on div at bounding box center [141, 136] width 25 height 12
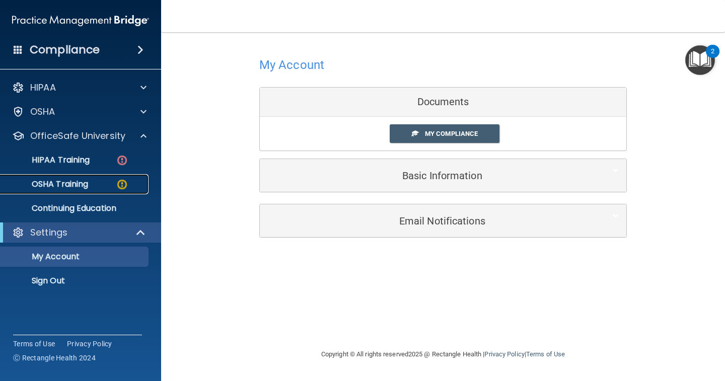
click at [128, 183] on div "OSHA Training" at bounding box center [75, 184] width 137 height 10
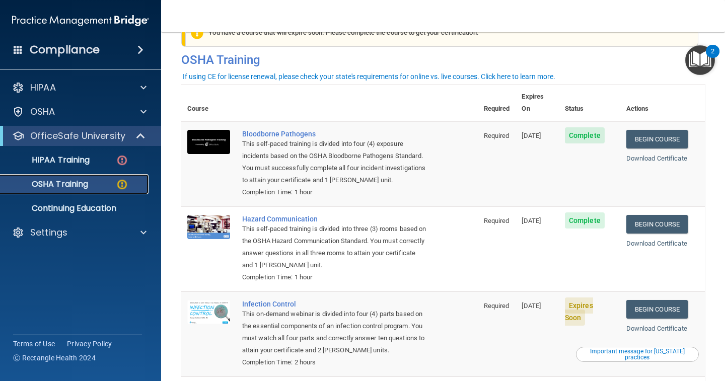
scroll to position [82, 0]
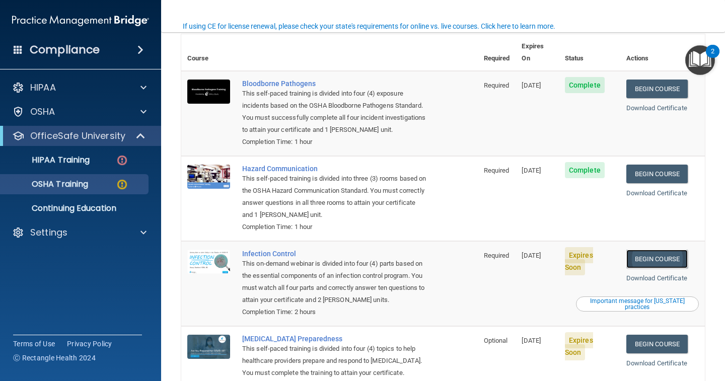
click at [648, 250] on link "Begin Course" at bounding box center [656, 259] width 61 height 19
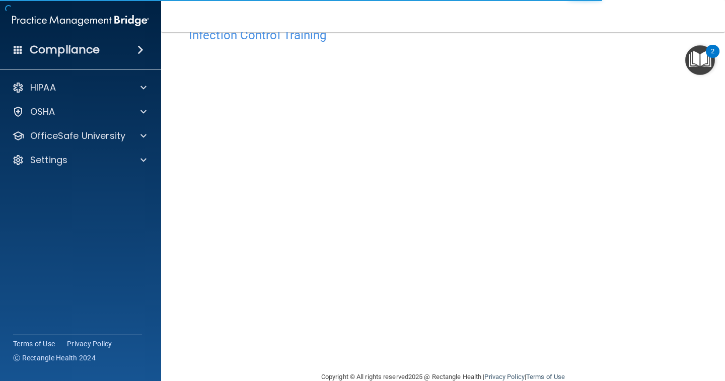
scroll to position [49, 0]
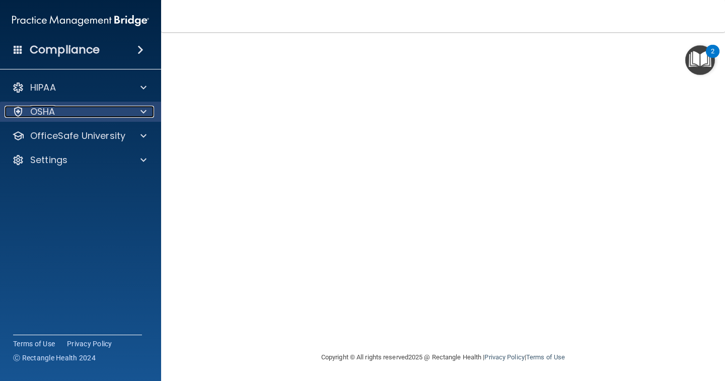
click at [136, 111] on div at bounding box center [141, 112] width 25 height 12
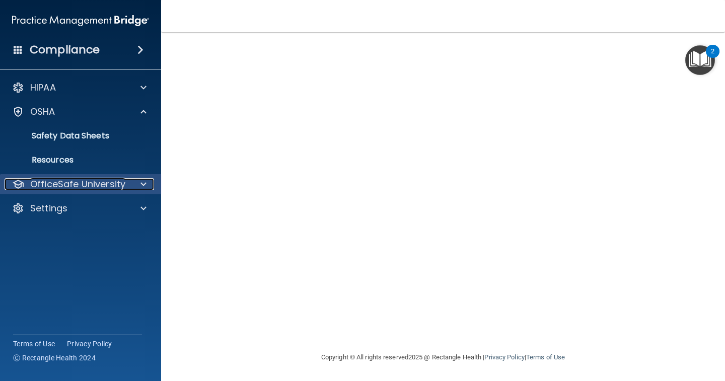
click at [140, 182] on span at bounding box center [143, 184] width 6 height 12
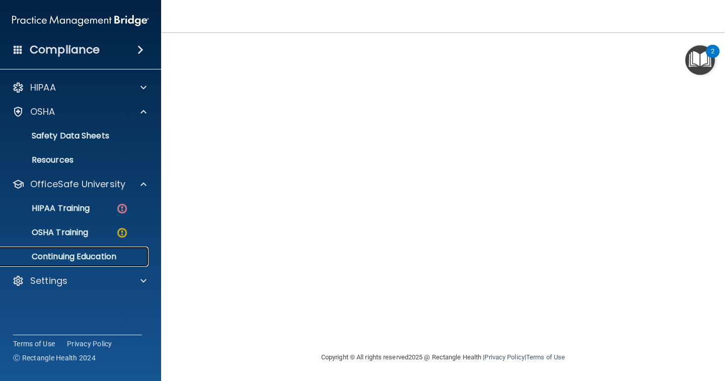
click at [80, 257] on p "Continuing Education" at bounding box center [75, 257] width 137 height 10
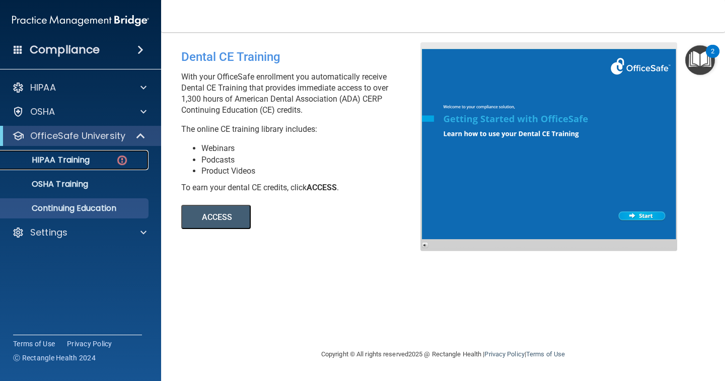
click at [121, 155] on img at bounding box center [122, 160] width 13 height 13
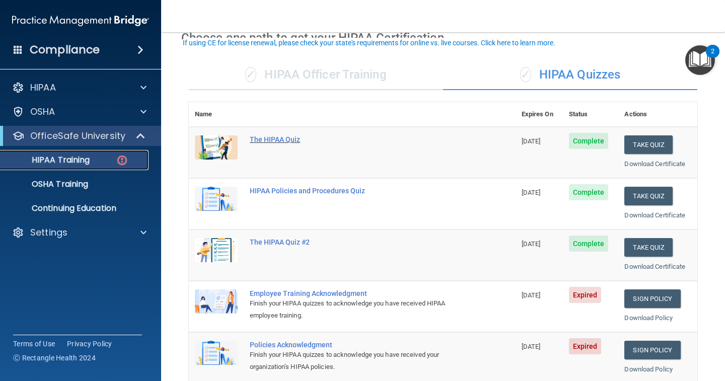
scroll to position [101, 0]
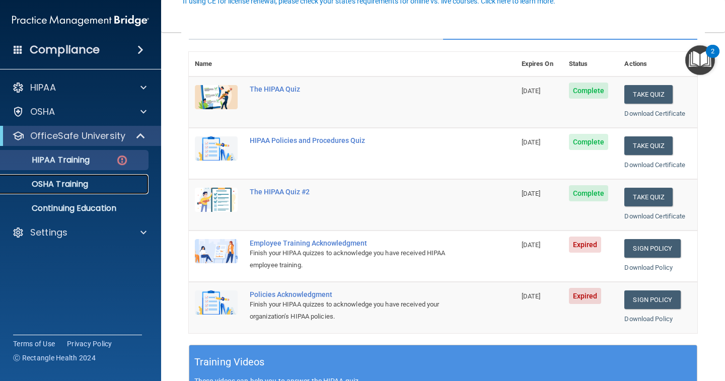
click at [117, 183] on div "OSHA Training" at bounding box center [75, 184] width 137 height 10
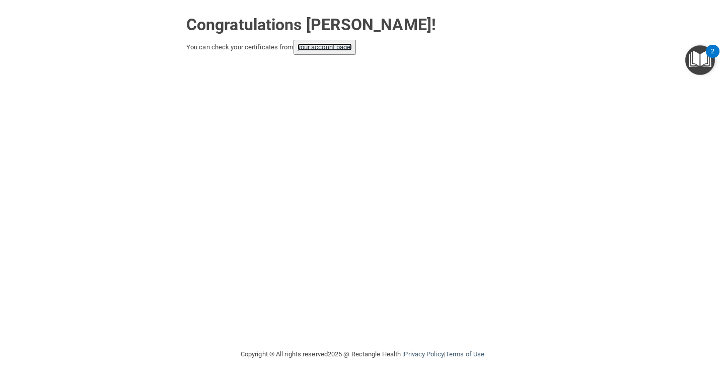
click at [352, 50] on link "your account page!" at bounding box center [325, 47] width 55 height 8
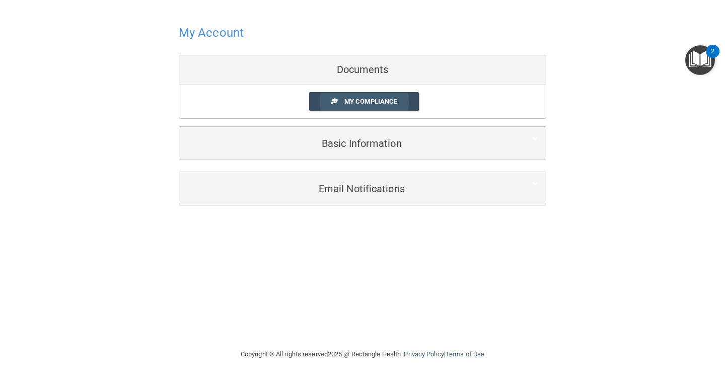
click at [385, 105] on link "My Compliance" at bounding box center [364, 101] width 110 height 19
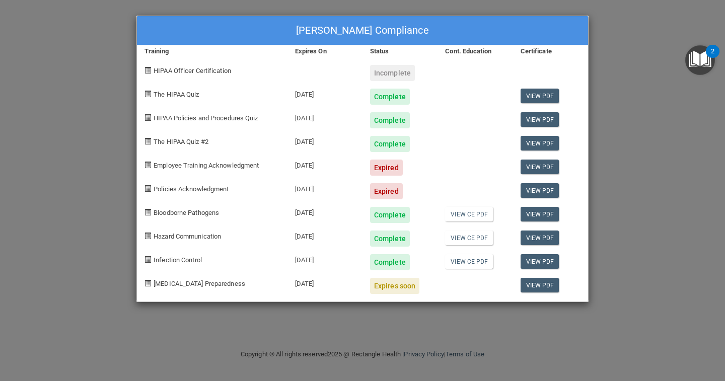
click at [391, 263] on div "Complete" at bounding box center [390, 262] width 40 height 16
click at [453, 258] on link "View CE PDF" at bounding box center [469, 261] width 48 height 15
